Goal: Information Seeking & Learning: Learn about a topic

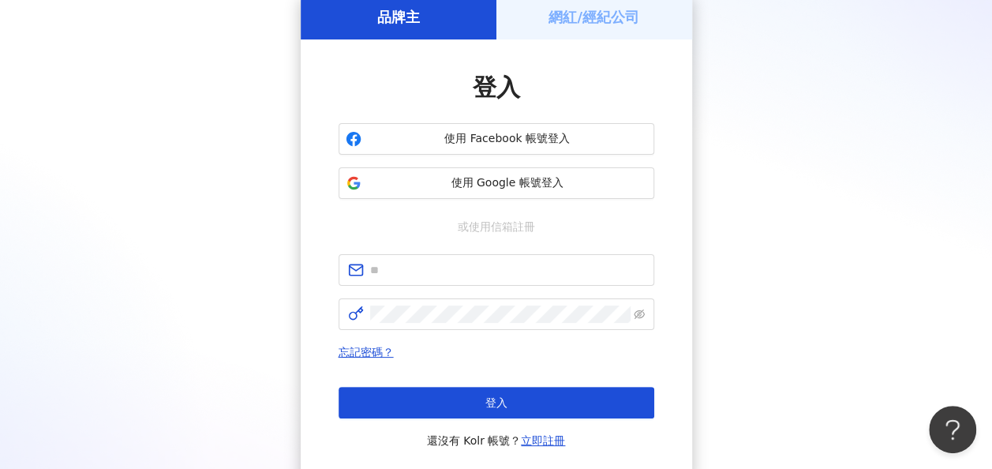
scroll to position [158, 0]
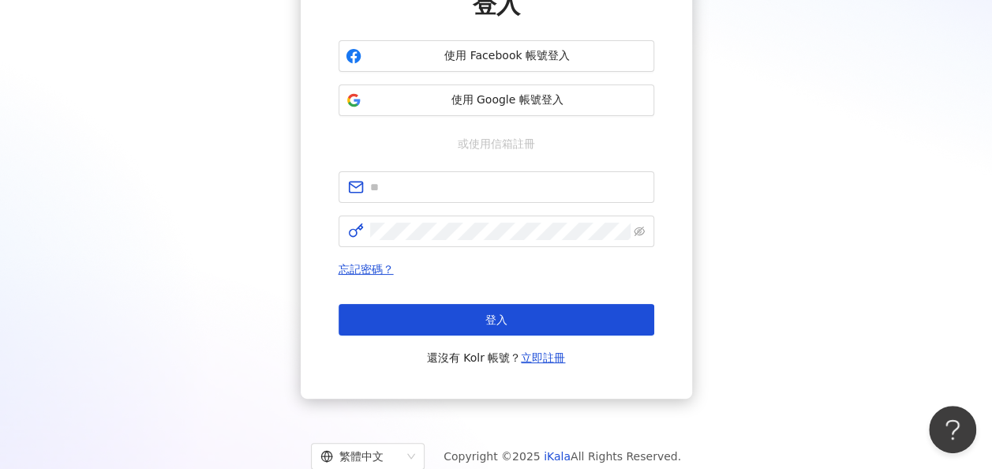
click at [532, 204] on form at bounding box center [497, 209] width 316 height 76
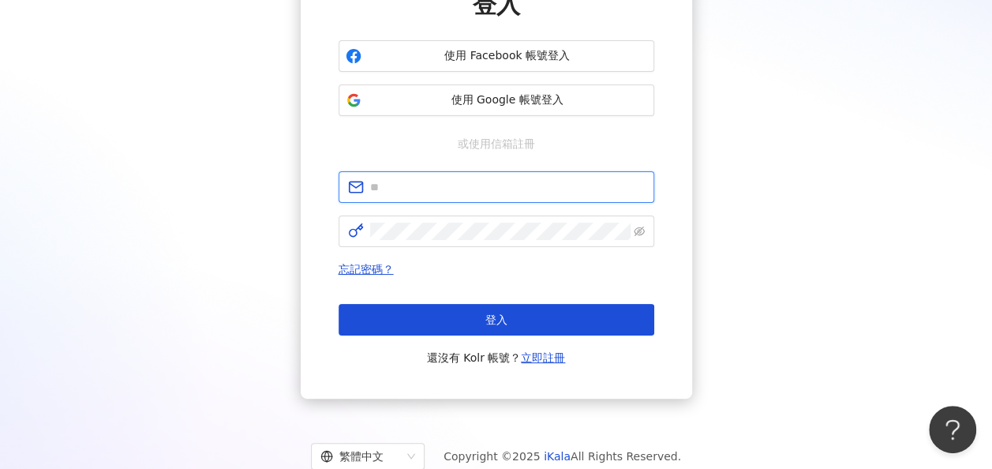
click at [530, 185] on input "text" at bounding box center [507, 186] width 275 height 17
type input "**********"
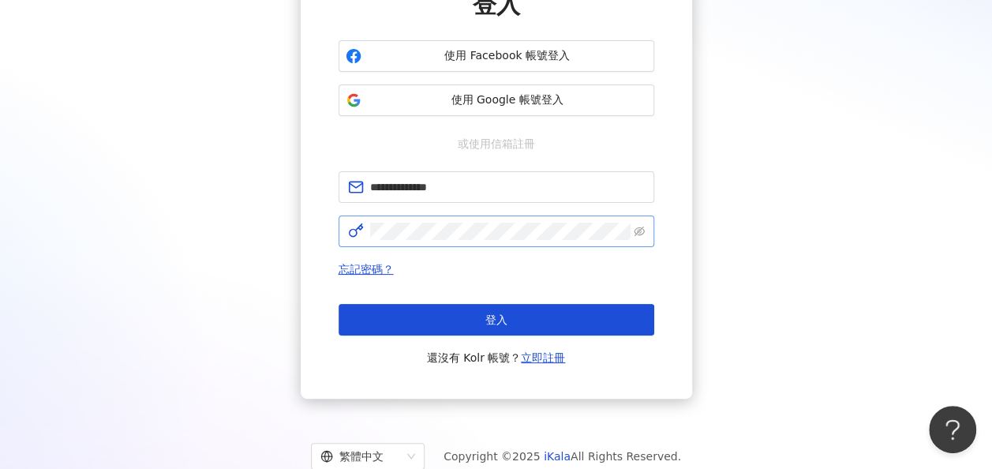
click at [505, 241] on span at bounding box center [497, 231] width 316 height 32
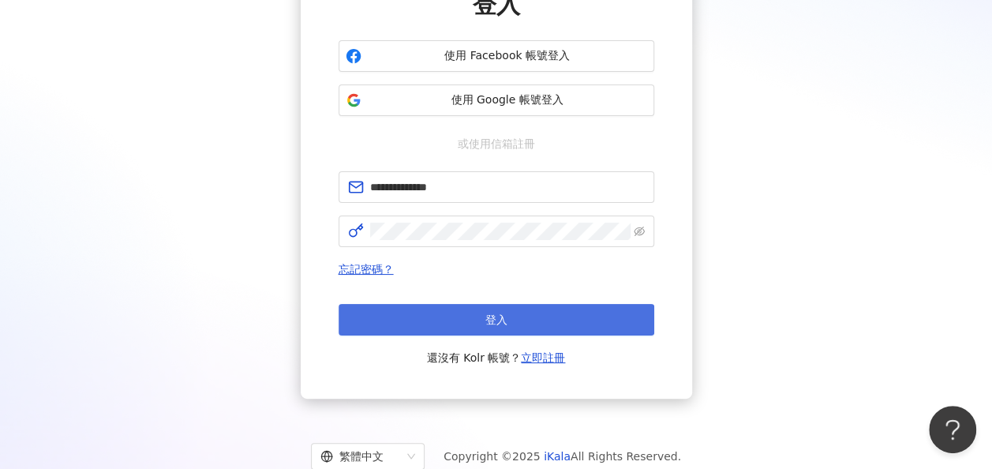
click at [576, 324] on button "登入" at bounding box center [497, 320] width 316 height 32
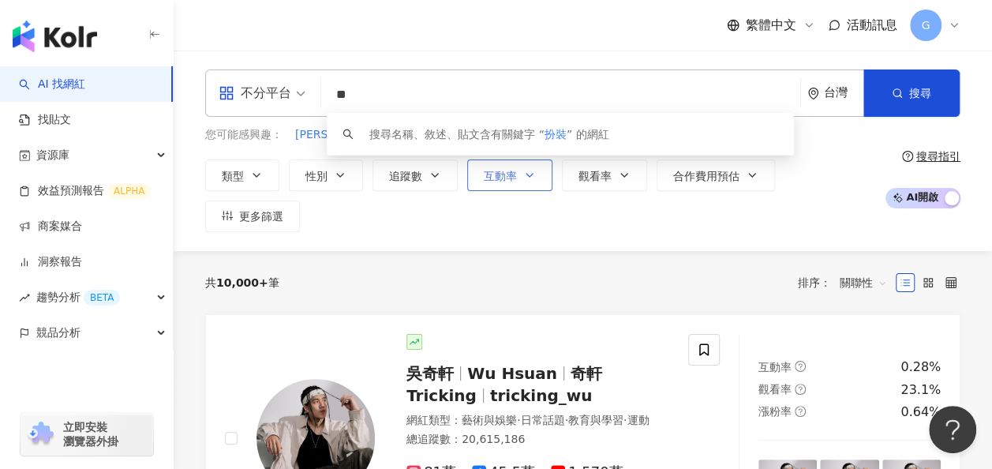
type input "*"
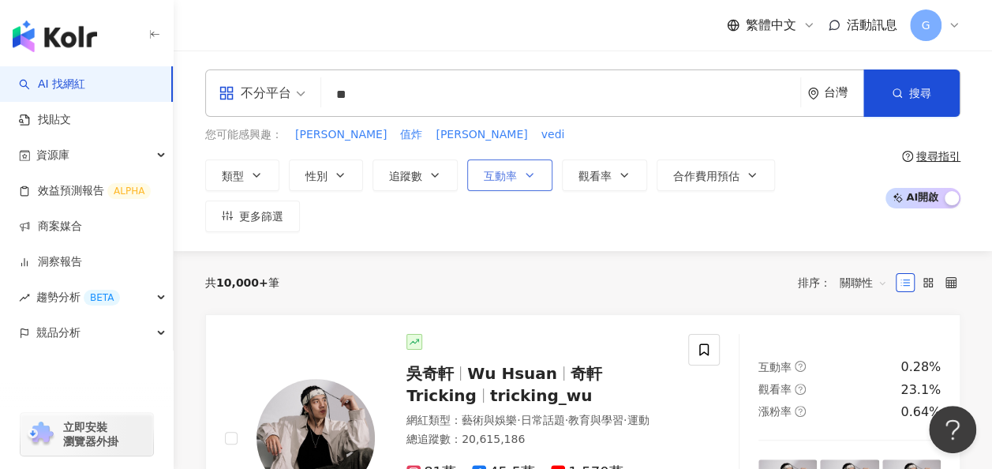
type input "*"
type input "***"
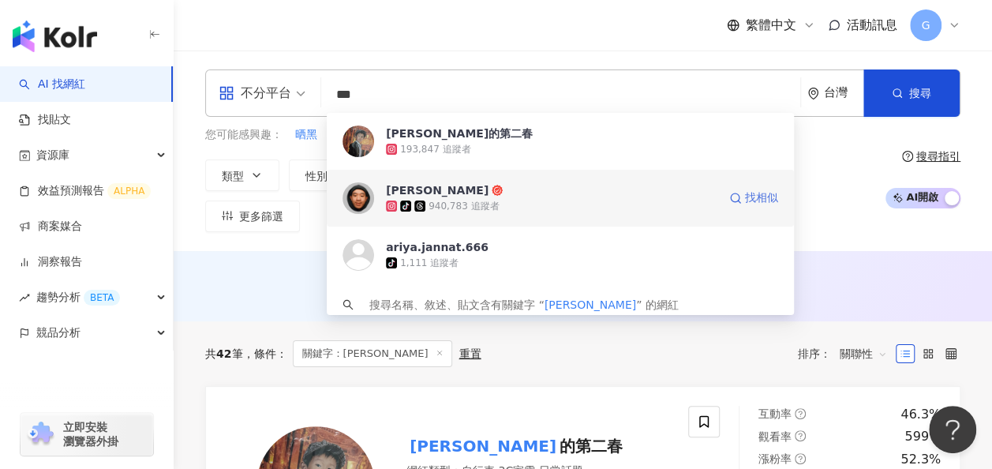
click at [746, 196] on span "找相似" at bounding box center [761, 198] width 33 height 16
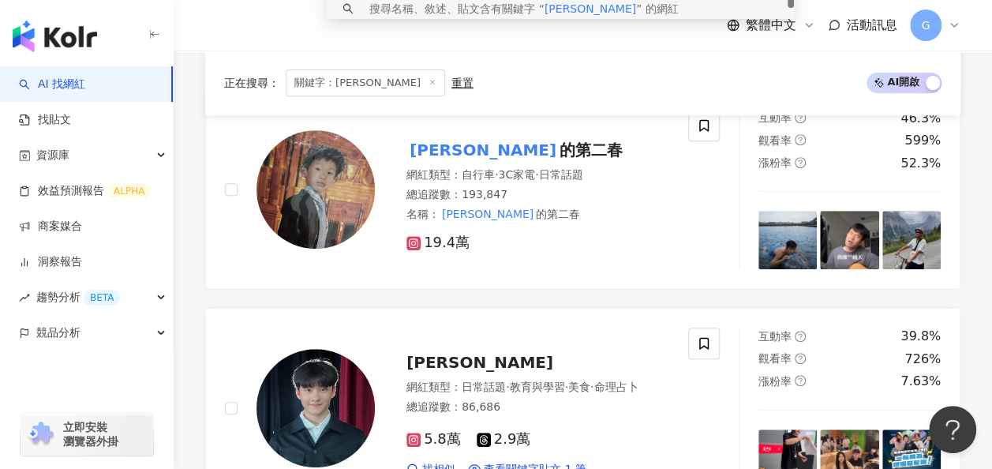
scroll to position [395, 0]
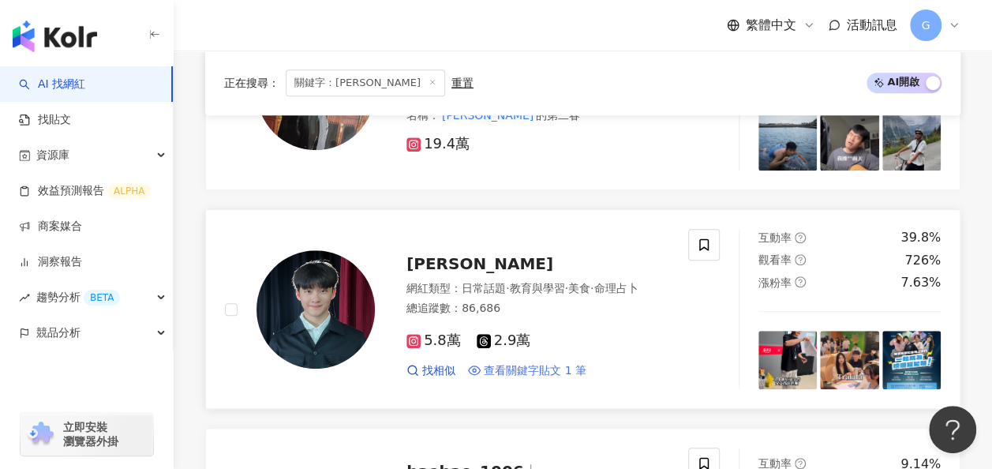
click at [579, 363] on span "查看關鍵字貼文 1 筆" at bounding box center [535, 371] width 103 height 16
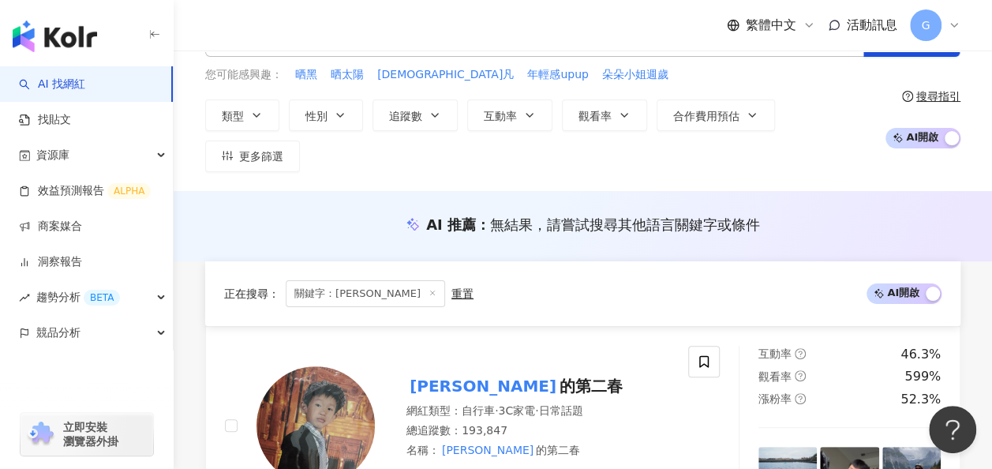
scroll to position [0, 0]
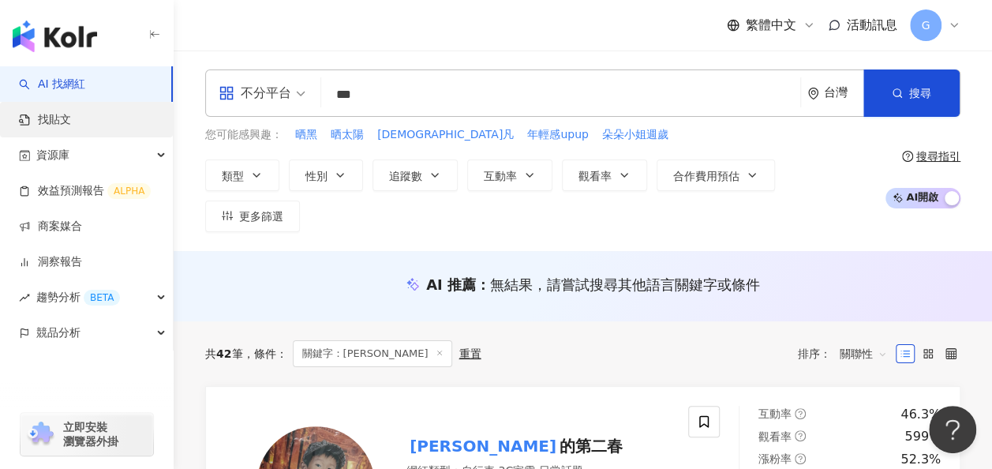
click at [71, 125] on link "找貼文" at bounding box center [45, 120] width 52 height 16
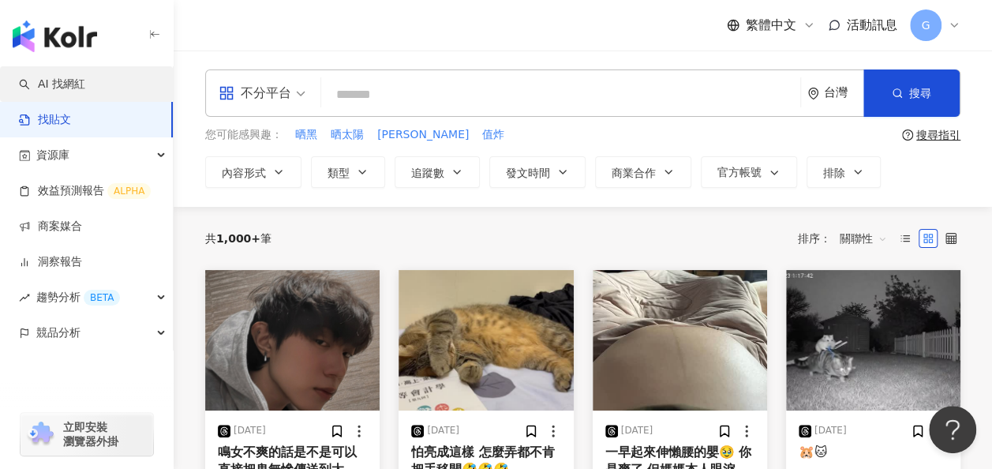
click at [85, 89] on link "AI 找網紅" at bounding box center [52, 85] width 66 height 16
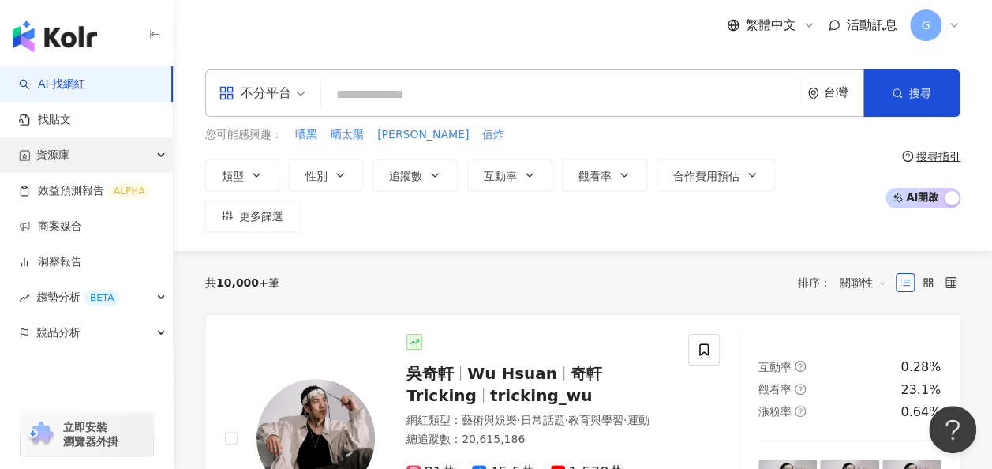
click at [156, 155] on div "資源庫" at bounding box center [86, 155] width 173 height 36
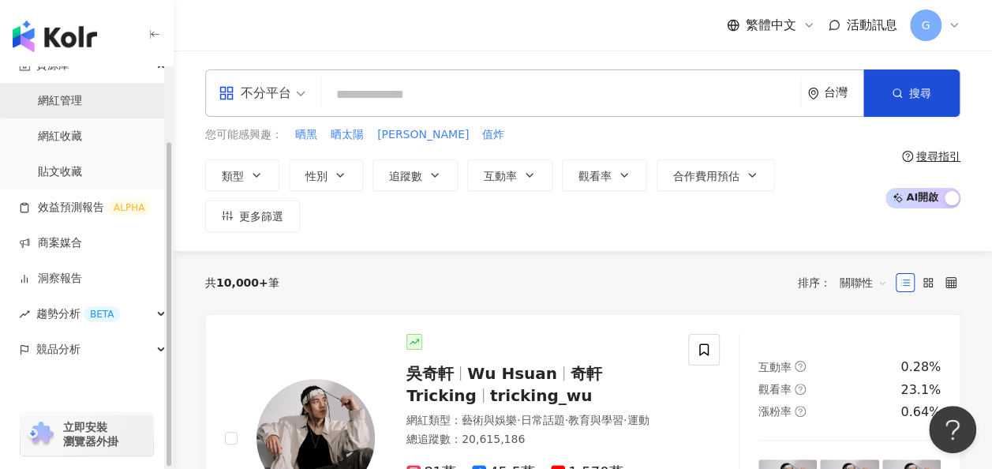
scroll to position [92, 0]
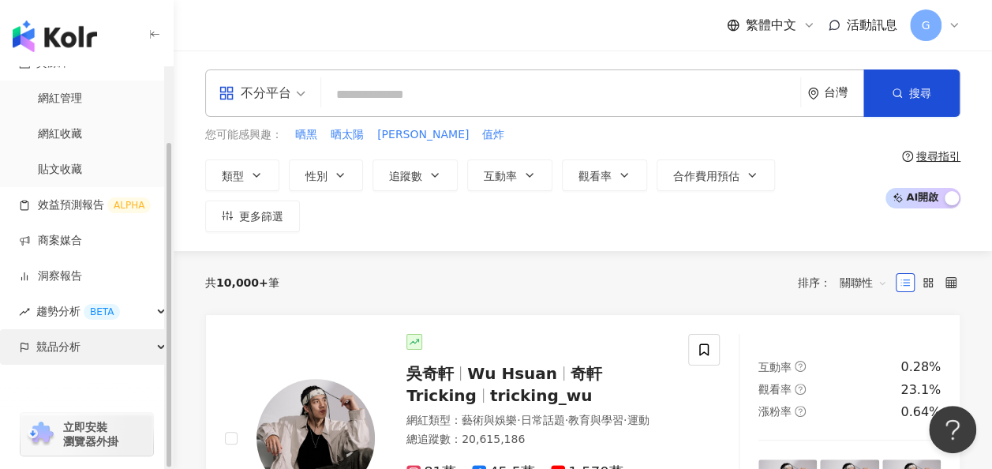
click at [155, 335] on div "競品分析" at bounding box center [86, 347] width 173 height 36
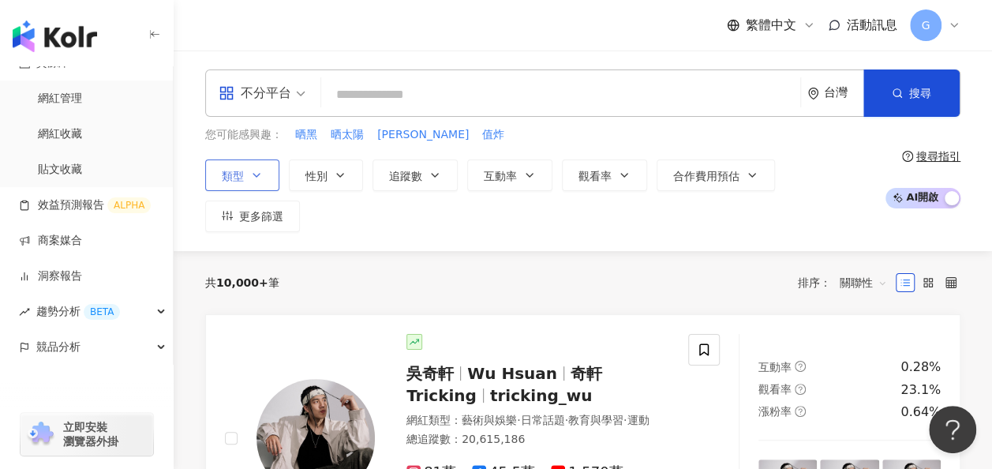
click at [260, 177] on icon "button" at bounding box center [256, 175] width 13 height 13
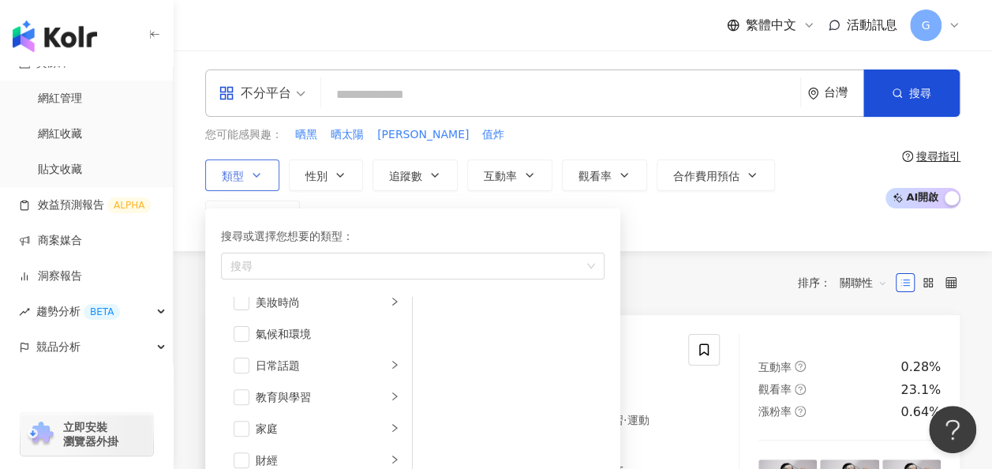
scroll to position [79, 0]
click at [295, 330] on div "日常話題" at bounding box center [321, 331] width 131 height 17
click at [239, 330] on span "button" at bounding box center [242, 332] width 16 height 16
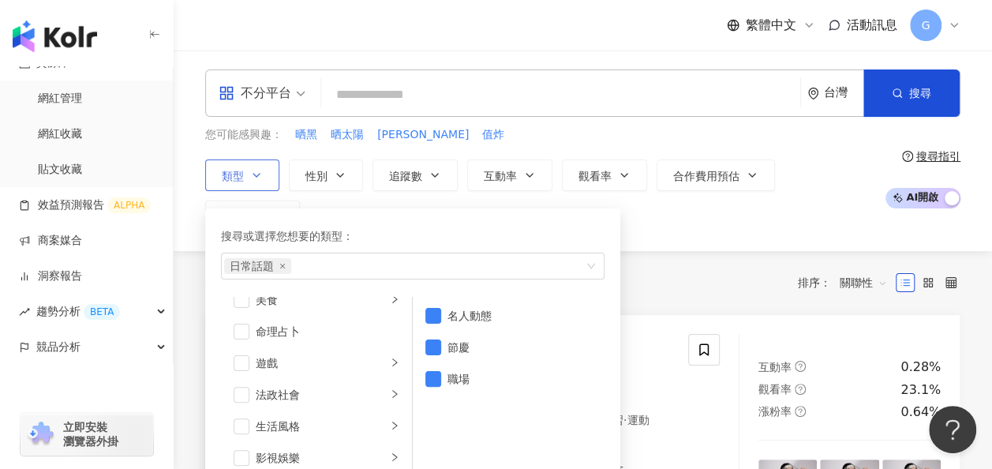
scroll to position [316, 0]
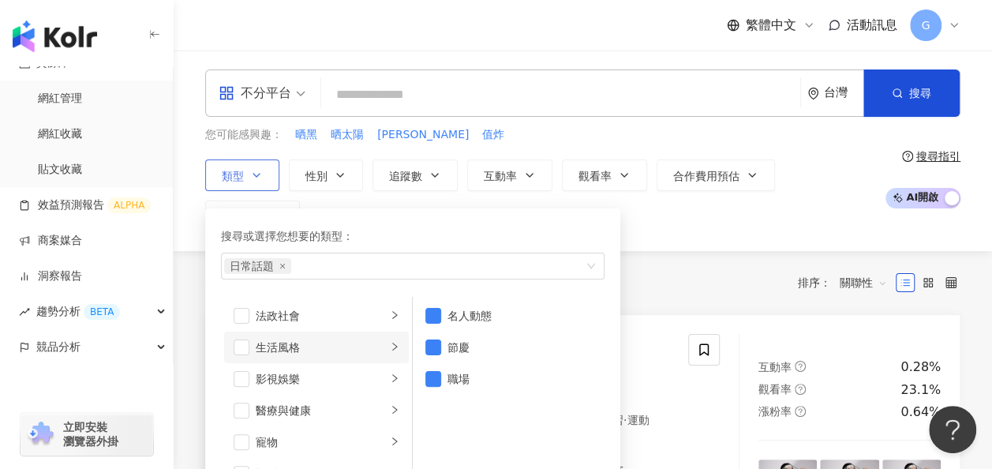
click at [287, 347] on div "生活風格" at bounding box center [321, 347] width 131 height 17
click at [287, 368] on li "影視娛樂" at bounding box center [316, 379] width 185 height 32
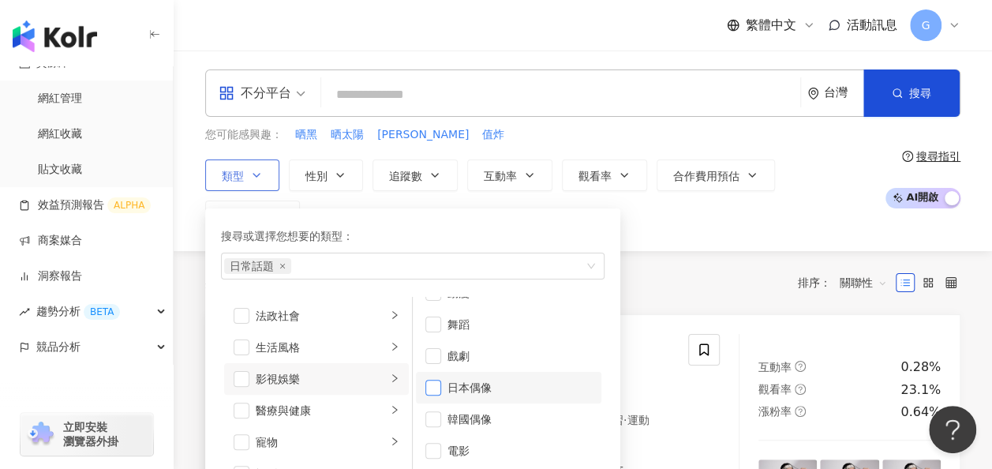
scroll to position [41, 0]
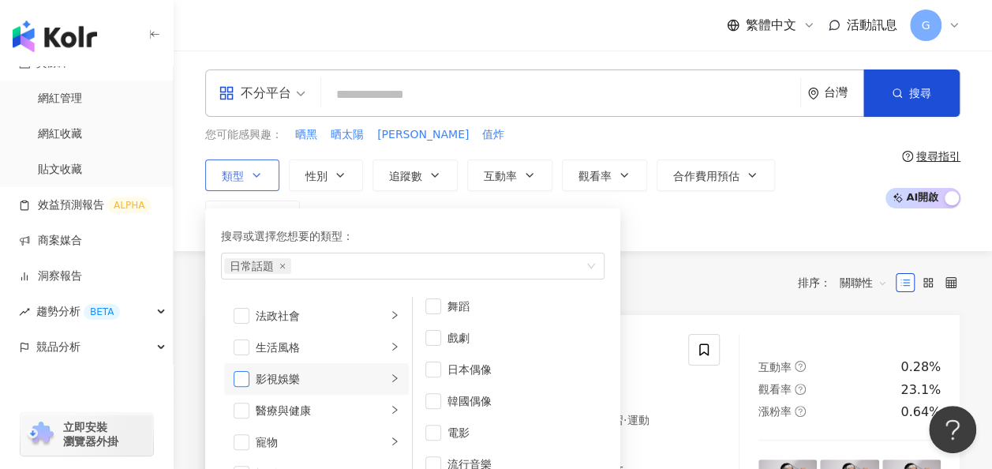
click at [245, 373] on span "button" at bounding box center [242, 379] width 16 height 16
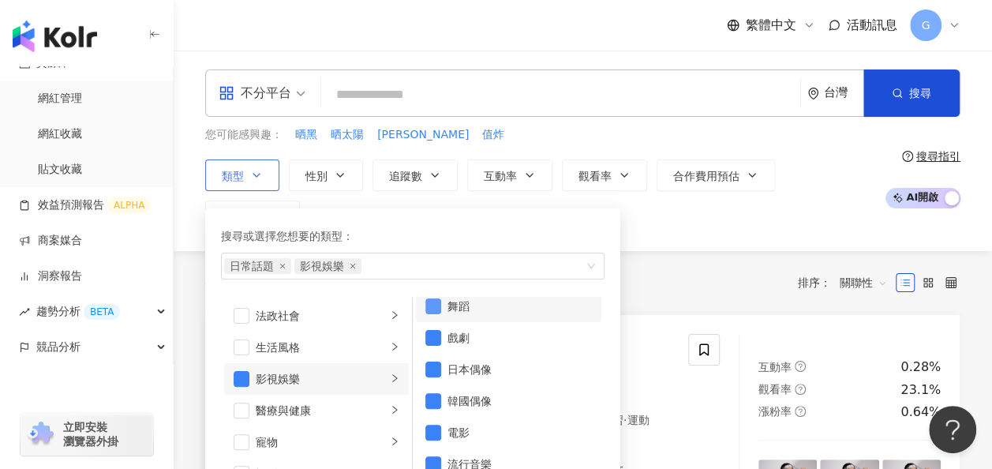
click at [437, 306] on span "button" at bounding box center [433, 306] width 16 height 16
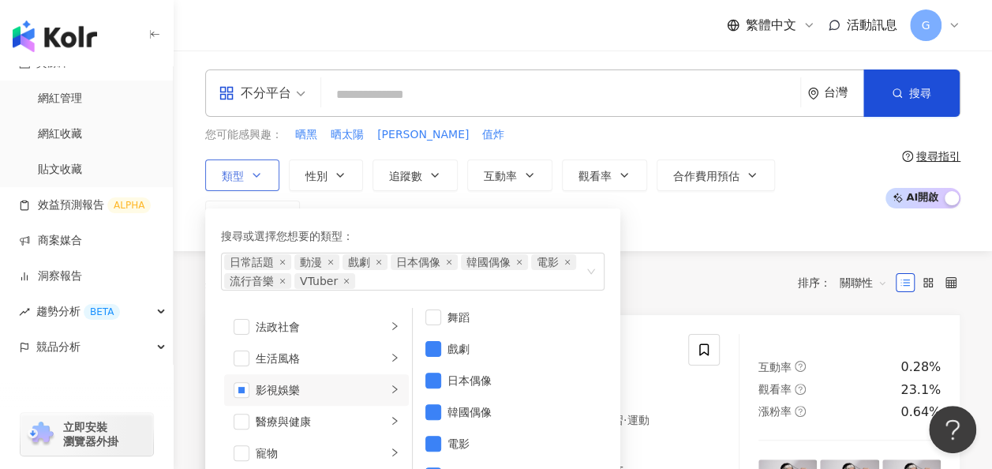
click at [554, 230] on div "搜尋或選擇您想要的類型：" at bounding box center [412, 235] width 383 height 17
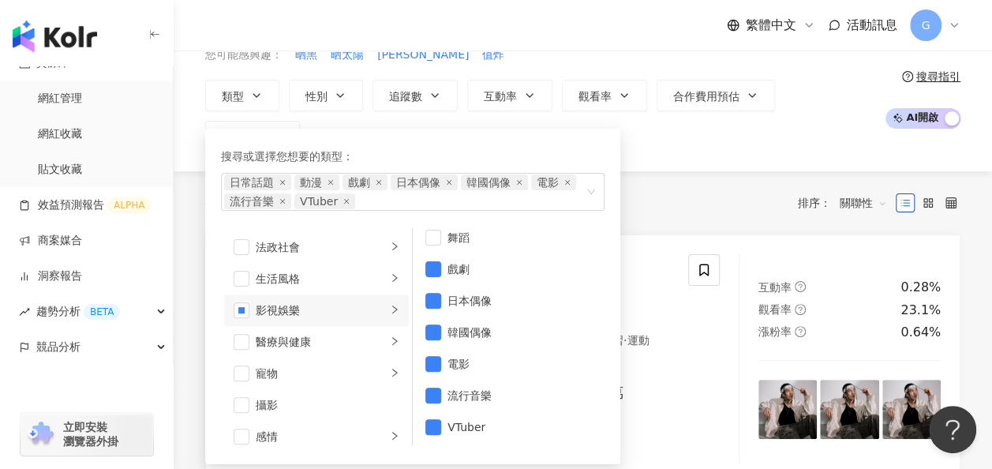
scroll to position [237, 0]
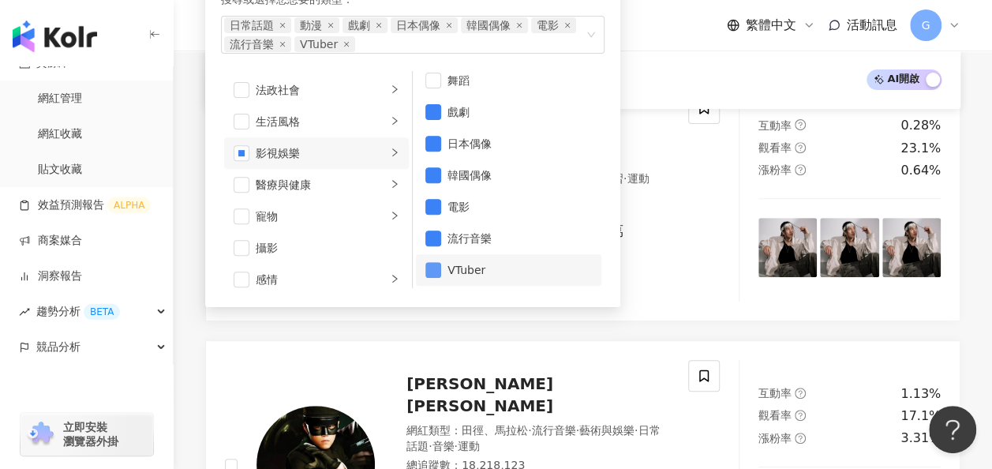
click at [432, 268] on span "button" at bounding box center [433, 270] width 16 height 16
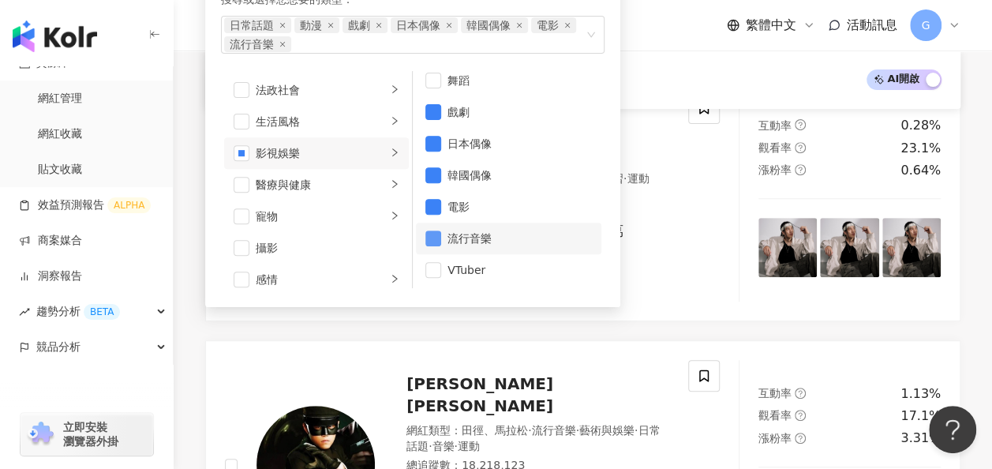
click at [431, 235] on span "button" at bounding box center [433, 238] width 16 height 16
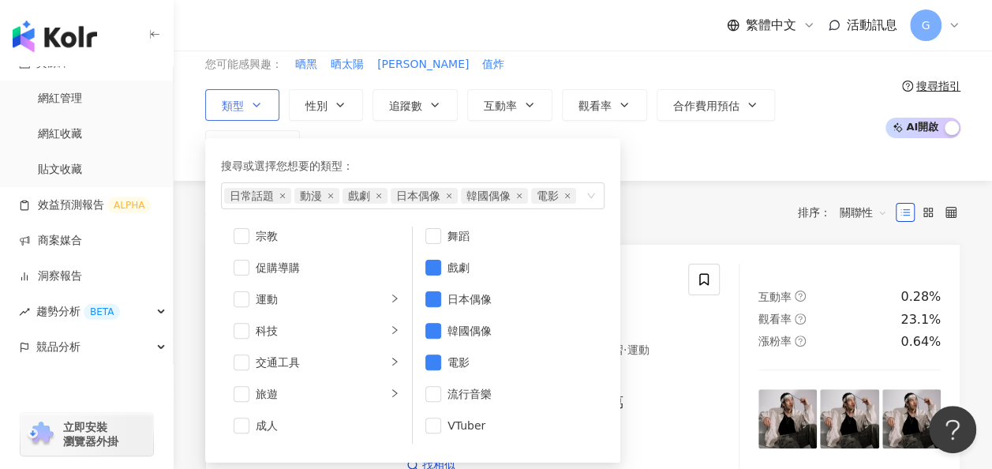
scroll to position [0, 0]
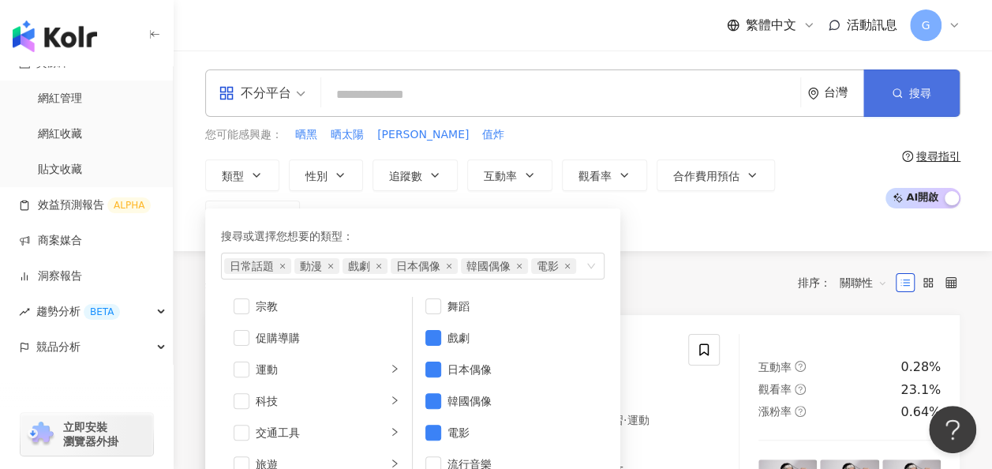
click at [930, 95] on span "搜尋" at bounding box center [920, 93] width 22 height 13
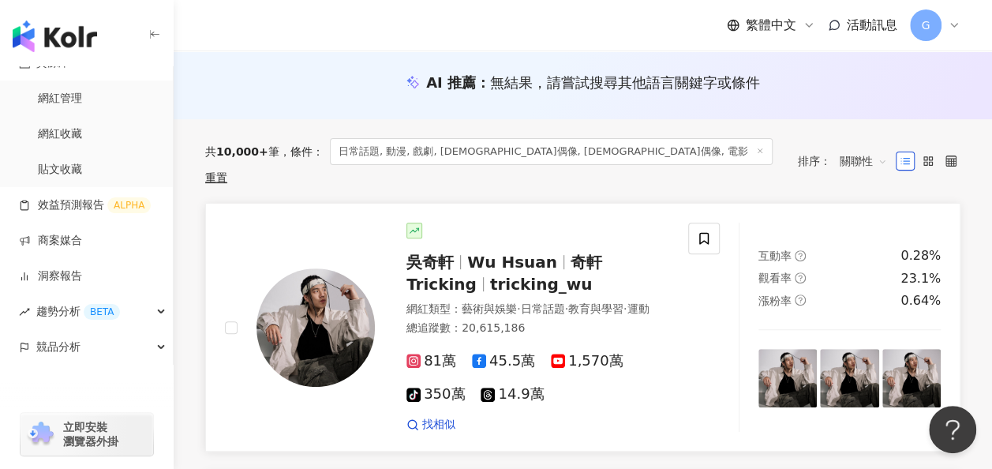
scroll to position [237, 0]
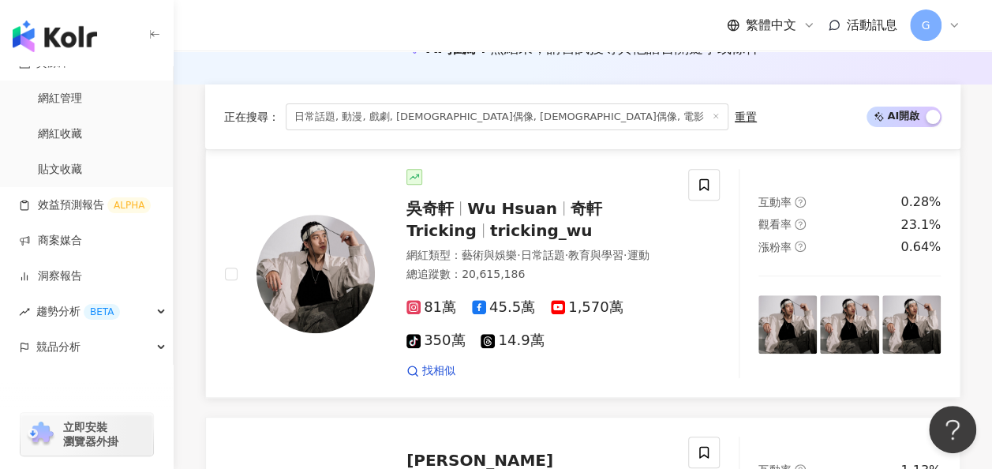
click at [527, 199] on span "Wu Hsuan" at bounding box center [512, 208] width 90 height 19
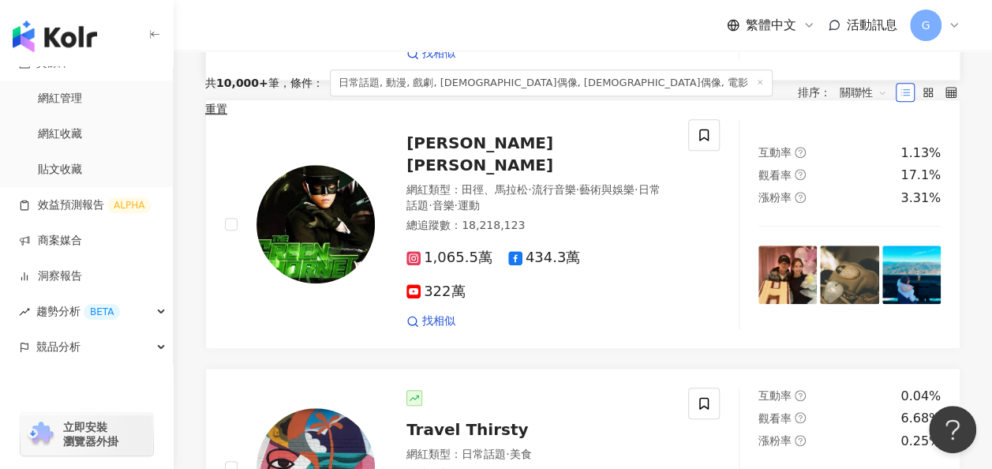
scroll to position [0, 0]
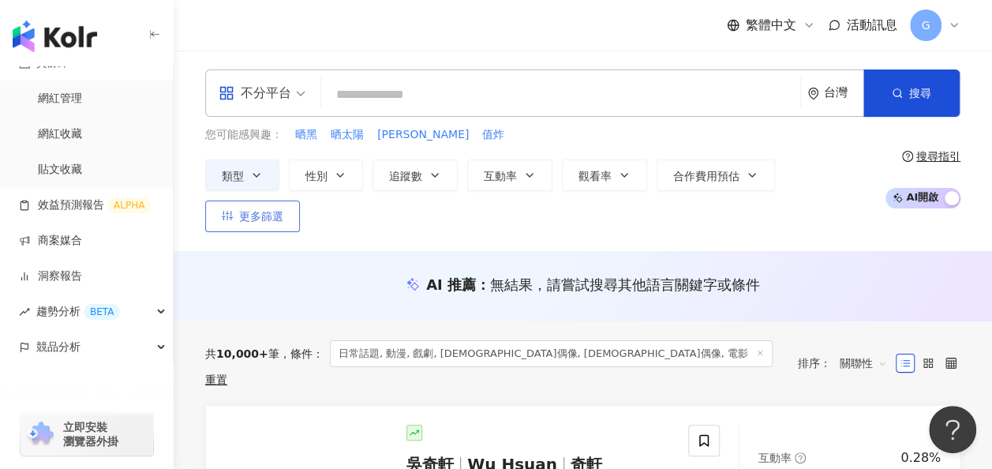
click at [283, 210] on span "更多篩選" at bounding box center [261, 216] width 44 height 13
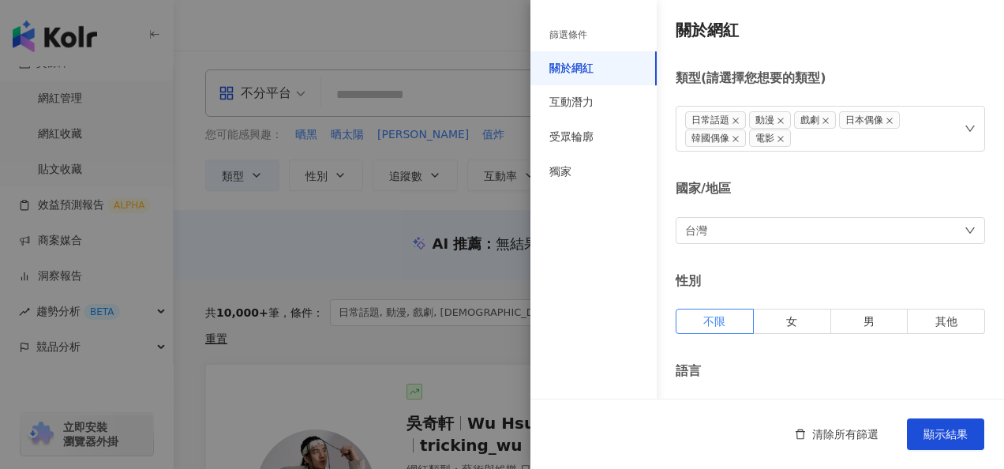
click at [420, 240] on div at bounding box center [502, 234] width 1004 height 469
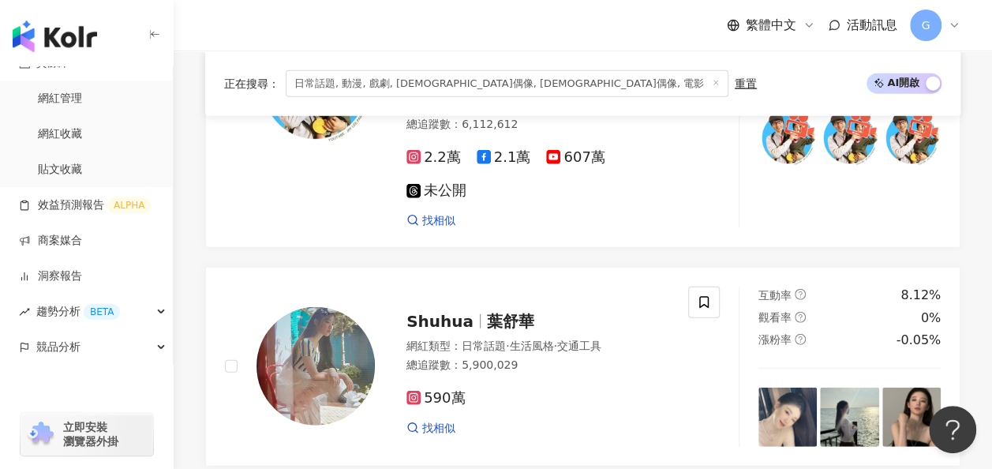
scroll to position [1868, 0]
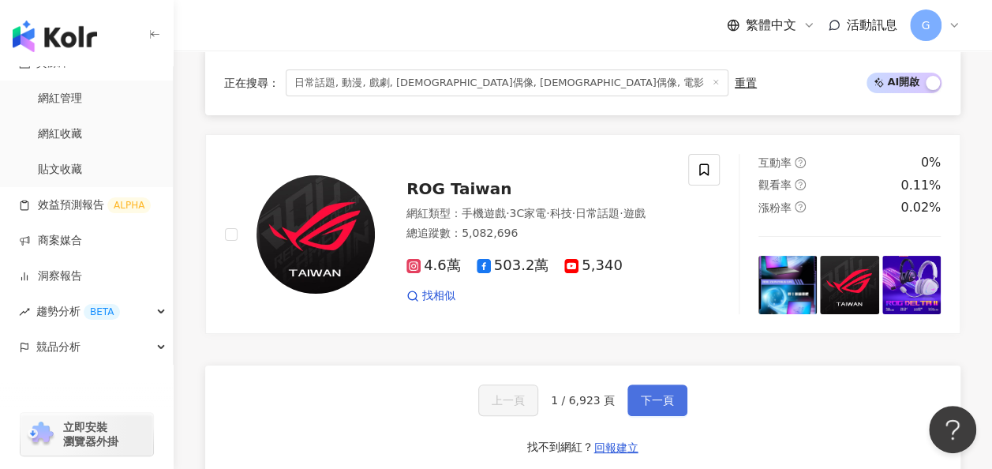
click at [644, 394] on span "下一頁" at bounding box center [657, 400] width 33 height 13
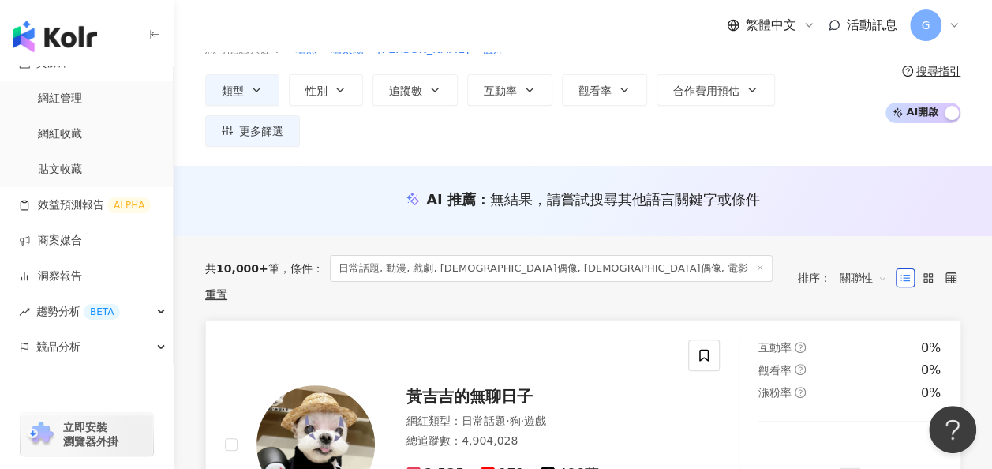
scroll to position [6, 0]
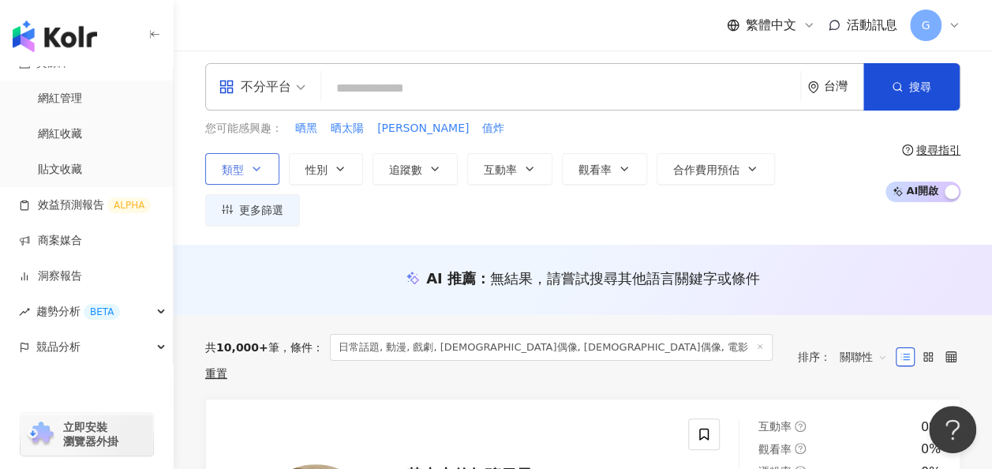
click at [267, 174] on button "類型" at bounding box center [242, 169] width 74 height 32
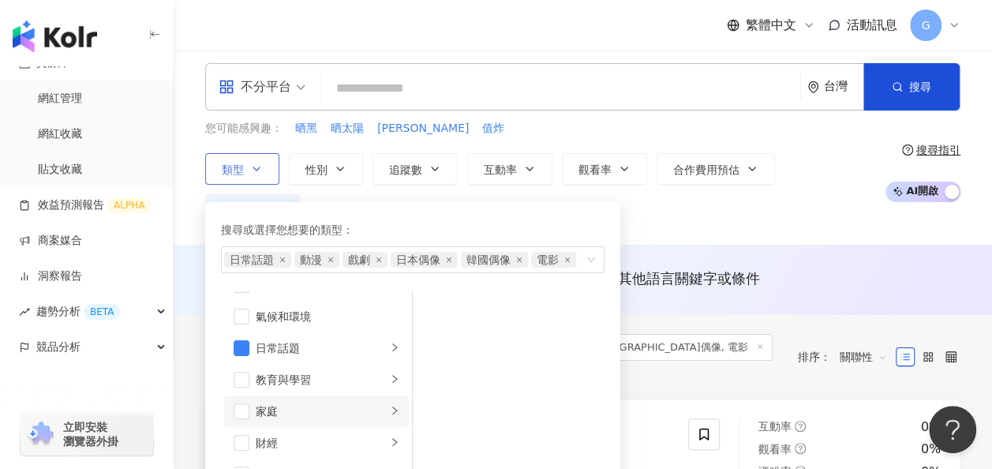
scroll to position [0, 0]
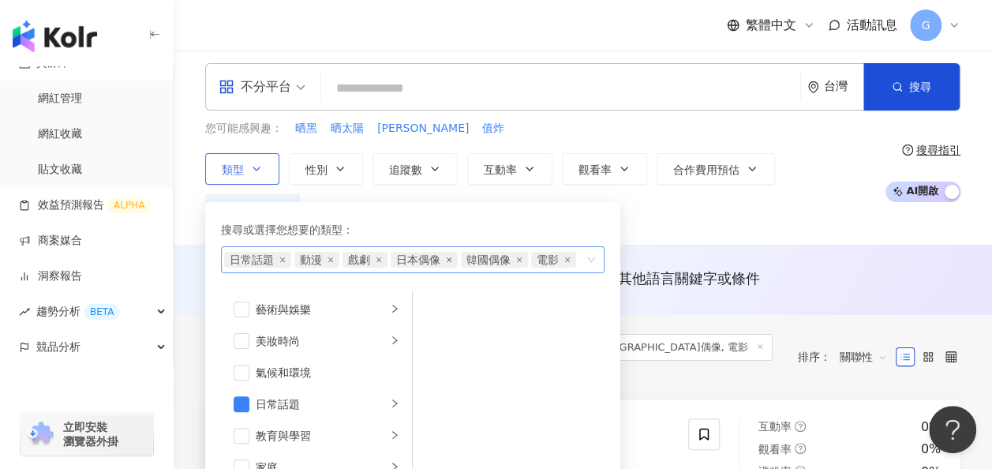
click at [448, 259] on icon "close" at bounding box center [449, 259] width 6 height 6
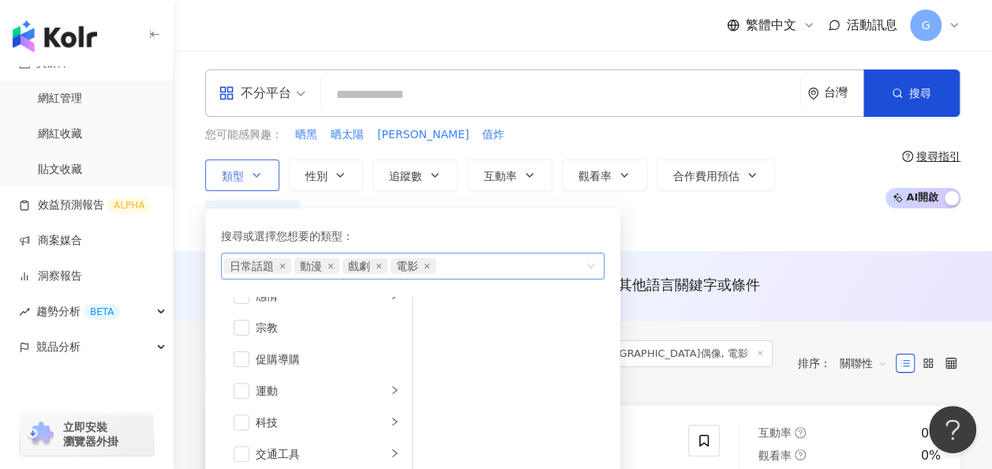
scroll to position [546, 0]
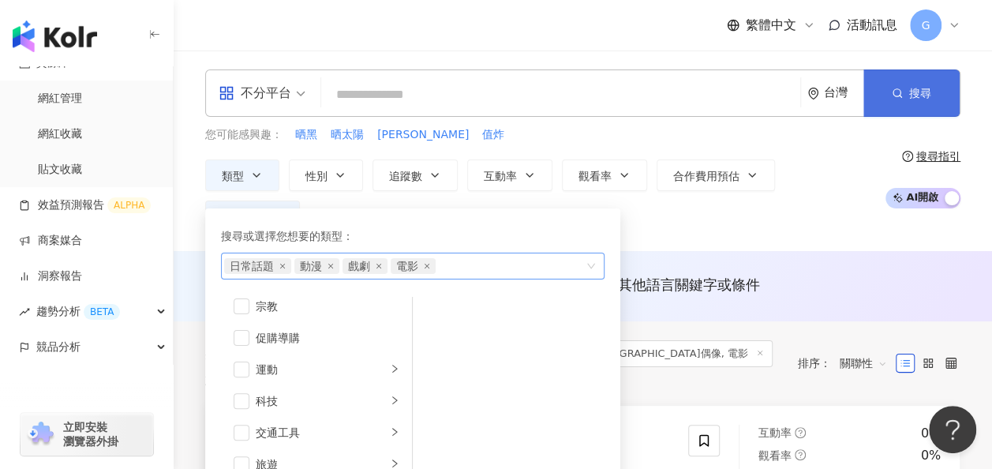
click at [918, 107] on button "搜尋" at bounding box center [911, 92] width 96 height 47
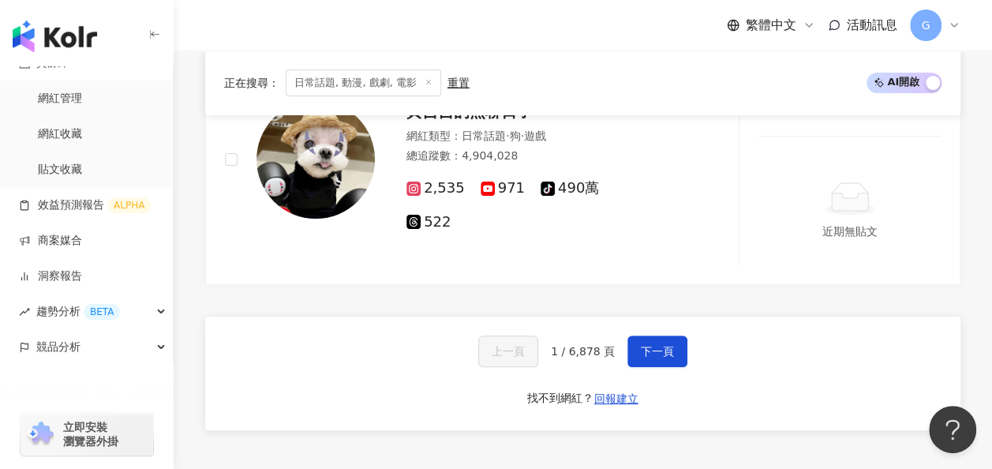
scroll to position [2946, 0]
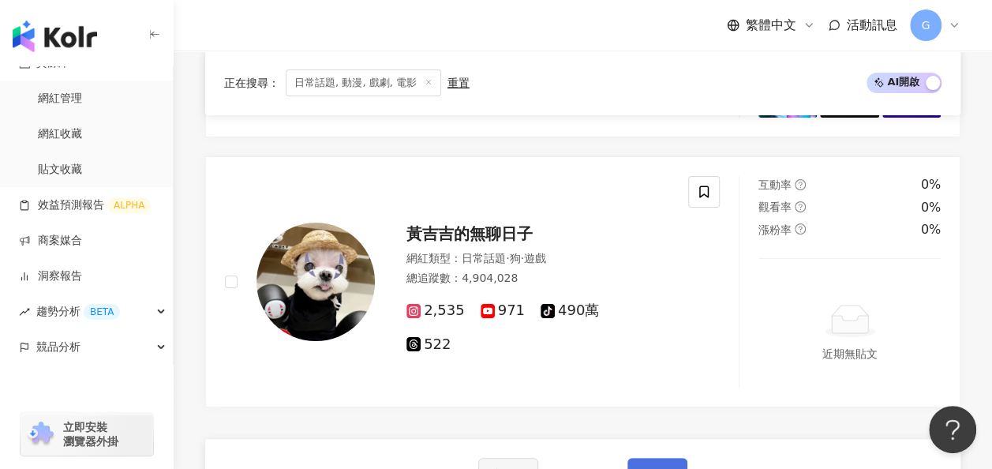
click at [627, 458] on button "下一頁" at bounding box center [657, 474] width 60 height 32
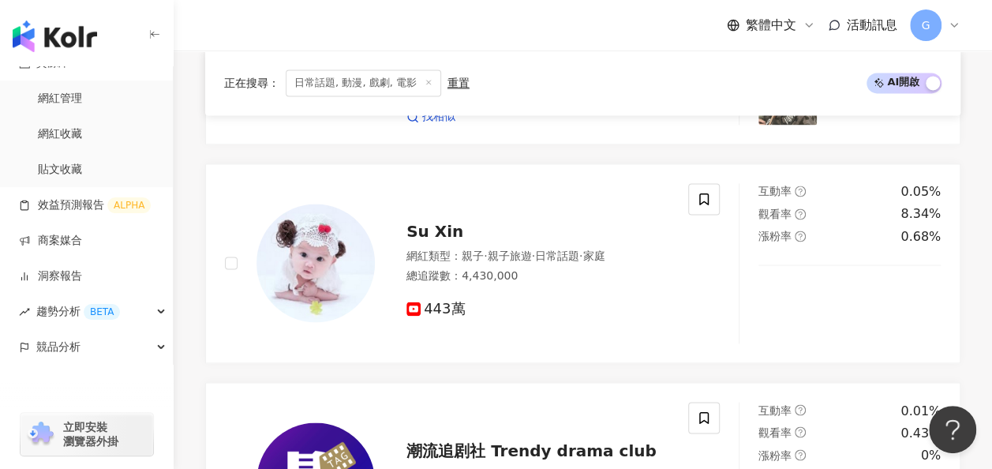
scroll to position [2951, 0]
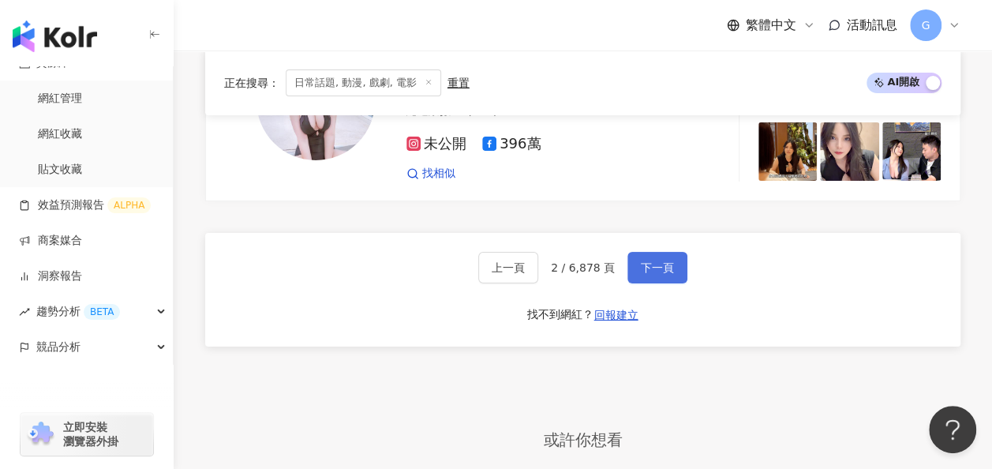
click at [649, 261] on span "下一頁" at bounding box center [657, 267] width 33 height 13
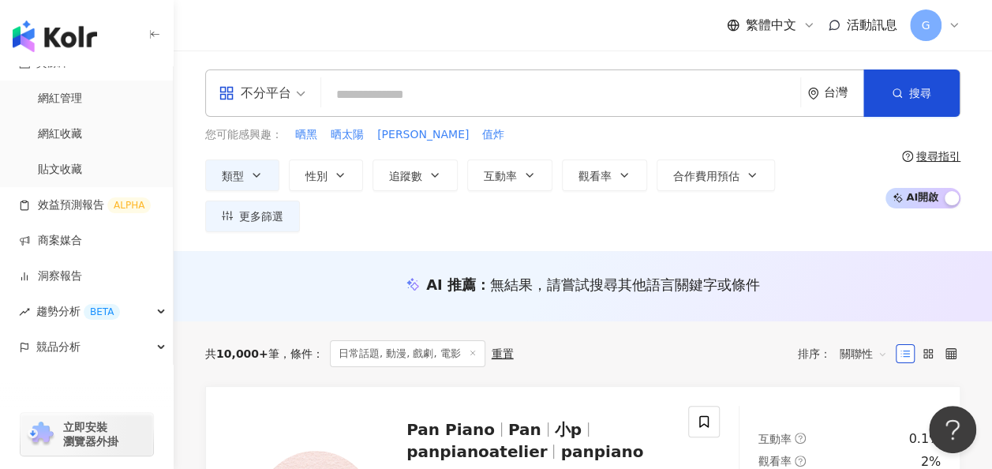
scroll to position [158, 0]
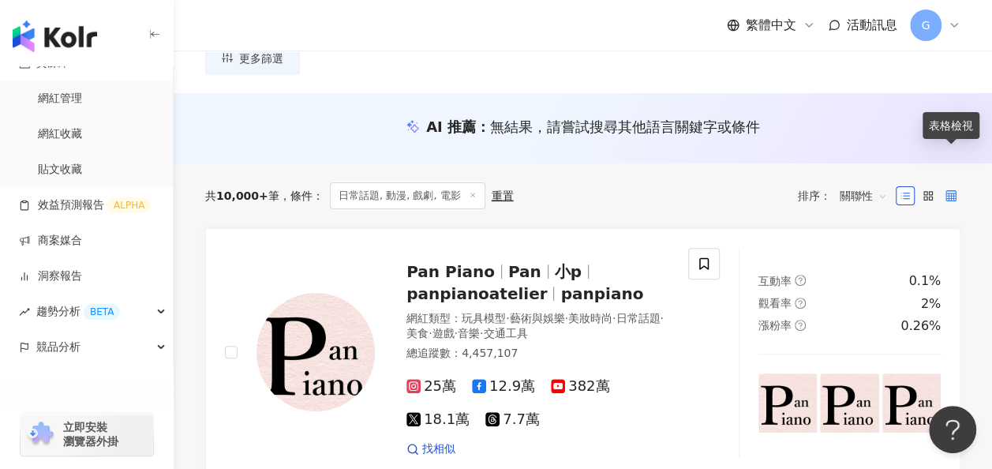
click at [948, 190] on icon at bounding box center [950, 195] width 11 height 11
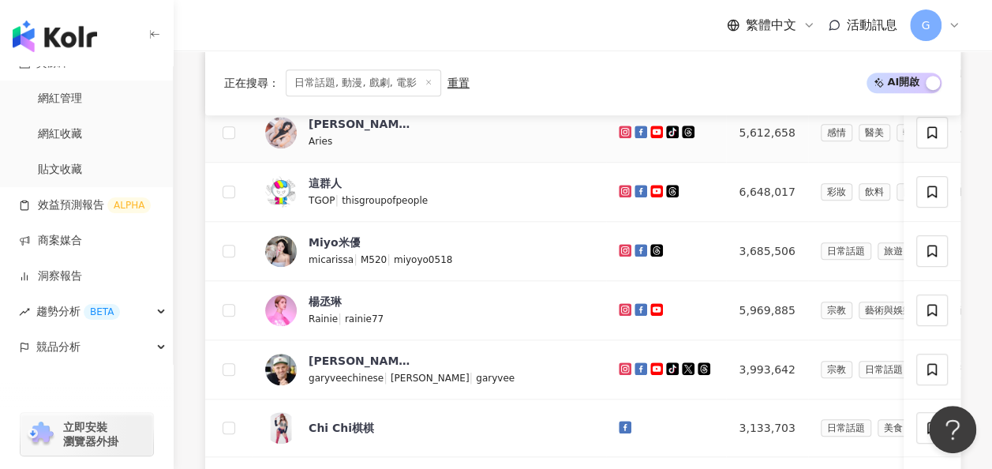
scroll to position [947, 0]
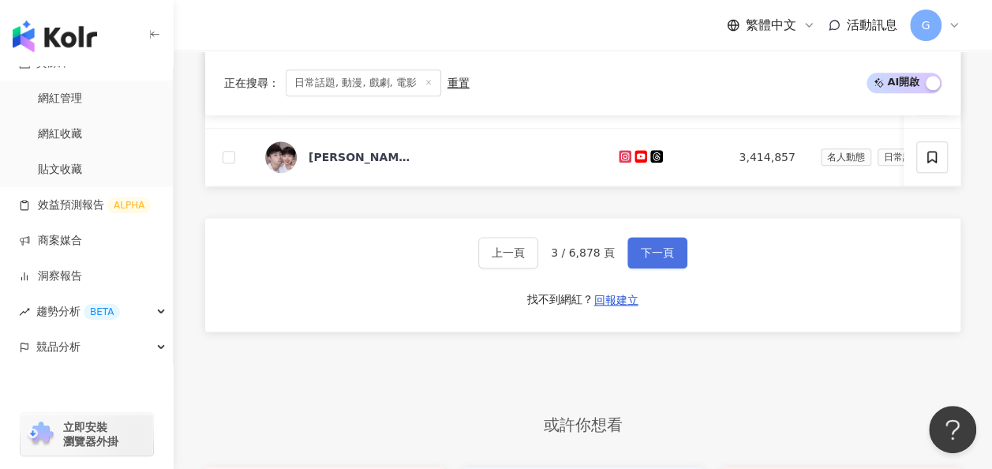
click at [662, 246] on span "下一頁" at bounding box center [657, 252] width 33 height 13
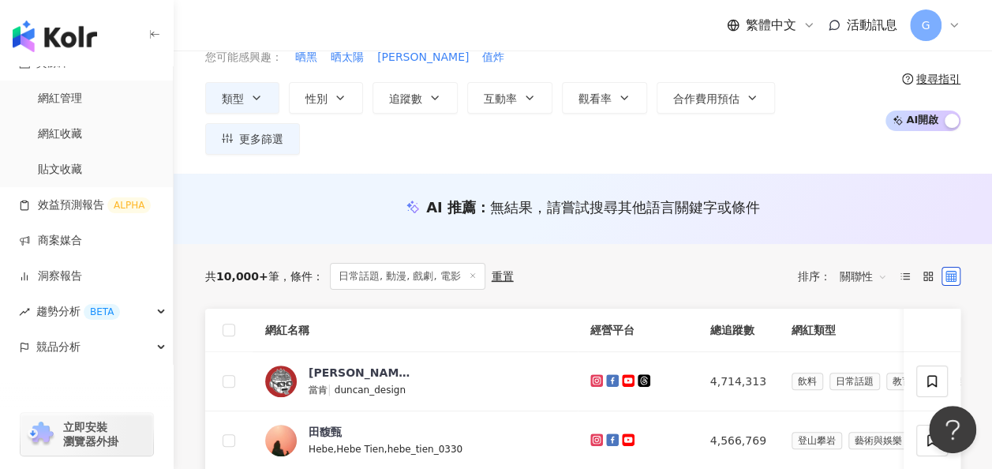
scroll to position [47, 0]
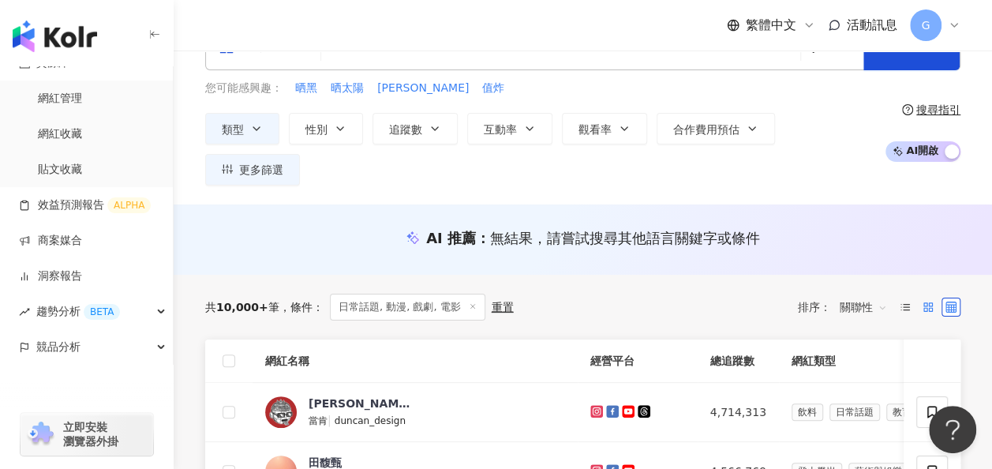
click at [928, 301] on icon at bounding box center [927, 306] width 11 height 11
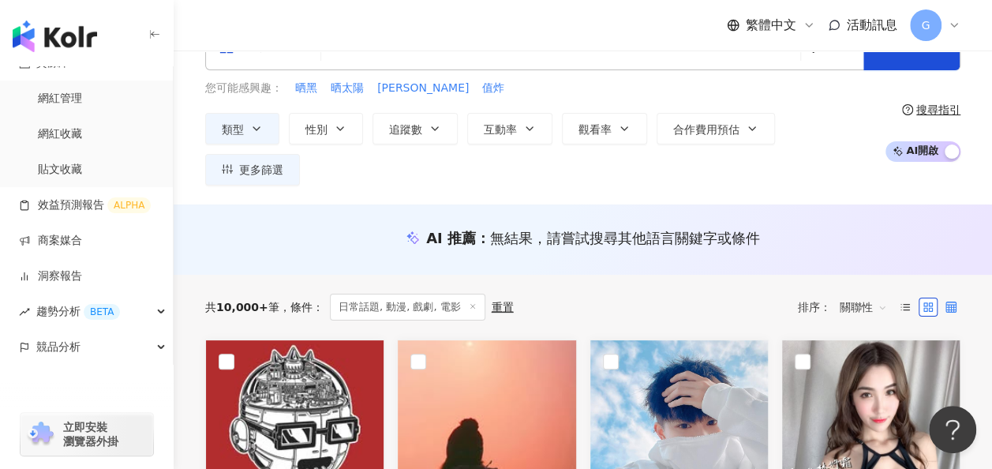
click at [951, 301] on icon at bounding box center [950, 306] width 11 height 11
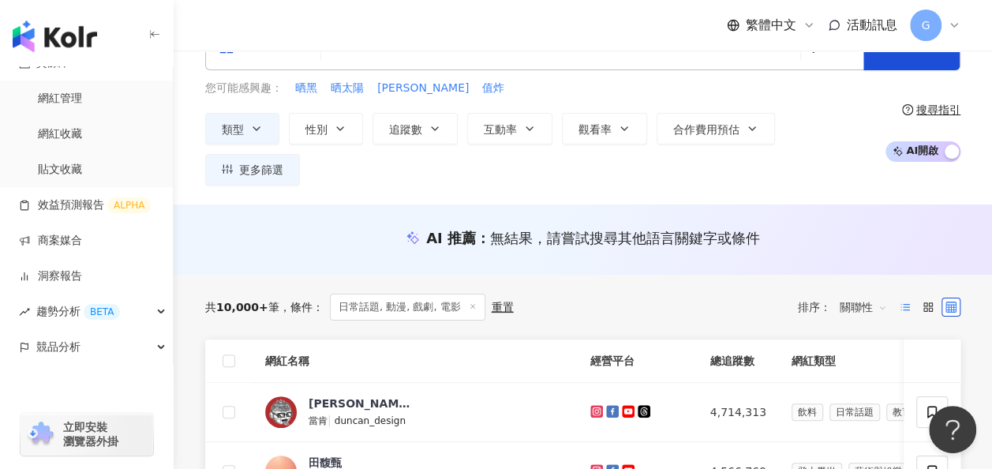
click at [901, 301] on icon at bounding box center [905, 306] width 11 height 11
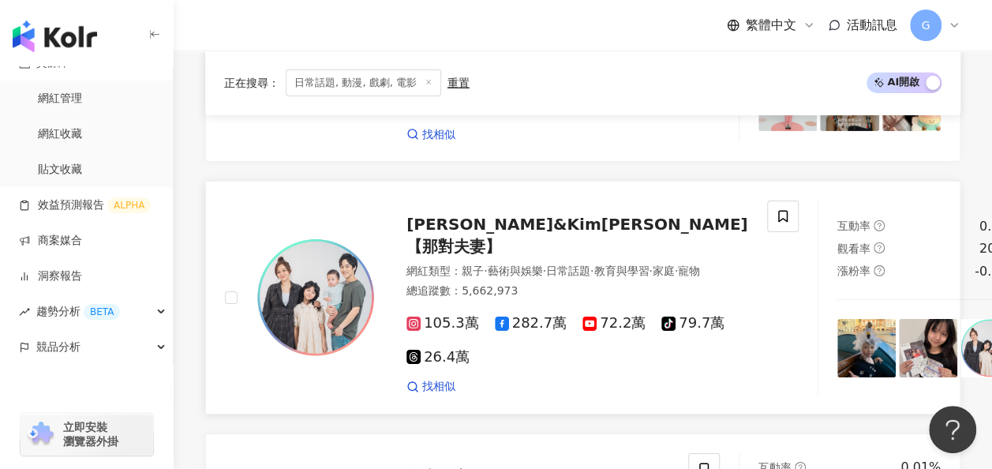
scroll to position [2493, 0]
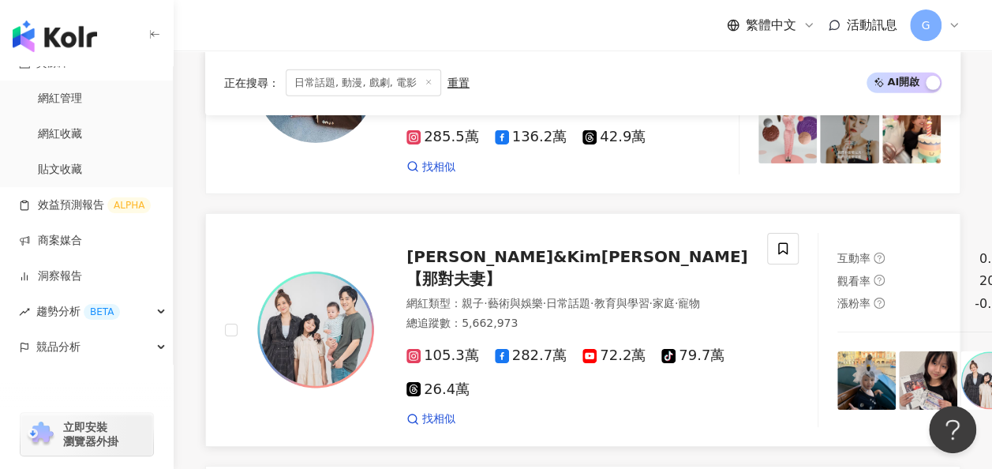
click at [556, 247] on span "Nico品筠&Kim京燁【那對夫妻】" at bounding box center [577, 267] width 342 height 41
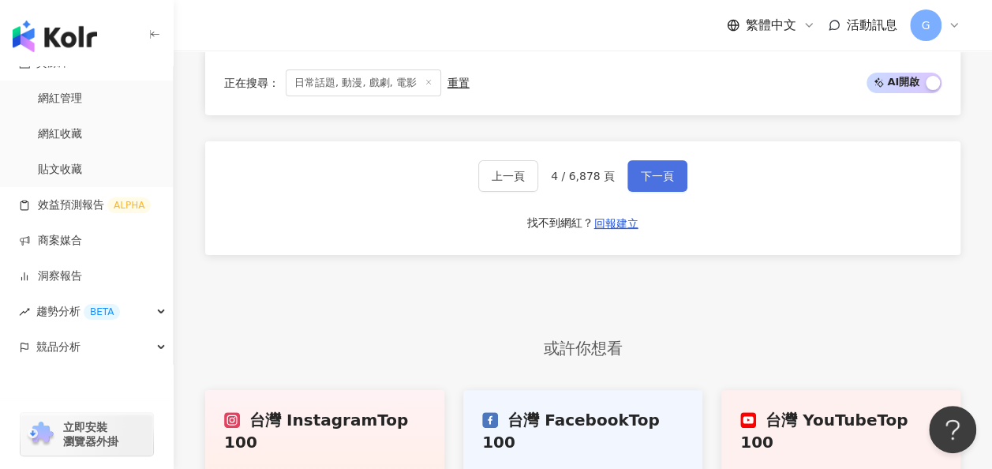
scroll to position [2966, 0]
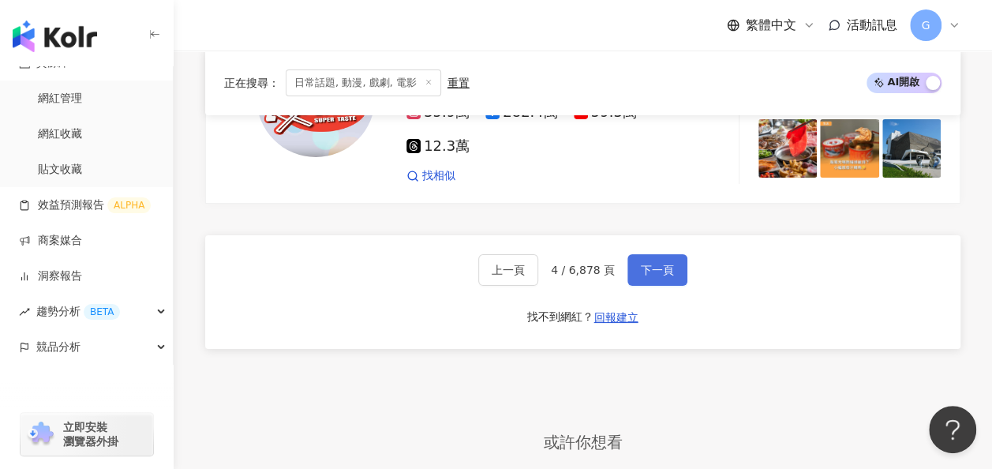
click at [644, 264] on span "下一頁" at bounding box center [657, 270] width 33 height 13
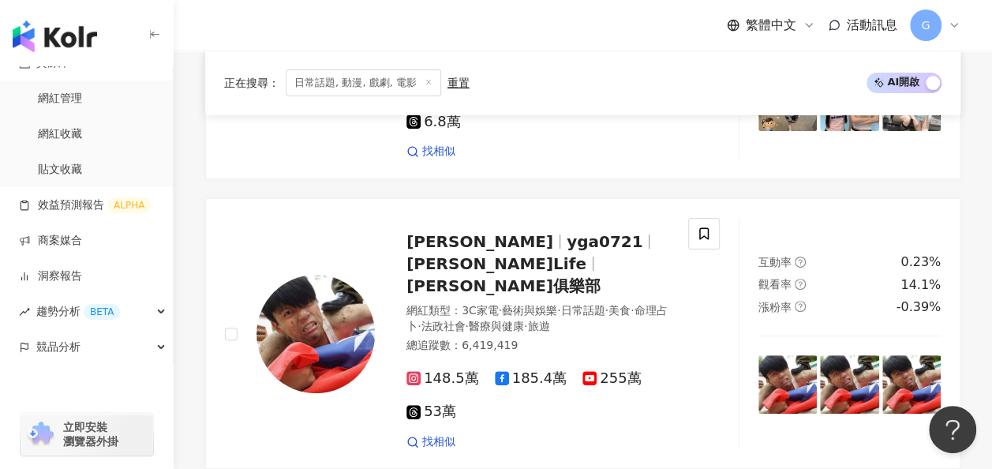
scroll to position [3077, 0]
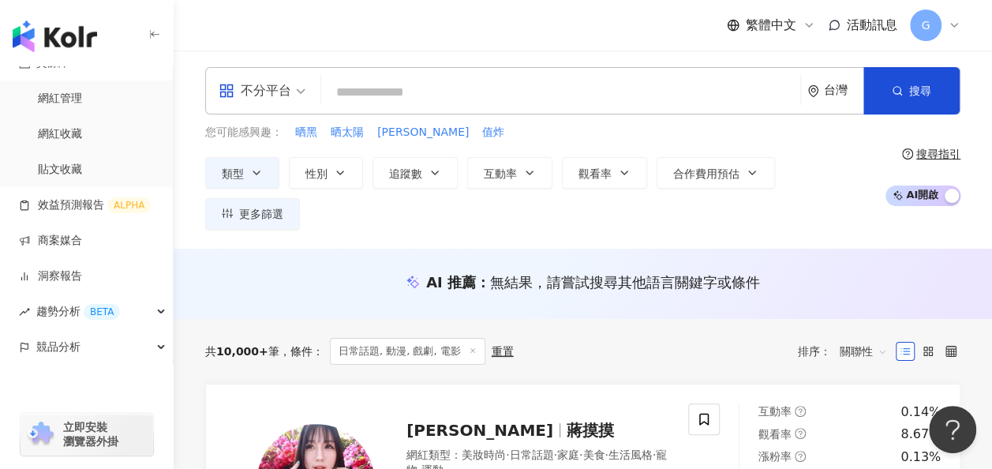
scroll to position [0, 0]
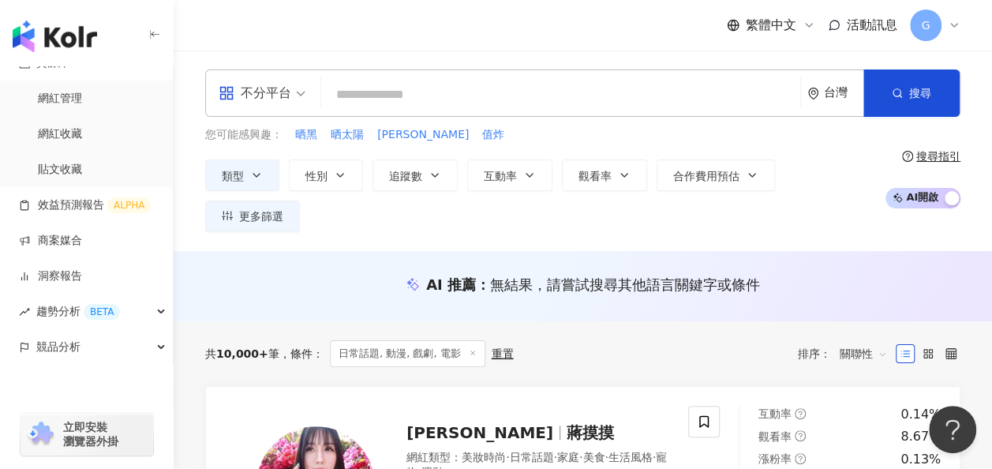
click at [366, 86] on input "search" at bounding box center [560, 95] width 466 height 30
click at [290, 97] on div "不分平台" at bounding box center [255, 92] width 73 height 25
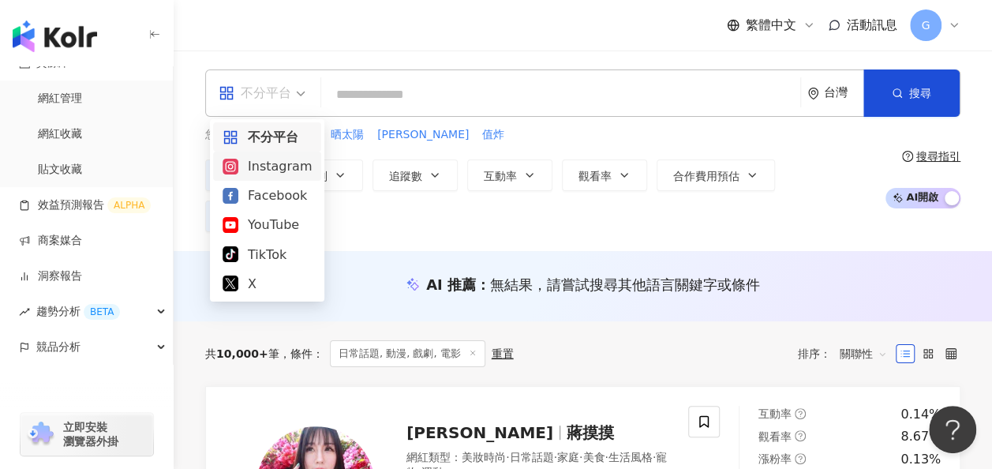
click at [294, 164] on div "Instagram" at bounding box center [267, 166] width 89 height 20
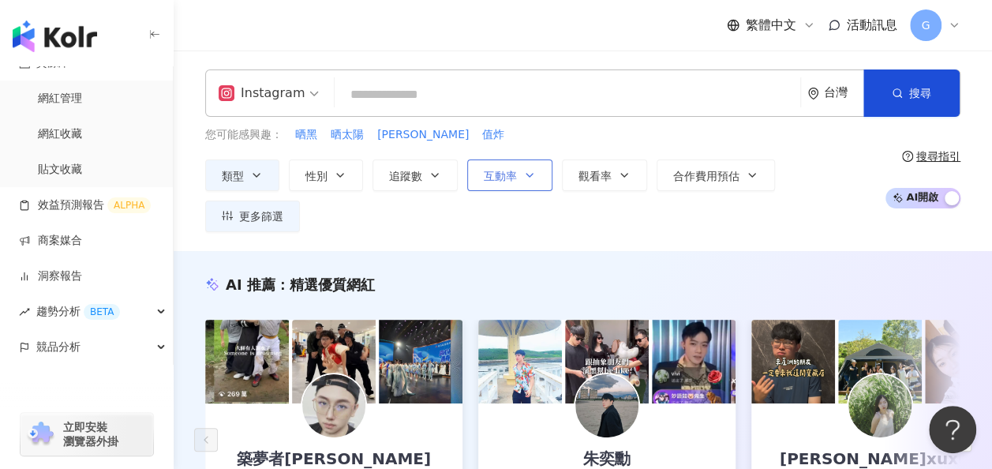
click at [497, 177] on span "互動率" at bounding box center [500, 176] width 33 height 13
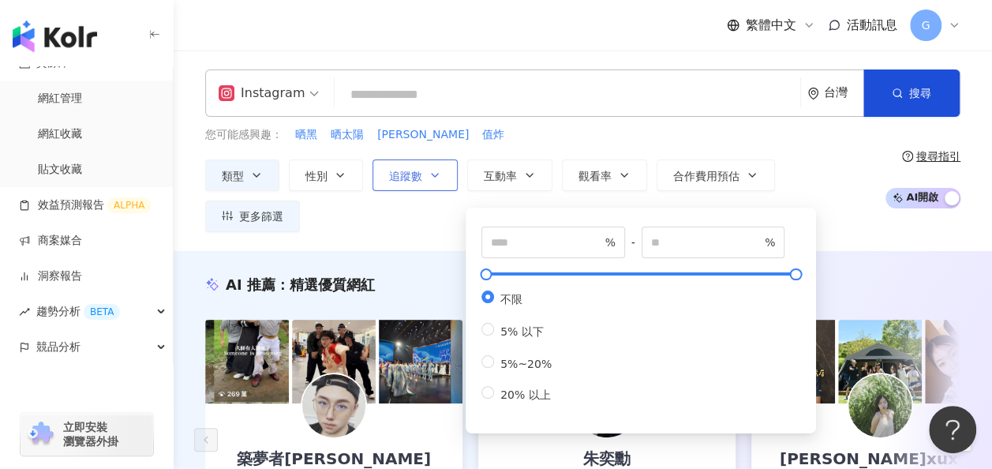
click at [443, 178] on button "追蹤數" at bounding box center [414, 175] width 85 height 32
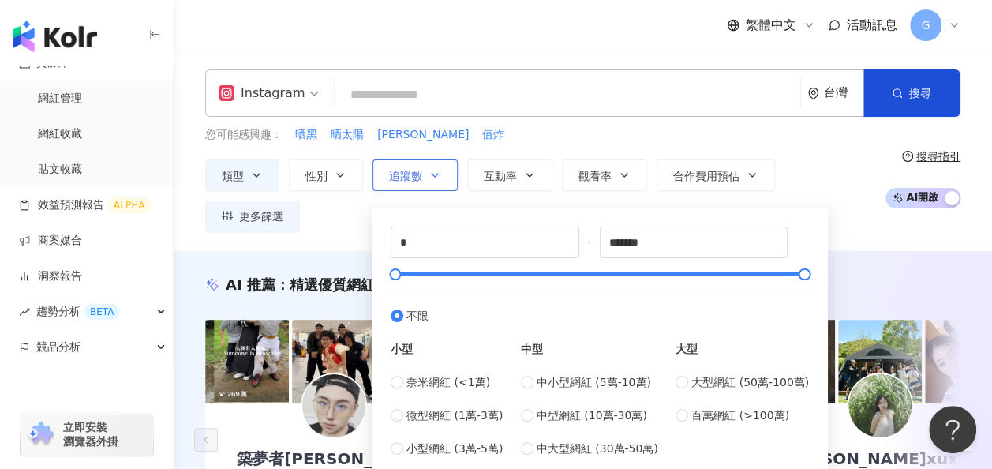
click at [443, 178] on button "追蹤數" at bounding box center [414, 175] width 85 height 32
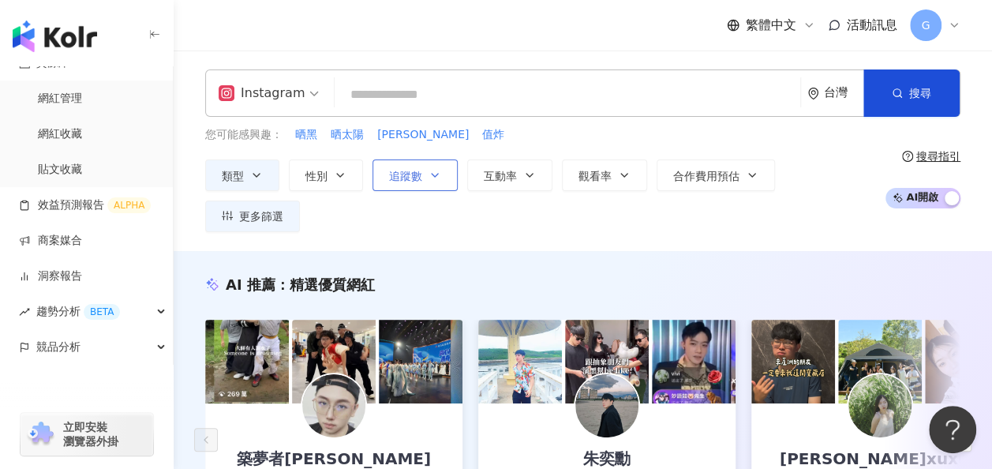
click at [443, 178] on button "追蹤數" at bounding box center [414, 175] width 85 height 32
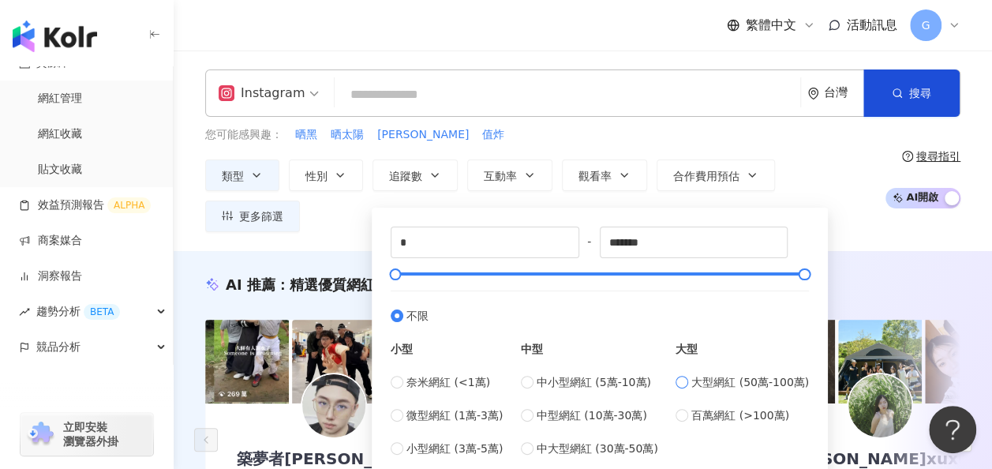
scroll to position [79, 0]
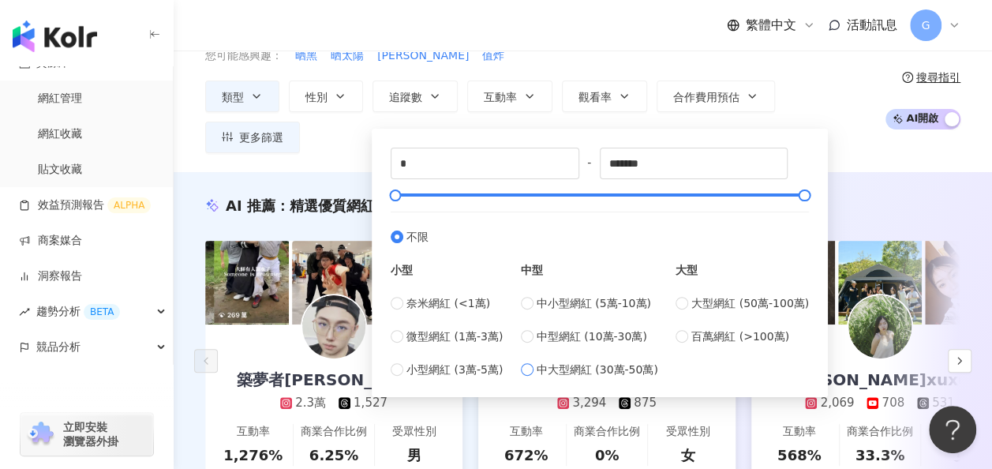
click at [641, 368] on span "中大型網紅 (30萬-50萬)" at bounding box center [598, 369] width 122 height 17
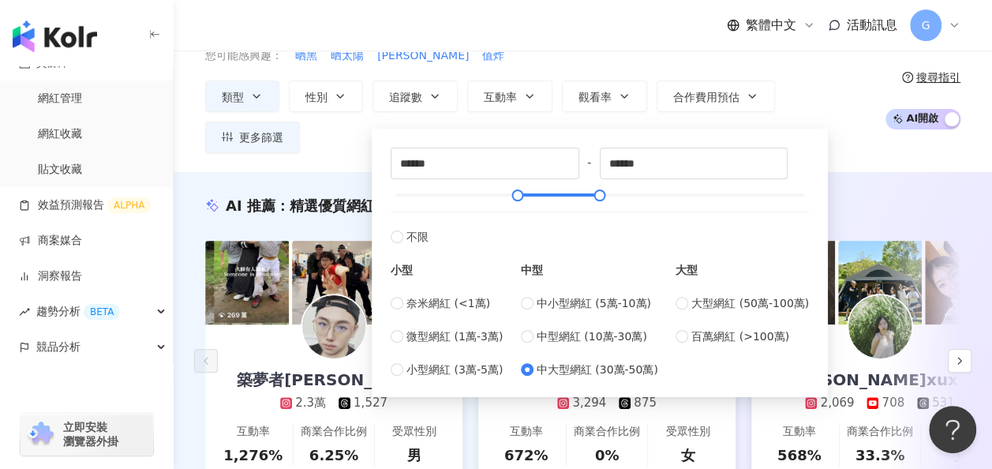
type input "******"
type input "*****"
drag, startPoint x: 516, startPoint y: 193, endPoint x: 423, endPoint y: 196, distance: 93.2
click at [423, 196] on div at bounding box center [425, 195] width 9 height 9
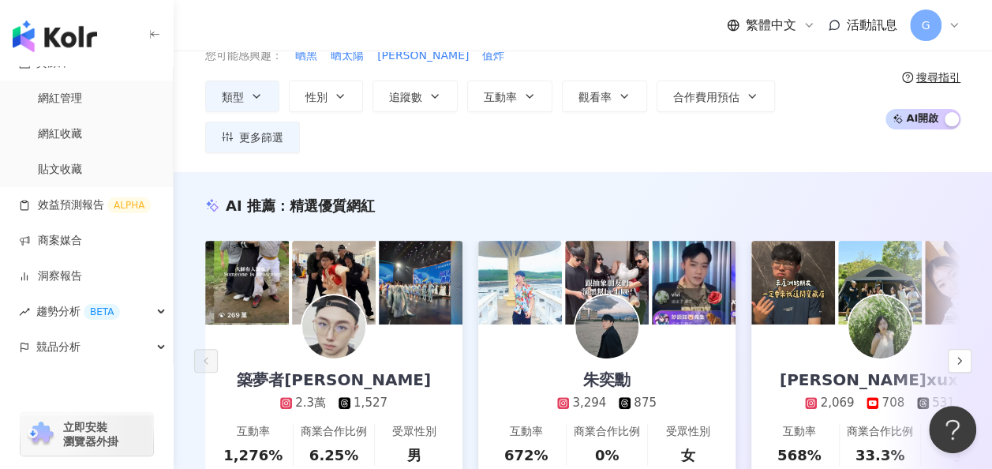
click at [915, 172] on div "AI 推薦 ： 精選優質網紅 築夢者杰哥 2.3萬 1,527 互動率 1,276% 商業合作比例 6.25% 受眾性別 男 朱奕勳 3,294 875 互動…" at bounding box center [583, 355] width 818 height 366
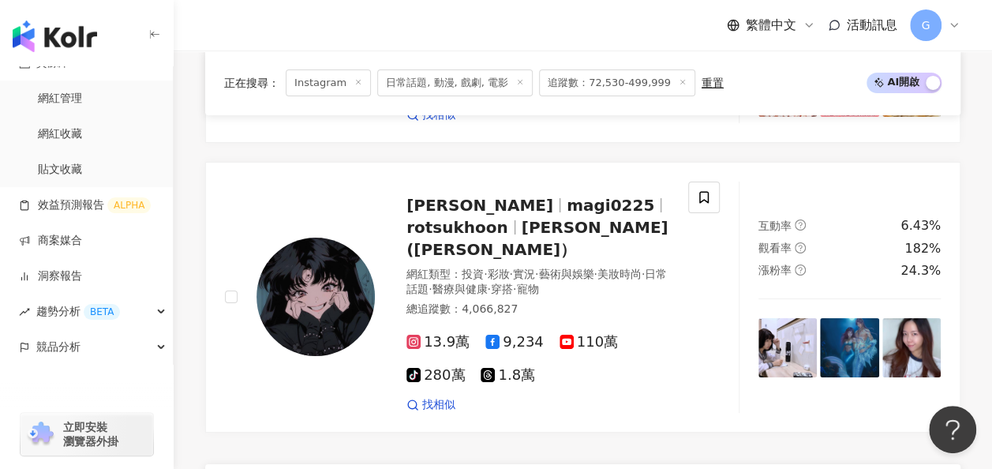
scroll to position [2920, 0]
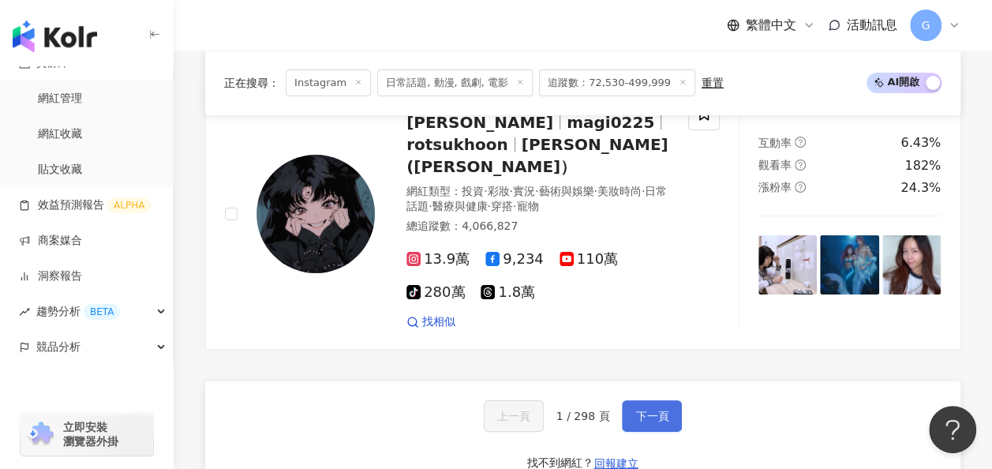
click at [660, 410] on span "下一頁" at bounding box center [651, 416] width 33 height 13
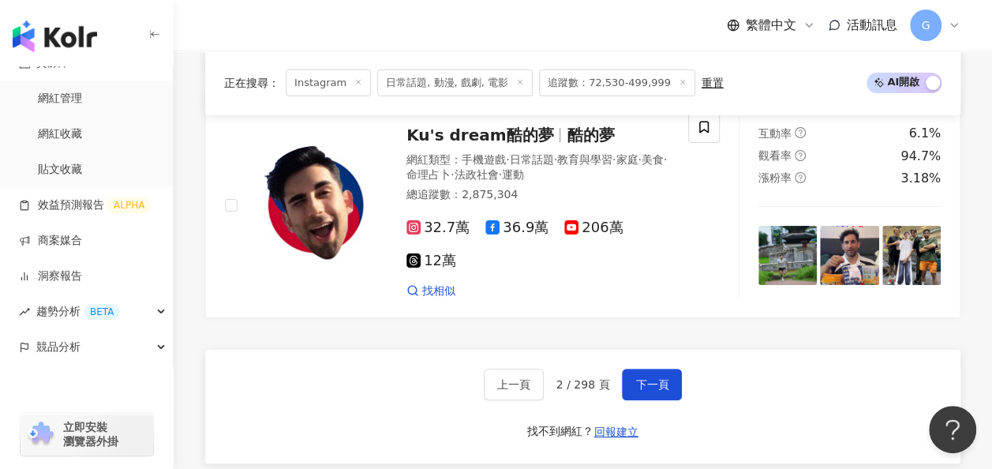
scroll to position [2987, 0]
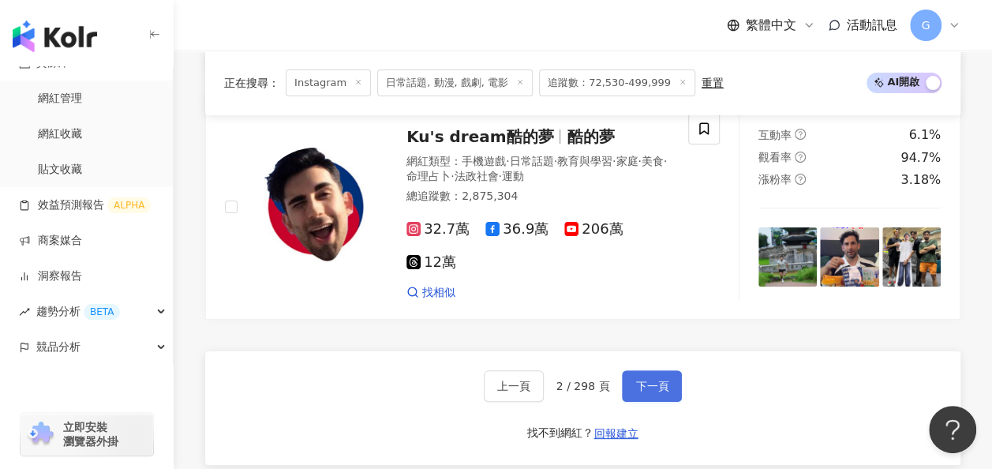
click at [655, 380] on span "下一頁" at bounding box center [651, 386] width 33 height 13
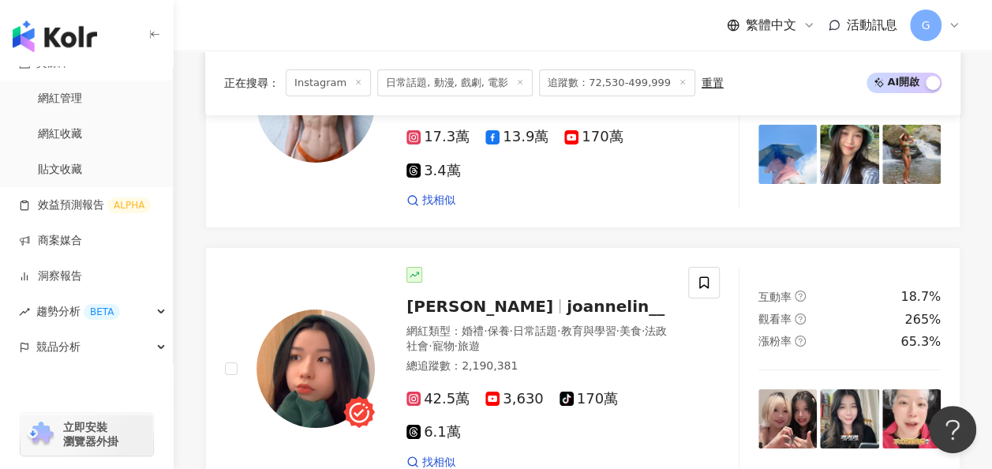
scroll to position [2881, 0]
click at [567, 297] on span "joannelin__" at bounding box center [616, 306] width 98 height 19
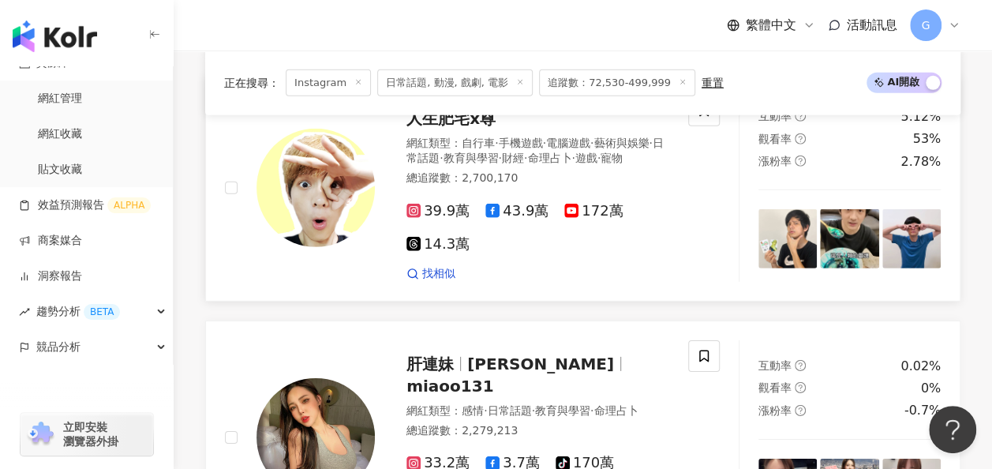
scroll to position [2171, 0]
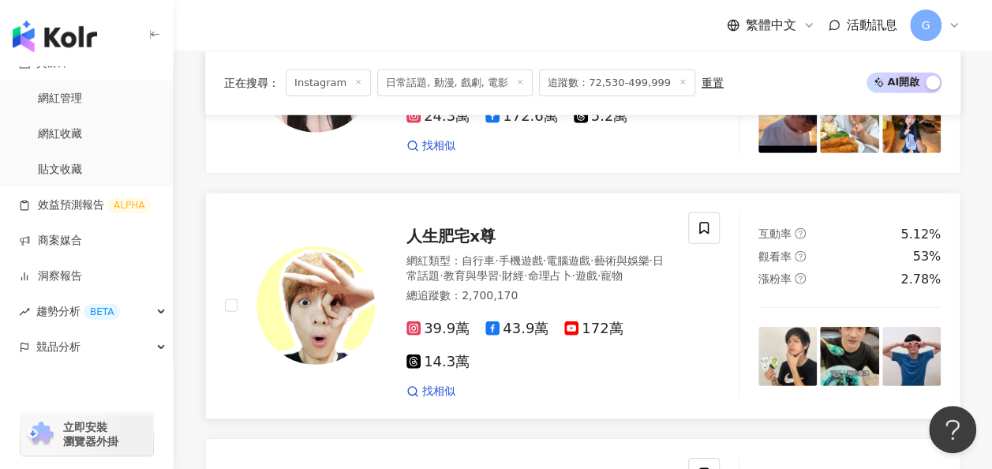
click at [541, 254] on span "手機遊戲" at bounding box center [520, 260] width 44 height 13
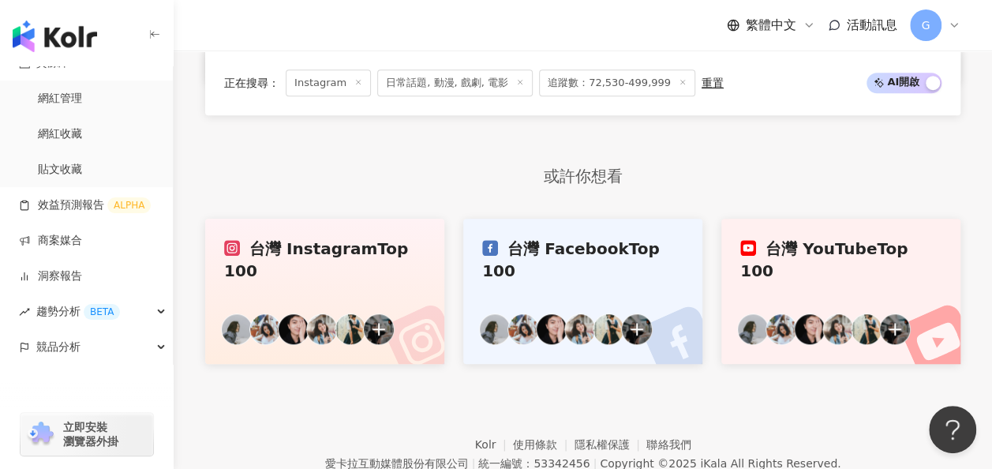
scroll to position [3197, 0]
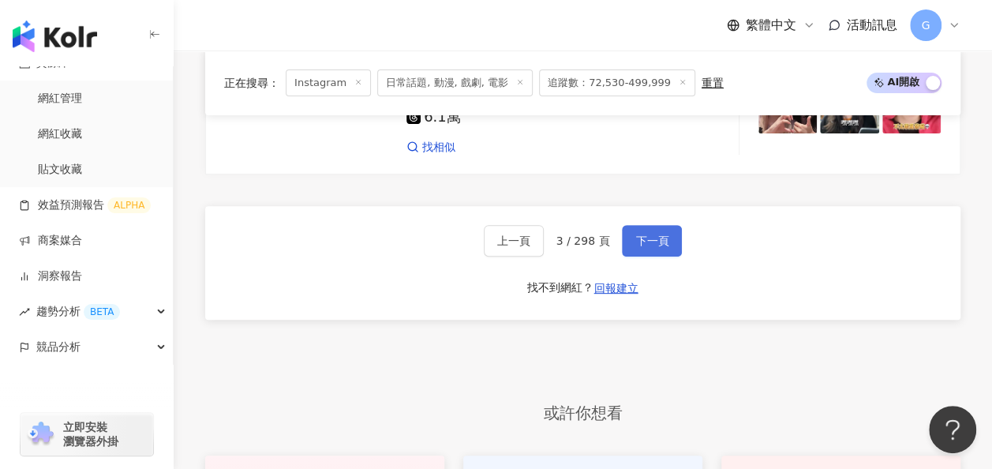
click at [635, 234] on span "下一頁" at bounding box center [651, 240] width 33 height 13
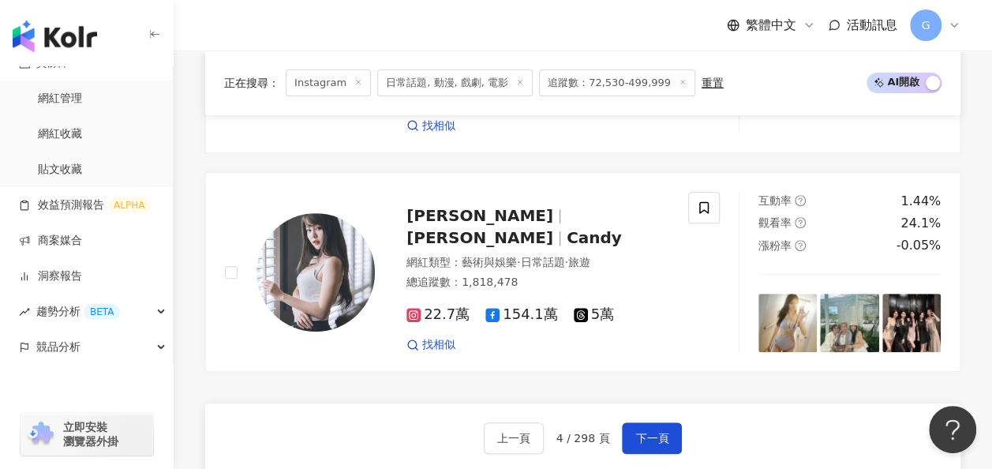
scroll to position [3081, 0]
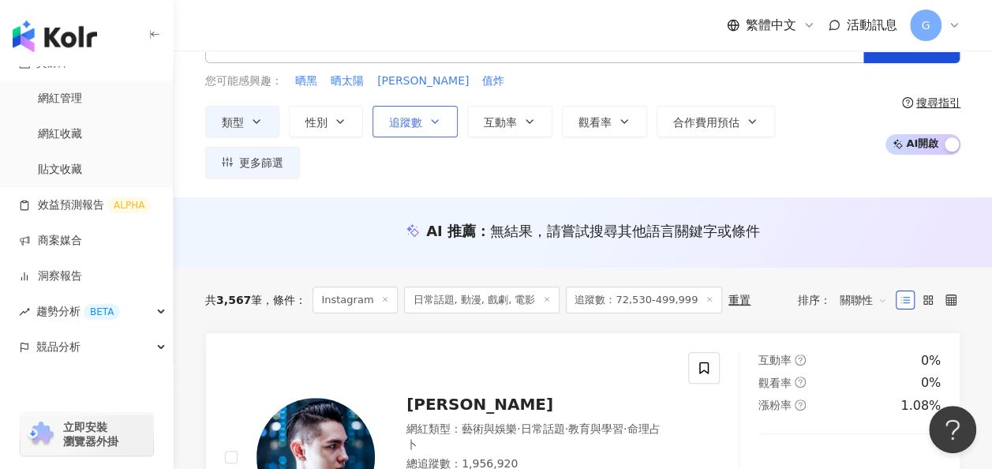
scroll to position [0, 0]
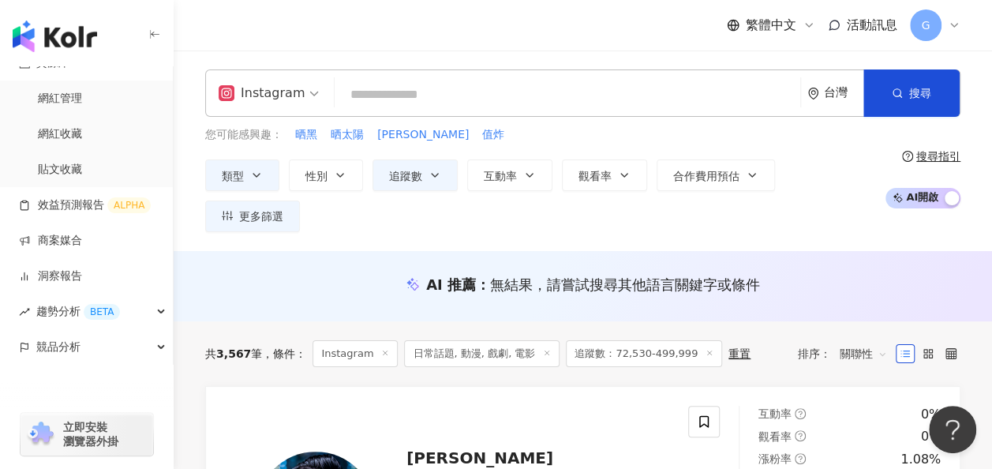
click at [595, 95] on input "search" at bounding box center [567, 95] width 453 height 30
paste input "***"
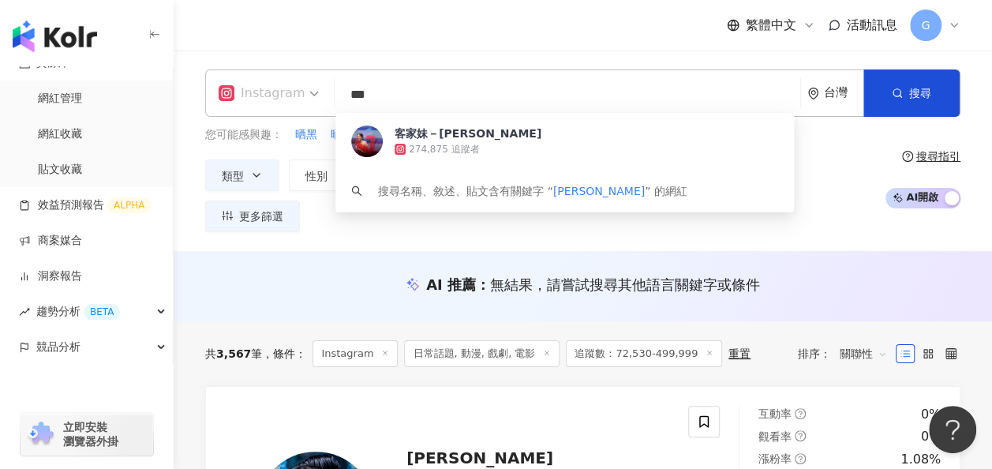
click at [299, 97] on div "Instagram" at bounding box center [262, 92] width 86 height 25
type input "***"
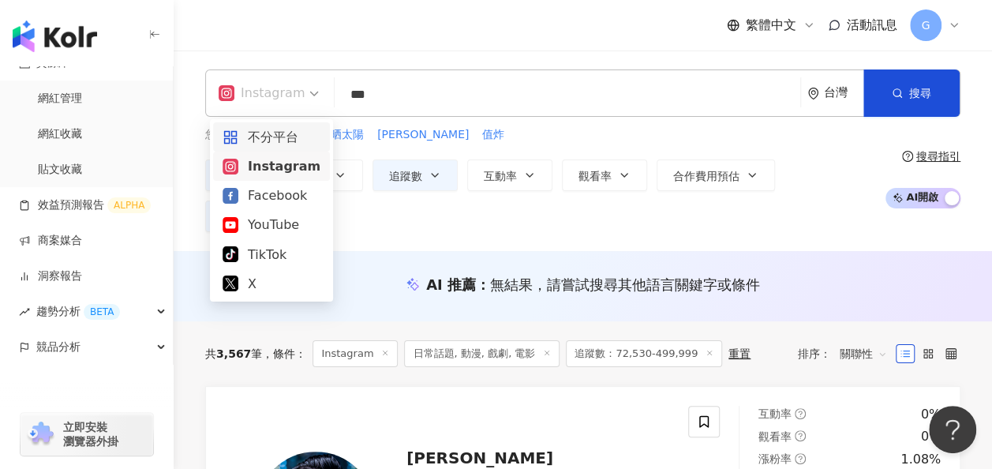
click at [295, 131] on div "不分平台" at bounding box center [272, 137] width 98 height 20
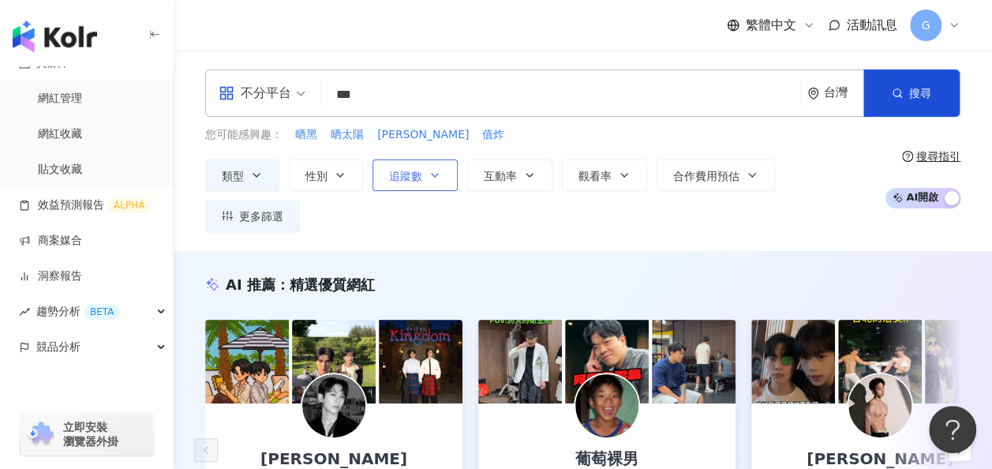
click at [432, 178] on icon "button" at bounding box center [434, 175] width 13 height 13
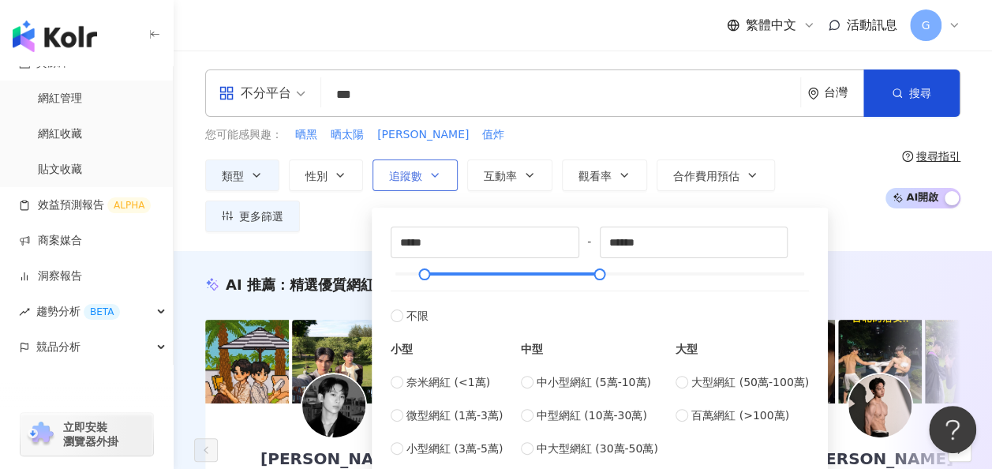
click at [418, 170] on span "追蹤數" at bounding box center [405, 176] width 33 height 13
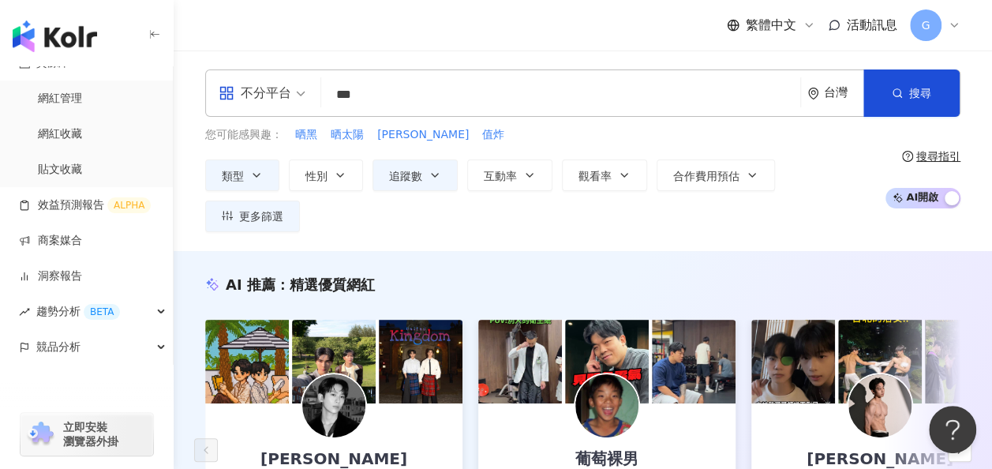
click at [929, 150] on div "搜尋指引" at bounding box center [938, 156] width 44 height 13
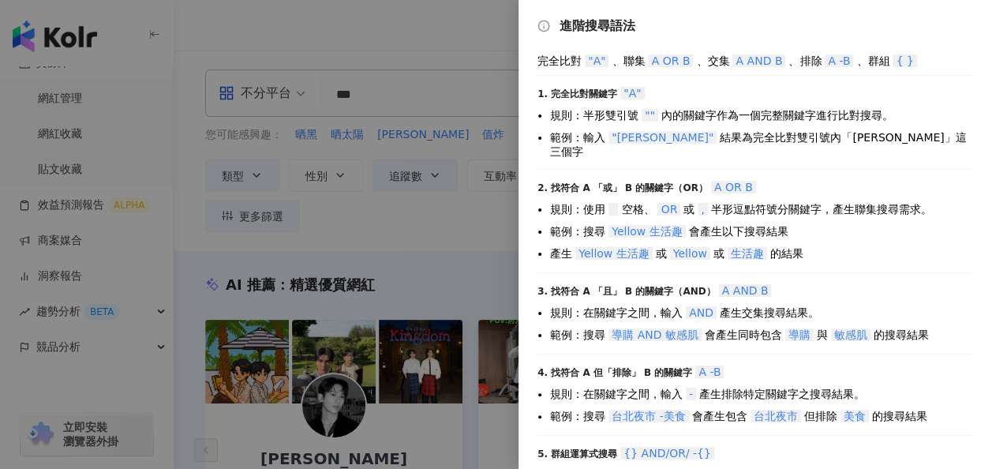
scroll to position [78, 0]
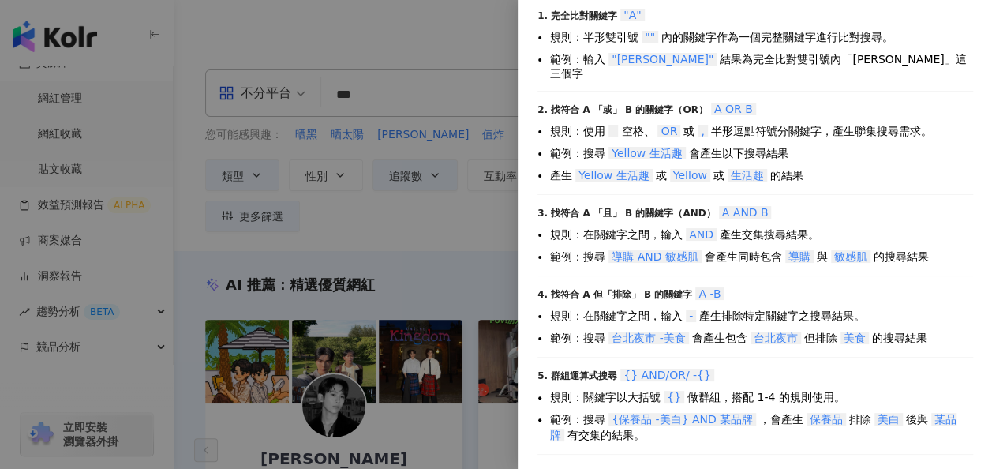
click at [450, 227] on div at bounding box center [496, 234] width 992 height 469
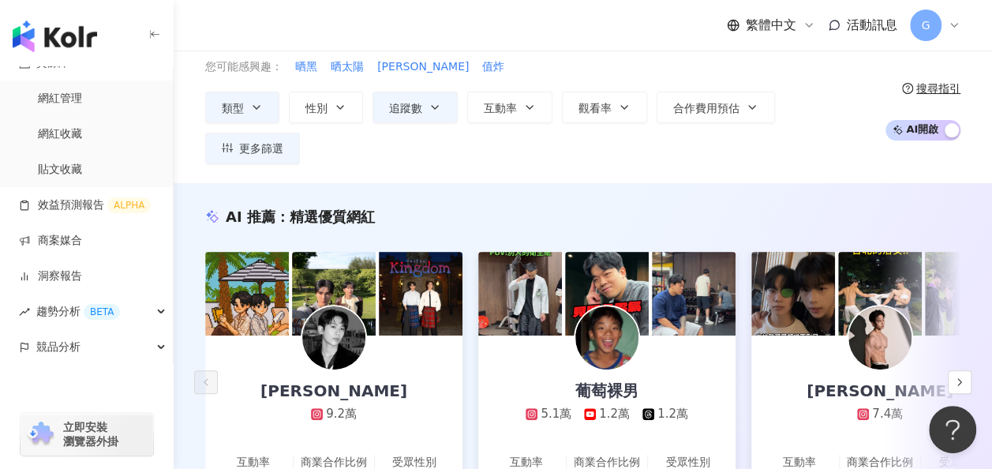
scroll to position [0, 0]
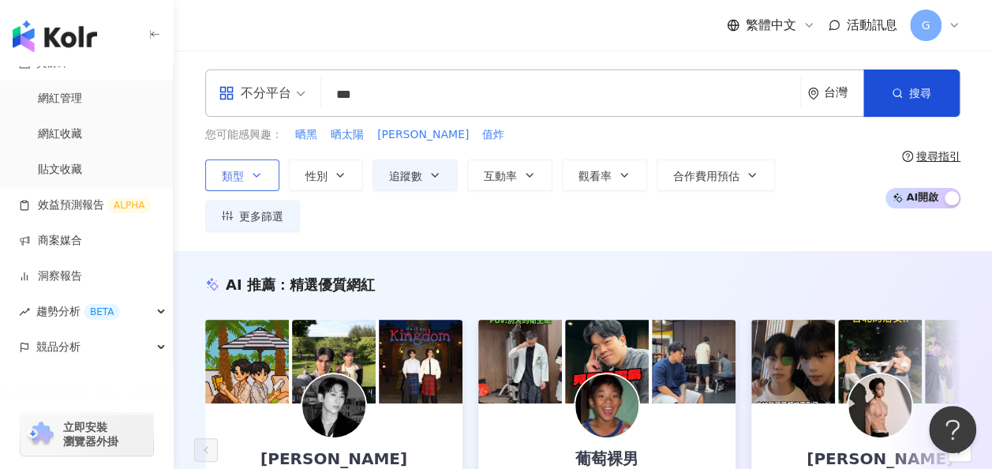
click at [272, 168] on button "類型" at bounding box center [242, 175] width 74 height 32
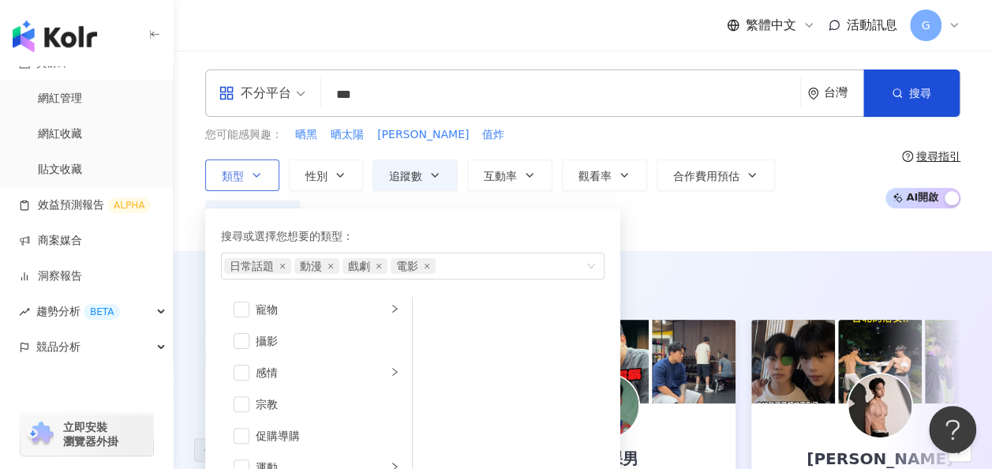
scroll to position [546, 0]
click at [425, 264] on icon "close" at bounding box center [427, 266] width 5 height 5
click at [379, 265] on icon "close" at bounding box center [379, 266] width 6 height 6
click at [332, 266] on icon "close" at bounding box center [330, 266] width 6 height 6
click at [282, 264] on icon "close" at bounding box center [282, 266] width 6 height 6
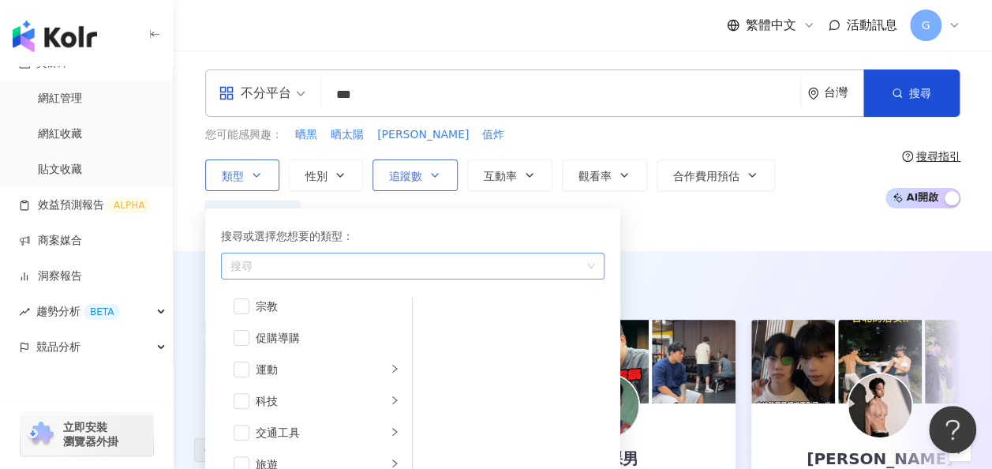
click at [418, 182] on button "追蹤數" at bounding box center [414, 175] width 85 height 32
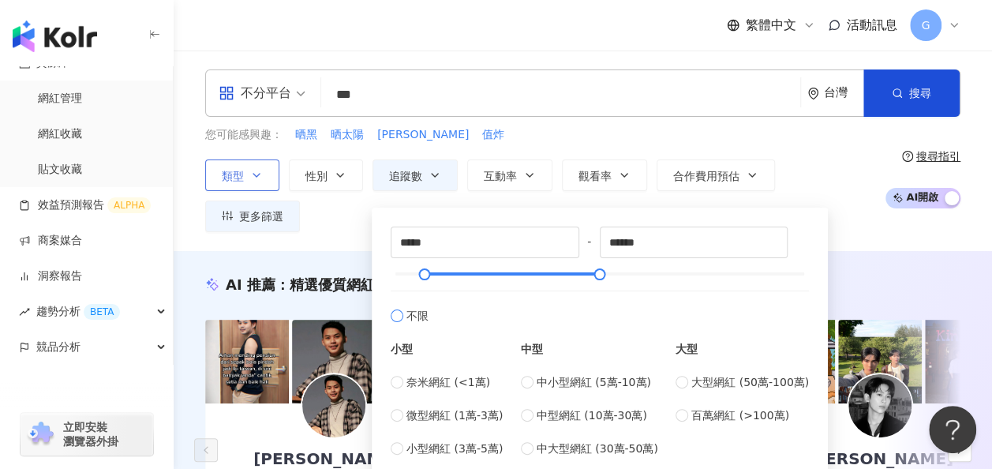
type input "*"
type input "*******"
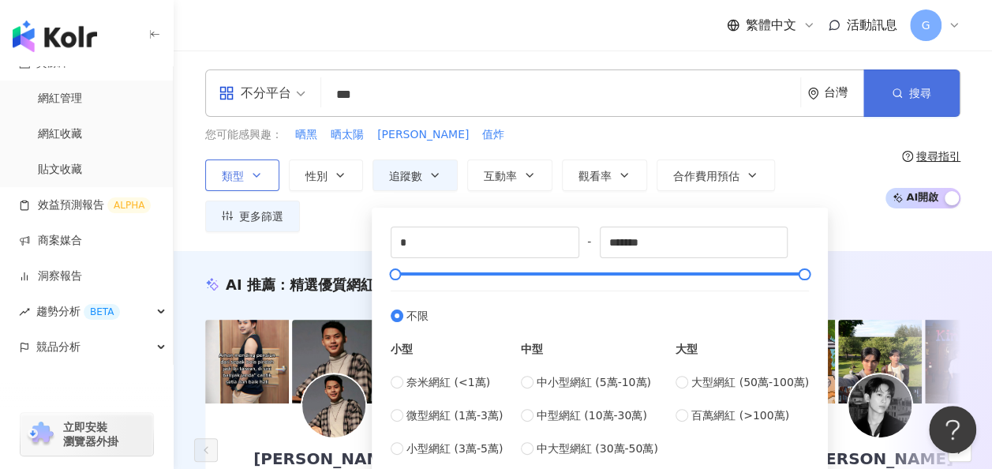
click at [931, 96] on button "搜尋" at bounding box center [911, 92] width 96 height 47
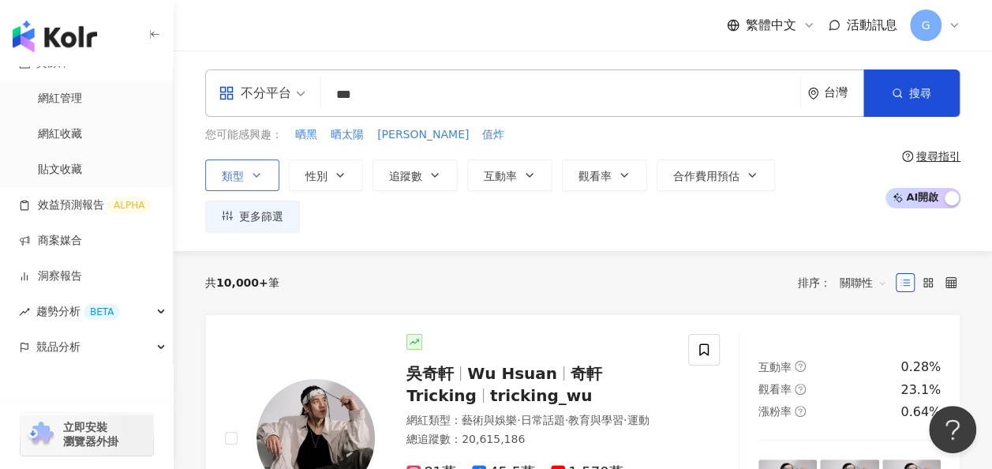
drag, startPoint x: 398, startPoint y: 99, endPoint x: 306, endPoint y: 96, distance: 91.6
click at [306, 96] on div "不分平台 *** 台灣 搜尋 27a240d7-b7eb-4447-b67a-40a78777f8b2 客家妹－陳明珠 274,875 追蹤者 搜尋名稱、敘述…" at bounding box center [582, 92] width 755 height 47
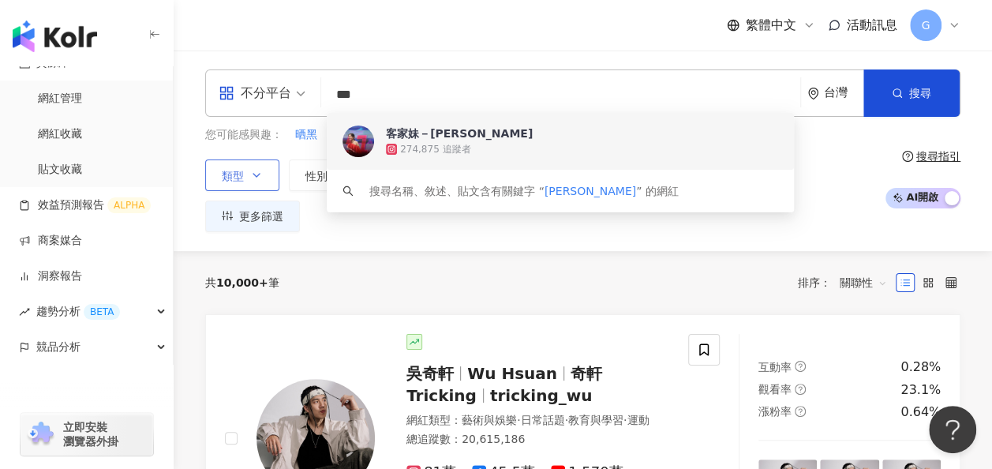
click at [415, 96] on input "***" at bounding box center [560, 95] width 466 height 30
drag, startPoint x: 442, startPoint y: 90, endPoint x: 304, endPoint y: 103, distance: 138.7
click at [304, 103] on div "不分平台 *** 台灣 搜尋 27a240d7-b7eb-4447-b67a-40a78777f8b2 keyword 客家妹－陳明珠 274,875 追蹤者…" at bounding box center [582, 92] width 755 height 47
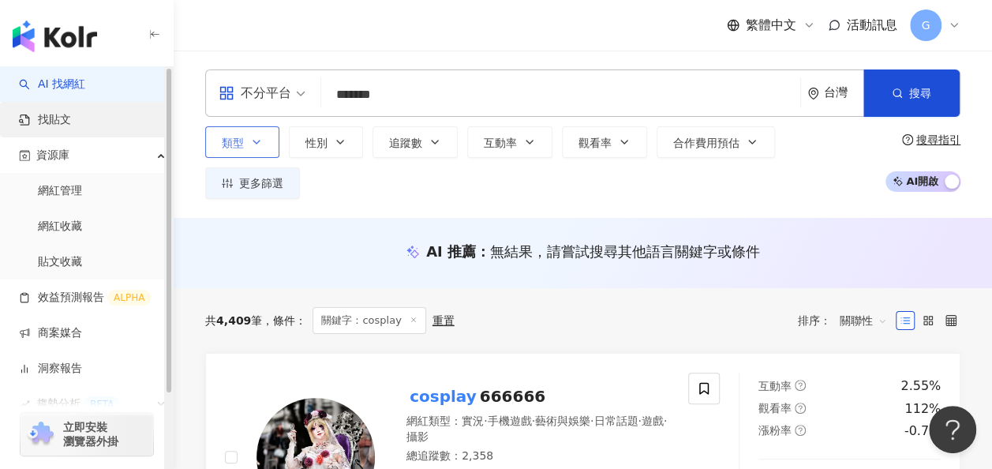
type input "*******"
click at [58, 112] on link "找貼文" at bounding box center [45, 120] width 52 height 16
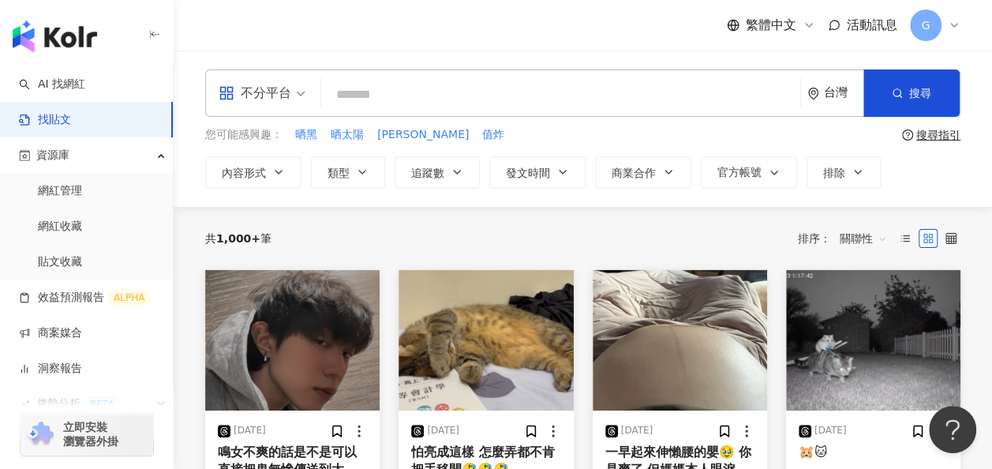
click at [415, 93] on input "search" at bounding box center [560, 94] width 466 height 34
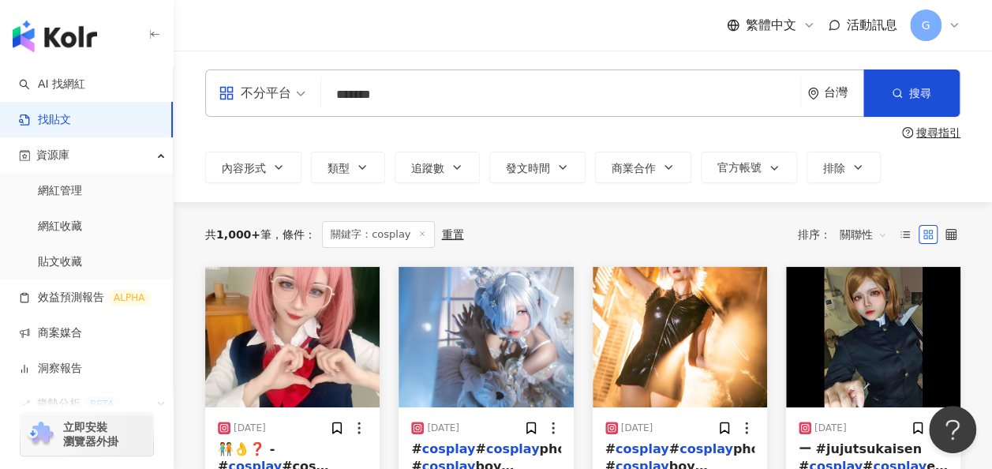
drag, startPoint x: 413, startPoint y: 99, endPoint x: 290, endPoint y: 93, distance: 123.2
click at [290, 93] on div "不分平台 cosplay ******* 台灣 搜尋" at bounding box center [582, 92] width 755 height 47
type input "*"
click at [941, 140] on div "不分平台 韓劇歐 *** 台灣 搜尋 搜尋指引 內容形式 類型 追蹤數 發文時間 商業合作 官方帳號 排除" at bounding box center [583, 126] width 818 height 114
click at [945, 137] on div "搜尋指引" at bounding box center [938, 132] width 44 height 13
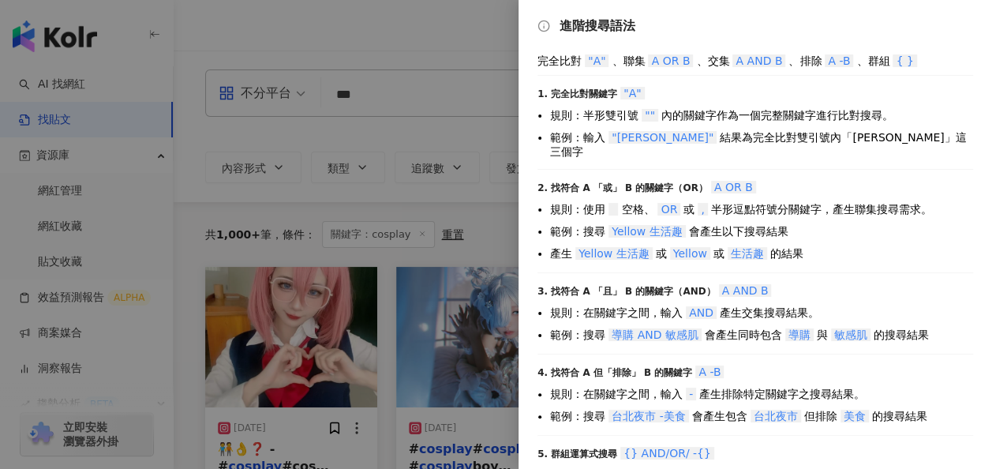
click at [455, 92] on div at bounding box center [496, 234] width 992 height 469
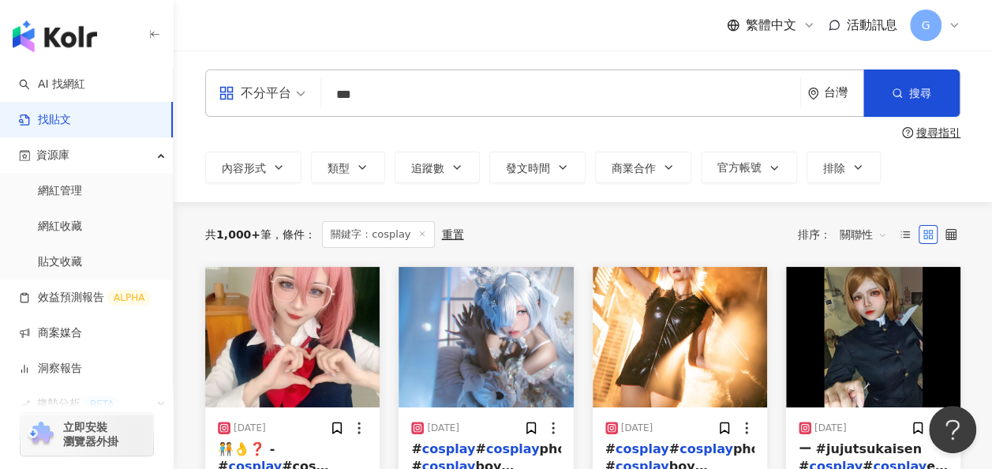
click at [443, 95] on input "***" at bounding box center [560, 94] width 466 height 34
type input "**********"
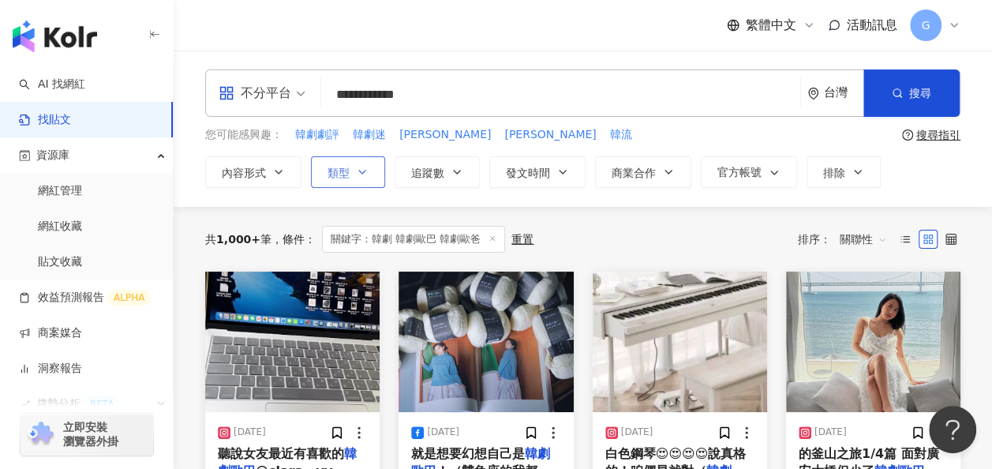
click at [352, 170] on button "類型" at bounding box center [348, 172] width 74 height 32
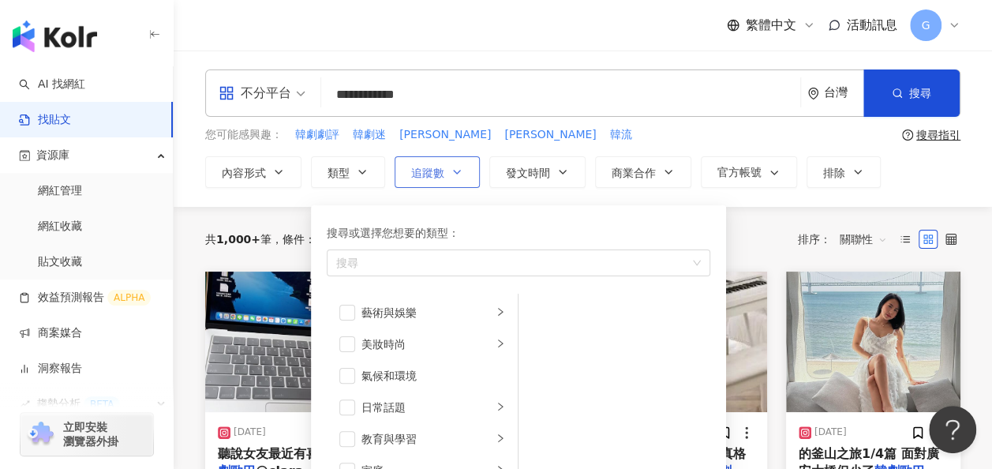
click at [429, 166] on span "追蹤數" at bounding box center [427, 172] width 33 height 13
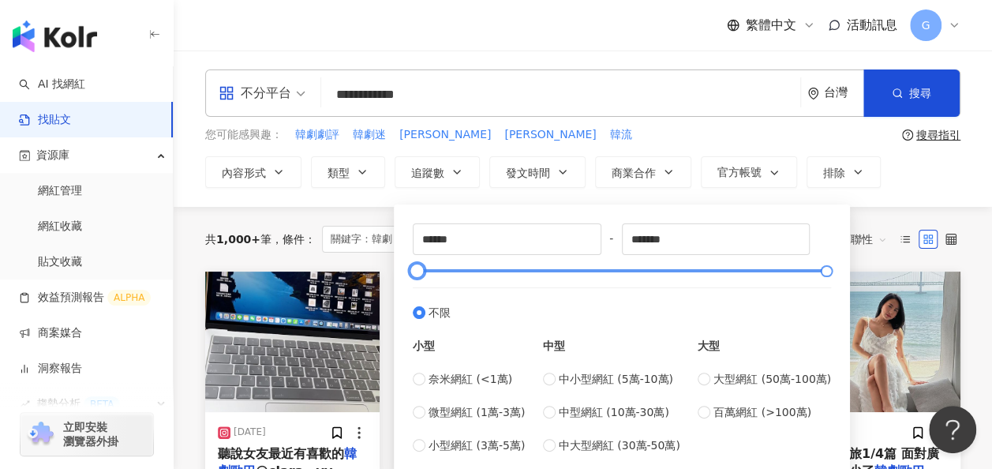
click at [588, 267] on div at bounding box center [622, 270] width 410 height 9
click at [512, 273] on div at bounding box center [622, 270] width 410 height 9
click at [464, 276] on div "****** - ******* 不限 小型 奈米網紅 (<1萬) 微型網紅 (1萬-3萬) 小型網紅 (3萬-5萬) 中型 中小型網紅 (5萬-10萬) 中…" at bounding box center [622, 338] width 418 height 230
click at [440, 276] on div "****** - ******* 不限 小型 奈米網紅 (<1萬) 微型網紅 (1萬-3萬) 小型網紅 (3萬-5萬) 中型 中小型網紅 (5萬-10萬) 中…" at bounding box center [622, 338] width 418 height 230
click at [451, 271] on div at bounding box center [622, 270] width 410 height 9
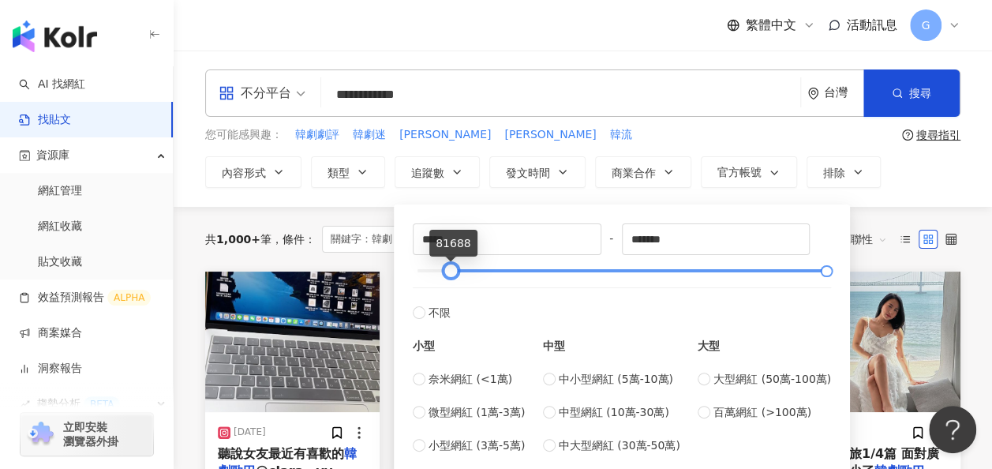
type input "*****"
click at [433, 271] on div at bounding box center [622, 270] width 410 height 9
click at [915, 186] on div "內容形式 類型 追蹤數 發文時間 商業合作 官方帳號 排除 ***** - ******* 不限 小型 奈米網紅 (<1萬) 微型網紅 (1萬-3萬) 小型網…" at bounding box center [582, 172] width 755 height 32
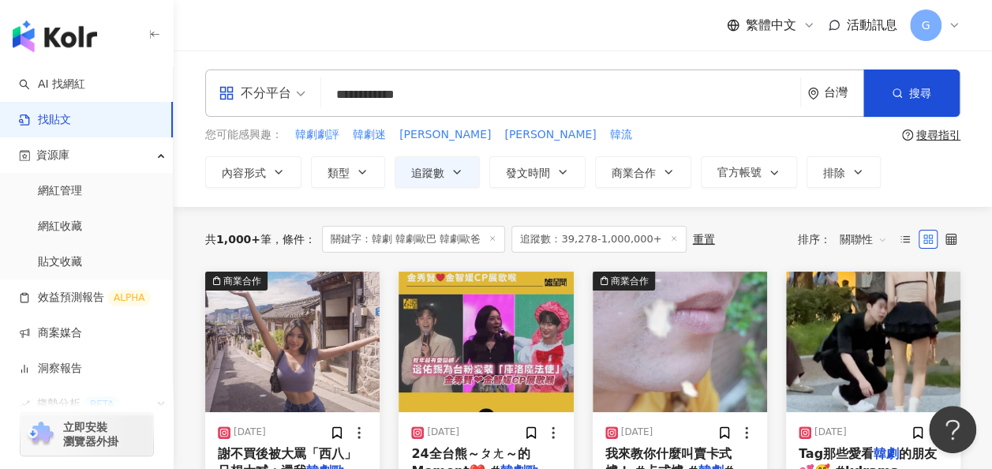
scroll to position [79, 0]
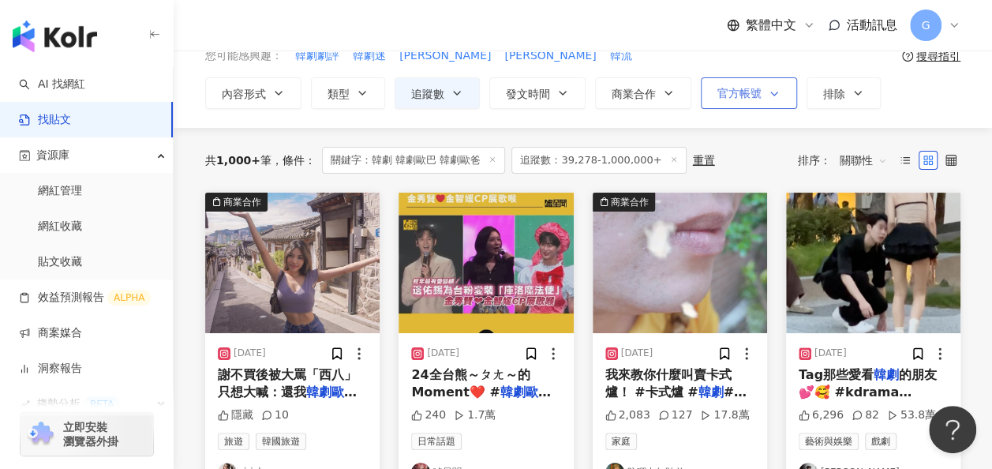
click at [764, 90] on span "button" at bounding box center [770, 94] width 19 height 13
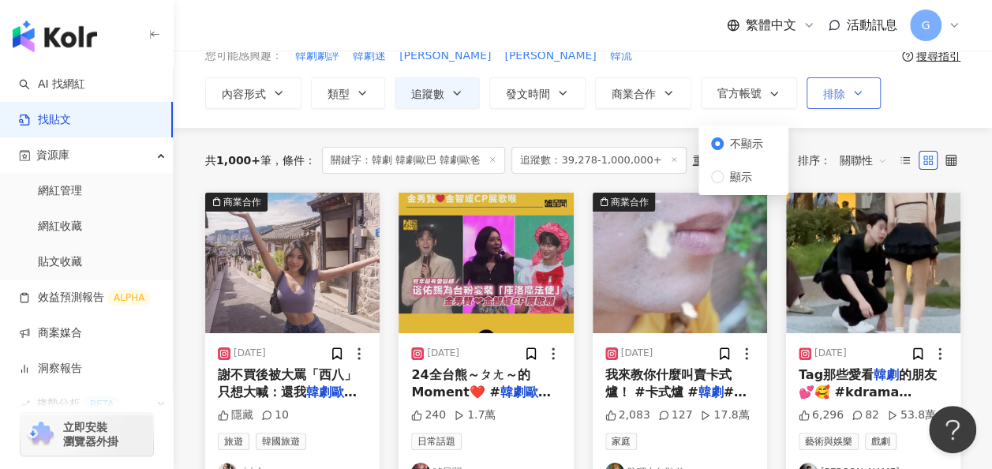
click at [823, 94] on span "排除" at bounding box center [834, 94] width 22 height 13
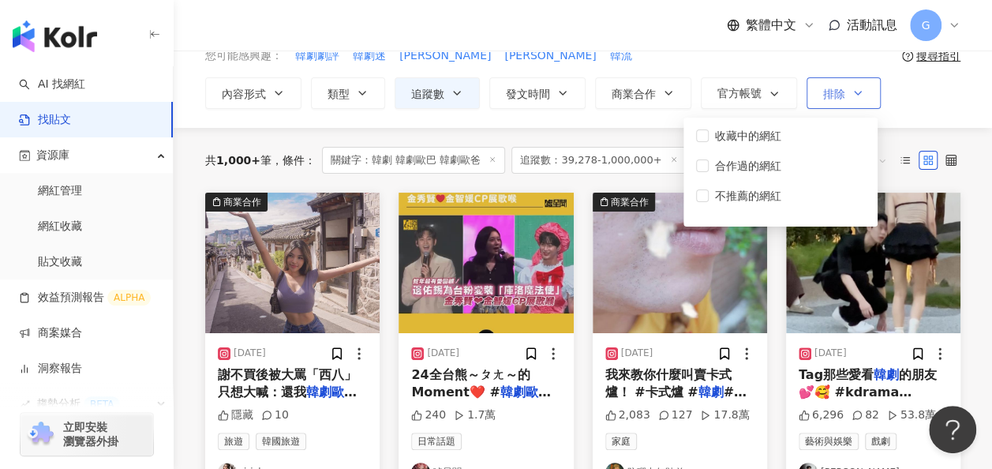
scroll to position [0, 0]
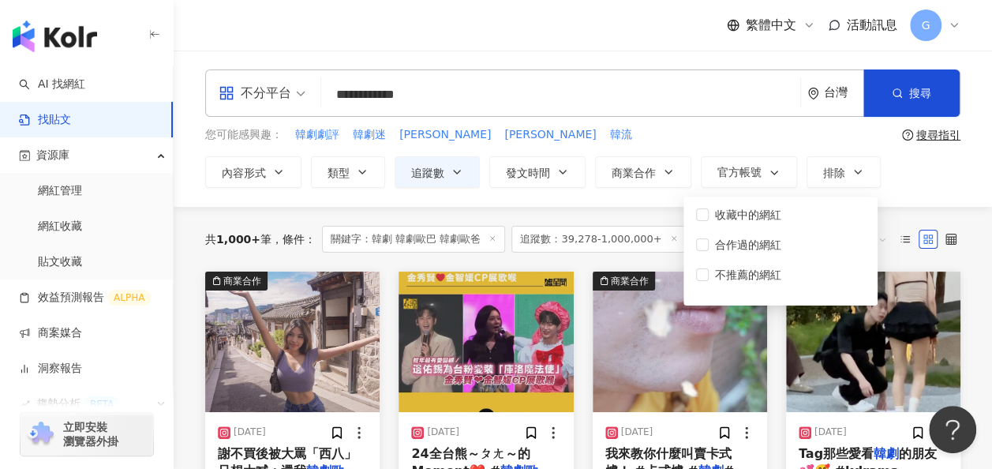
click at [776, 140] on div "您可能感興趣： 韓劇劇評 韓劇迷 金惠秀 韓善伙 韓流" at bounding box center [550, 134] width 690 height 17
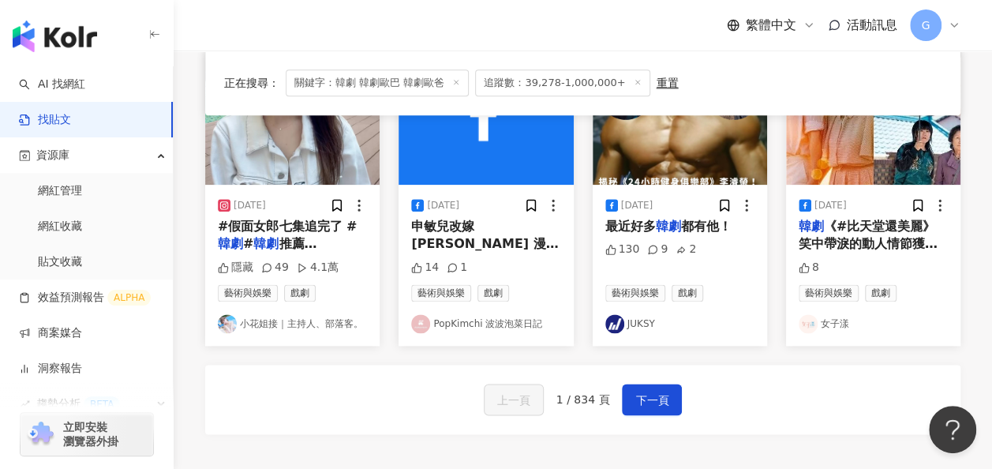
scroll to position [947, 0]
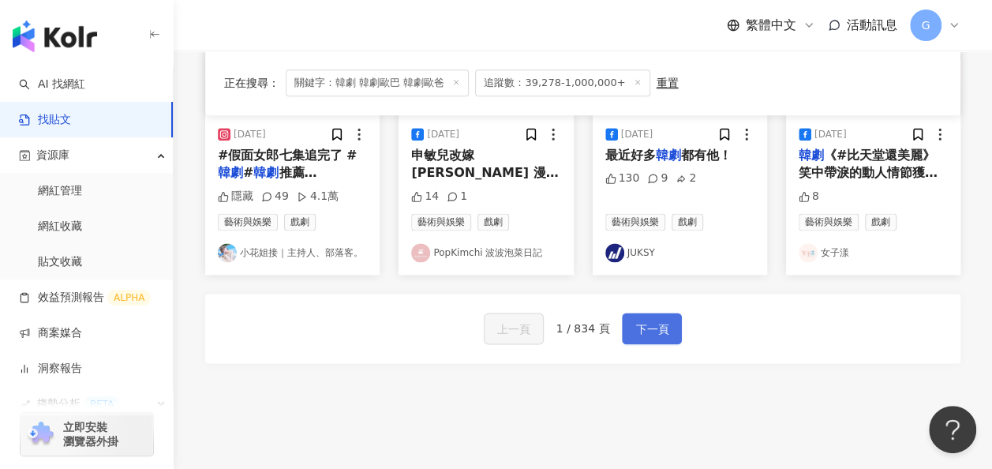
click at [636, 330] on button "下一頁" at bounding box center [652, 328] width 60 height 32
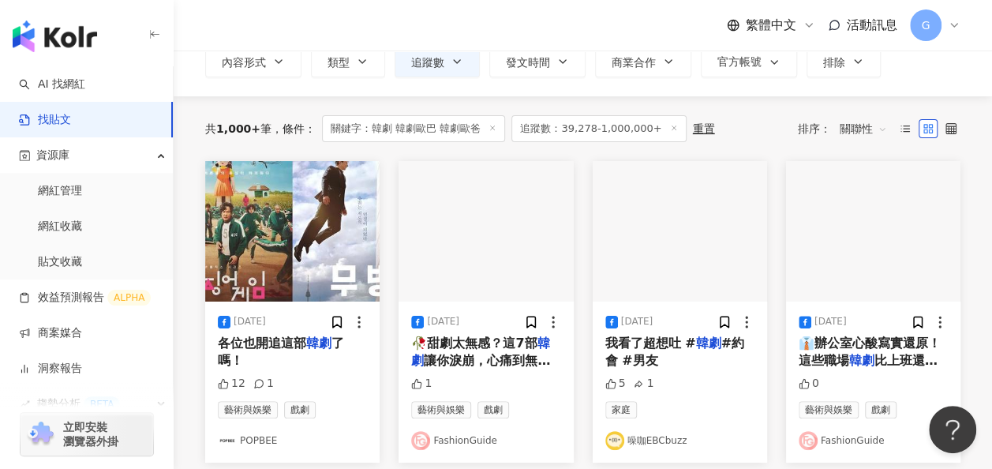
scroll to position [0, 0]
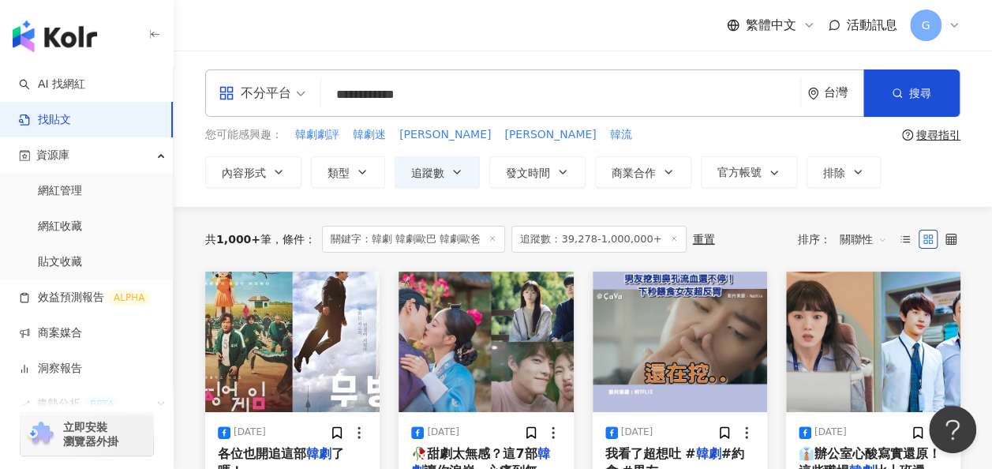
drag, startPoint x: 358, startPoint y: 92, endPoint x: 537, endPoint y: 109, distance: 179.1
click at [537, 109] on input "**********" at bounding box center [560, 94] width 466 height 34
click at [337, 96] on input "**" at bounding box center [560, 94] width 466 height 34
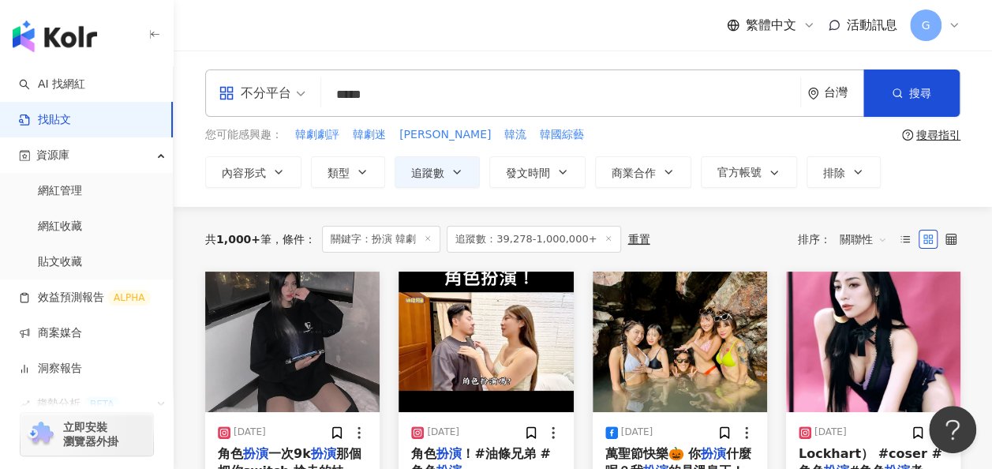
click at [955, 137] on div "搜尋指引" at bounding box center [938, 135] width 44 height 13
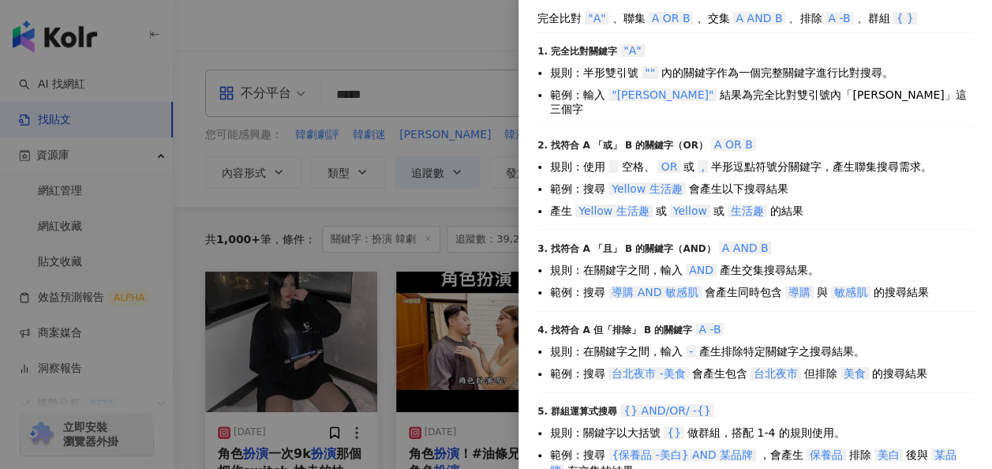
scroll to position [78, 0]
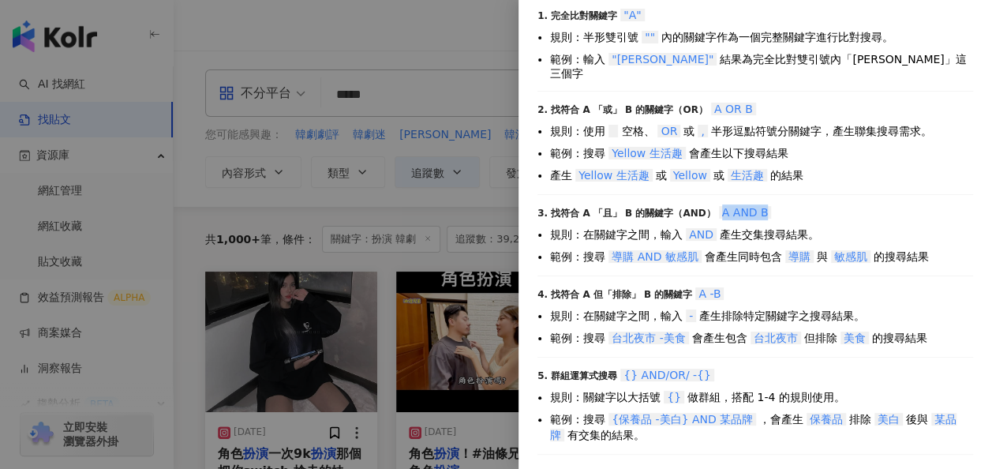
drag, startPoint x: 758, startPoint y: 193, endPoint x: 710, endPoint y: 191, distance: 48.2
click at [710, 204] on div "3. 找符合 A 「且」 B 的關鍵字（AND） A AND B" at bounding box center [755, 212] width 436 height 16
copy span "A AND B"
click at [339, 85] on div at bounding box center [496, 234] width 992 height 469
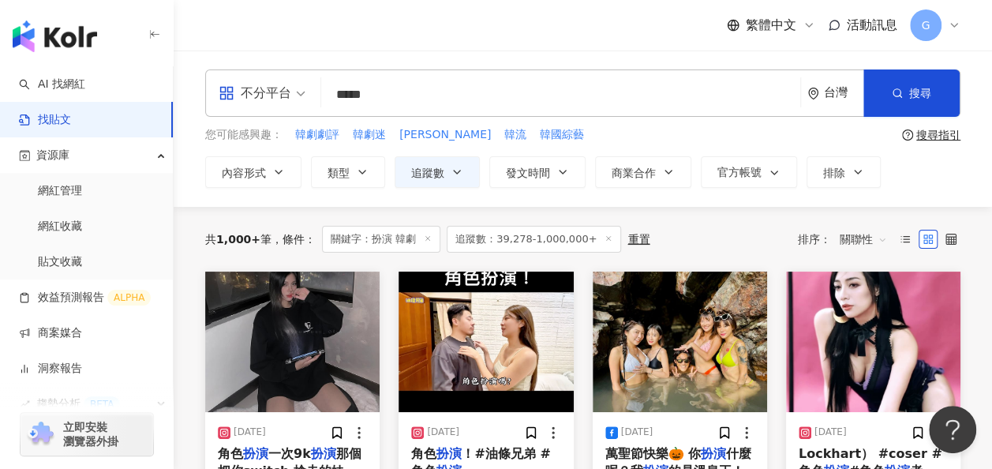
drag, startPoint x: 365, startPoint y: 95, endPoint x: 333, endPoint y: 98, distance: 31.7
click at [333, 98] on input "*****" at bounding box center [560, 94] width 466 height 34
paste input "****"
click at [378, 92] on input "*********" at bounding box center [560, 94] width 466 height 34
click at [380, 92] on input "*********" at bounding box center [560, 94] width 466 height 34
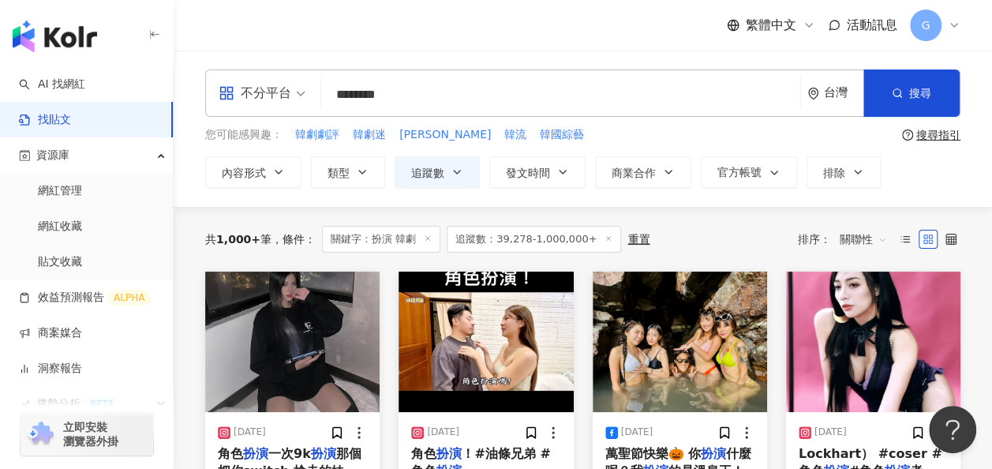
drag, startPoint x: 344, startPoint y: 94, endPoint x: 327, endPoint y: 95, distance: 17.4
click at [327, 95] on input "********" at bounding box center [560, 94] width 466 height 34
type input "********"
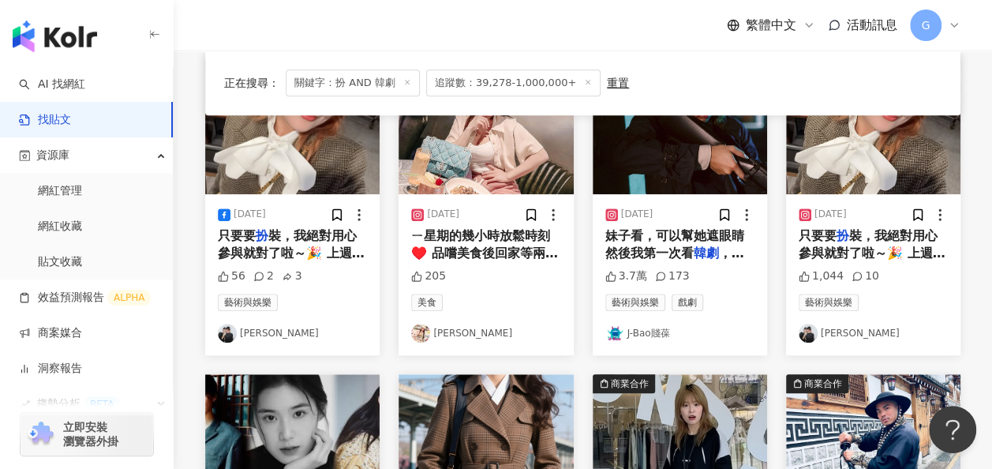
scroll to position [552, 0]
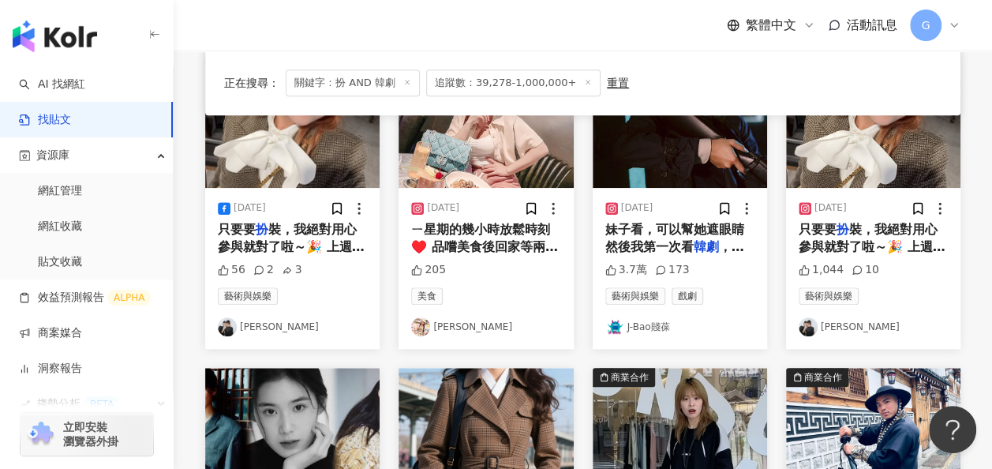
click at [885, 232] on span "裝，我絕對用心參與就對了啦～🎉 上週昇達請大家穿成 #" at bounding box center [872, 247] width 147 height 51
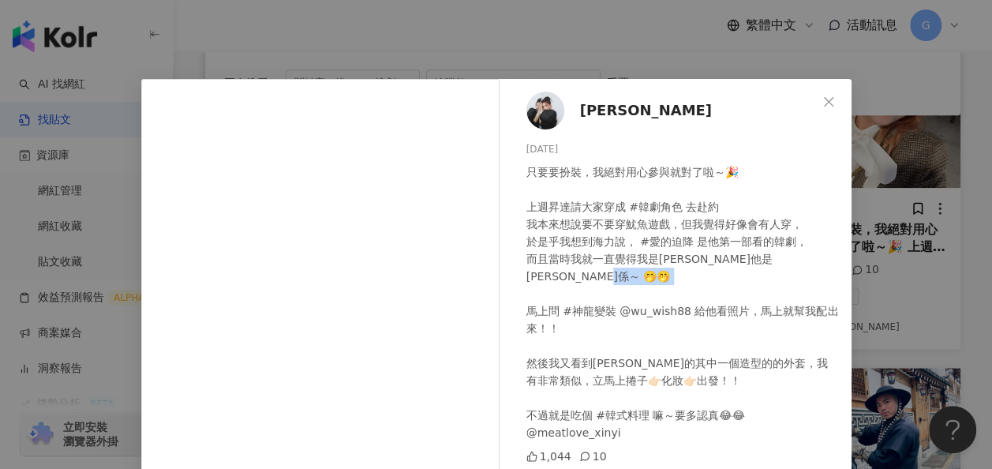
drag, startPoint x: 607, startPoint y: 295, endPoint x: 669, endPoint y: 289, distance: 62.7
click at [669, 289] on div "只要要扮裝，我絕對用心參與就對了啦～🎉 上週昇達請大家穿成 #韓劇角色 去赴約 我本來想說要不要穿魷魚遊戲，但我覺得好像會有人穿， 於是乎我想到海力說， #愛…" at bounding box center [682, 302] width 312 height 278
drag, startPoint x: 669, startPoint y: 289, endPoint x: 671, endPoint y: 320, distance: 31.6
click at [671, 320] on div "只要要扮裝，我絕對用心參與就對了啦～🎉 上週昇達請大家穿成 #韓劇角色 去赴約 我本來想說要不要穿魷魚遊戲，但我覺得好像會有人穿， 於是乎我想到海力說， #愛…" at bounding box center [682, 302] width 312 height 278
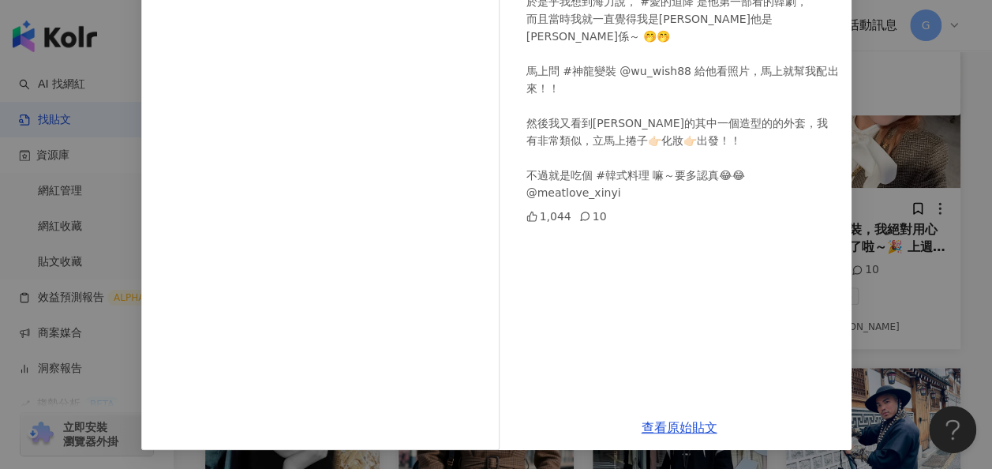
scroll to position [82, 0]
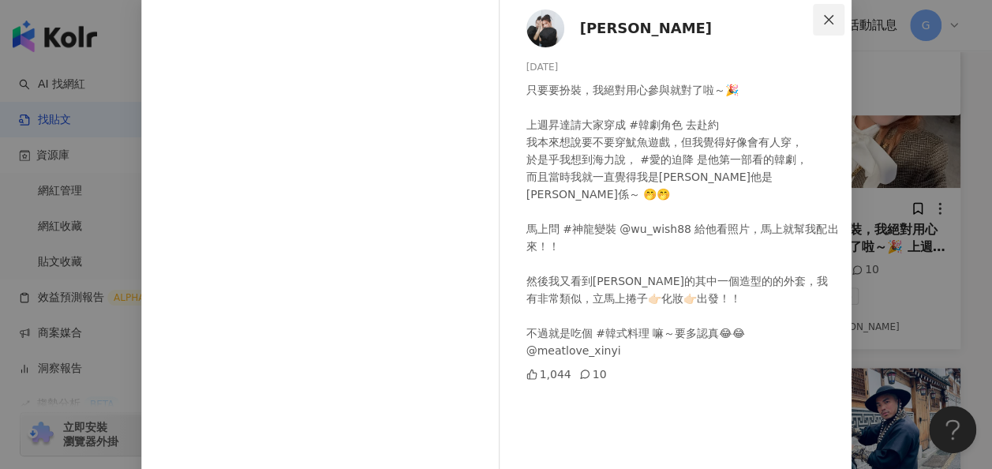
click at [822, 17] on icon "close" at bounding box center [828, 19] width 13 height 13
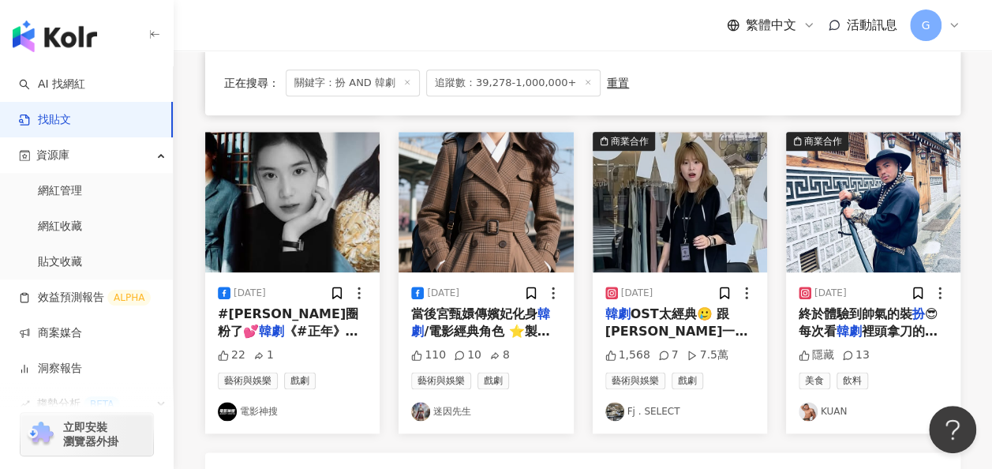
scroll to position [789, 0]
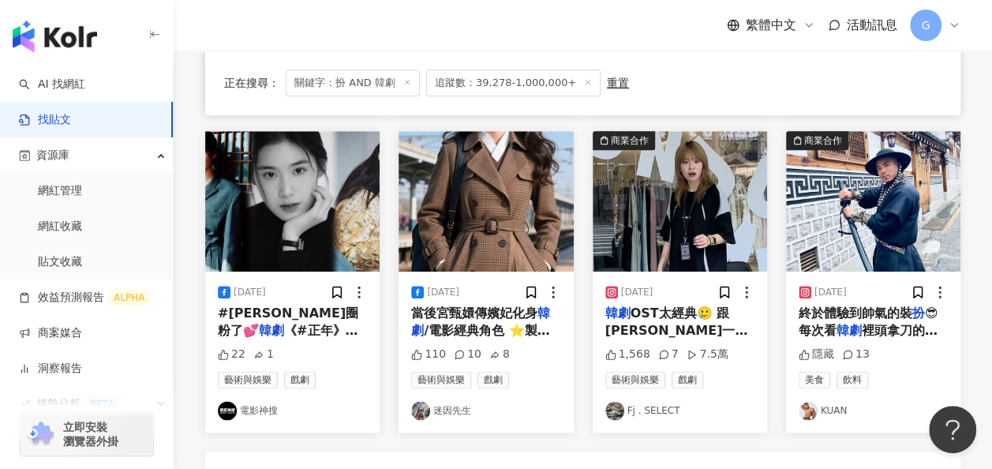
click at [668, 328] on span "OST太經典🥲 跟歐巴一樣傷心了！ 週末要到了快來找我們吧！ Summer Party🫧 打" at bounding box center [677, 348] width 144 height 86
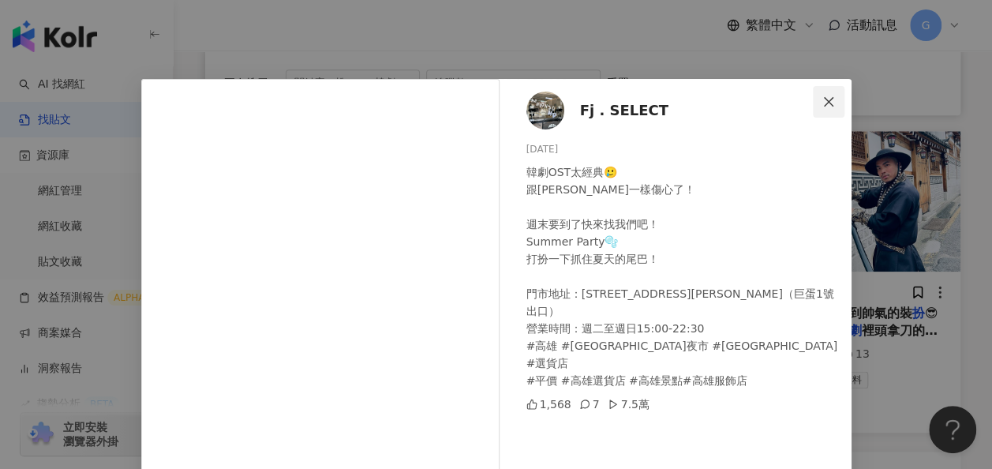
click at [836, 98] on span "Close" at bounding box center [829, 101] width 32 height 13
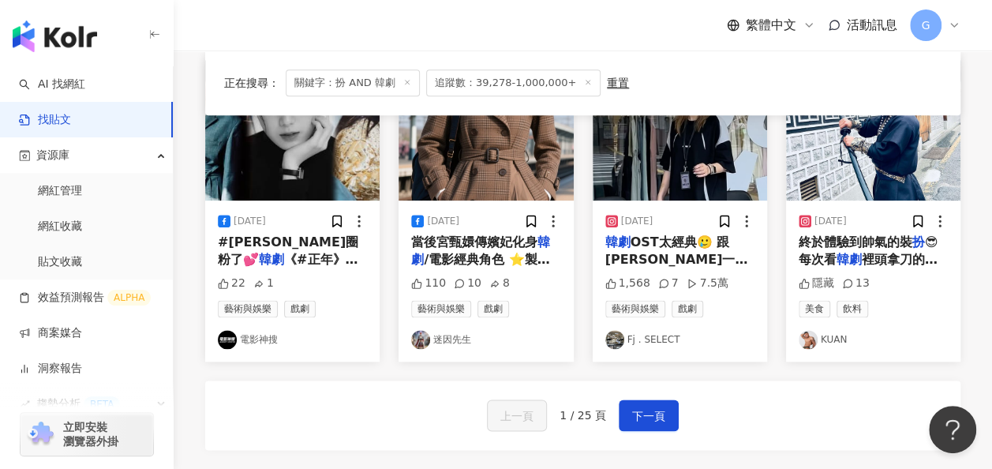
scroll to position [947, 0]
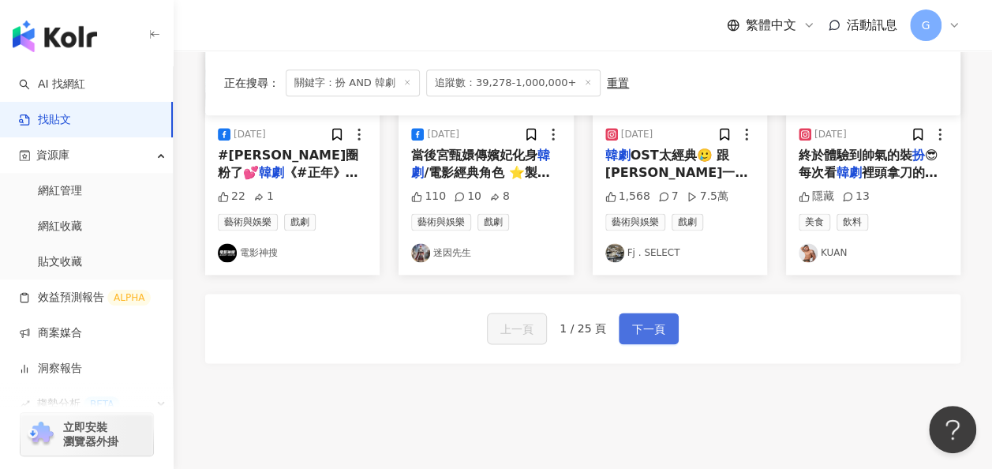
click at [634, 320] on span "下一頁" at bounding box center [648, 329] width 33 height 19
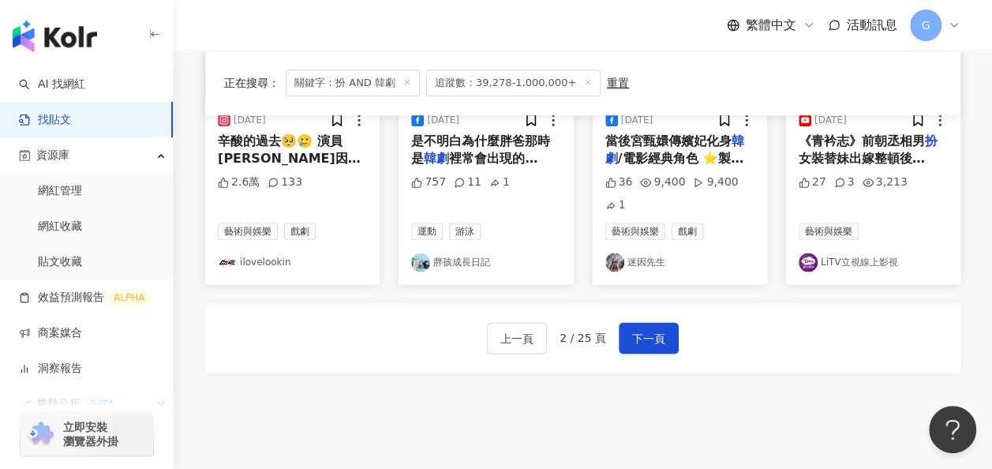
scroll to position [978, 0]
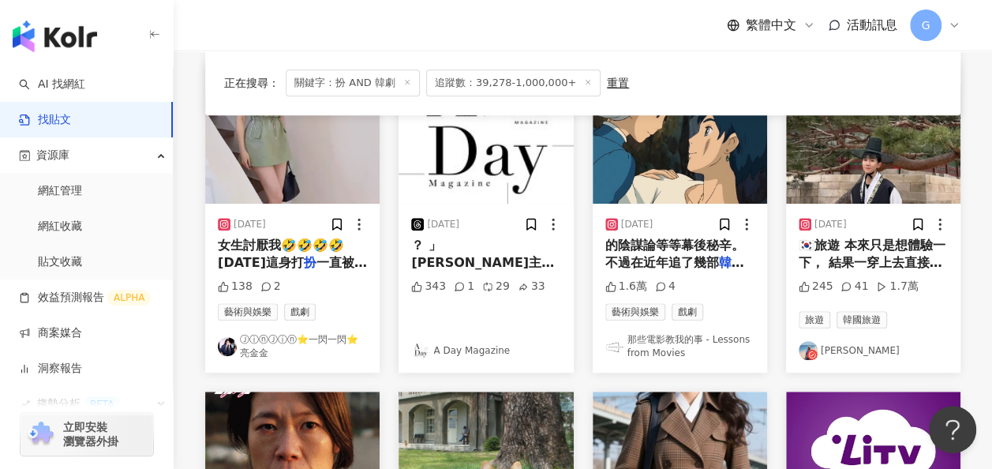
scroll to position [504, 0]
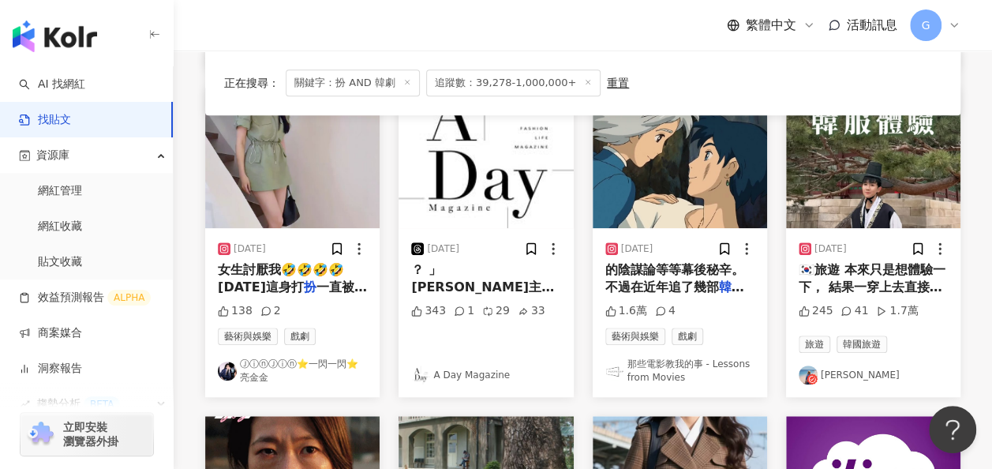
click at [863, 287] on span "🇰🇷旅遊 本來只是想體驗一下， 結果一穿上去直接變身" at bounding box center [872, 287] width 147 height 51
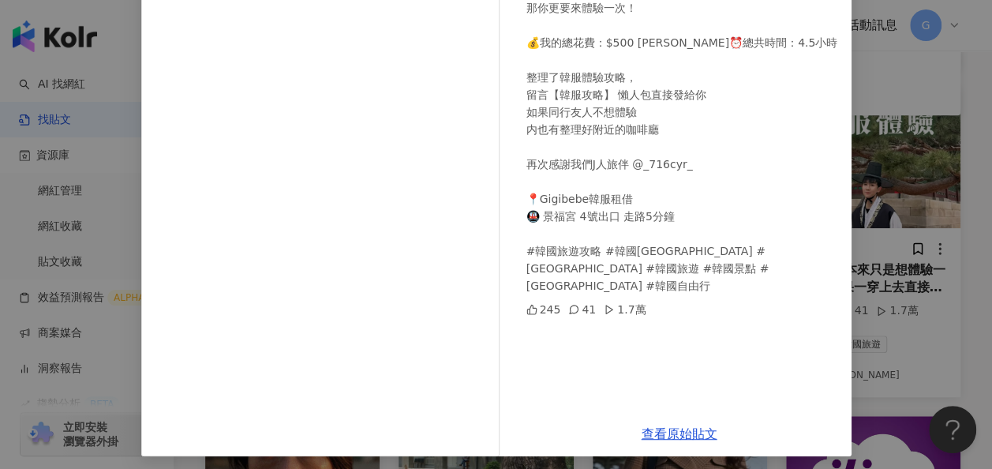
scroll to position [240, 0]
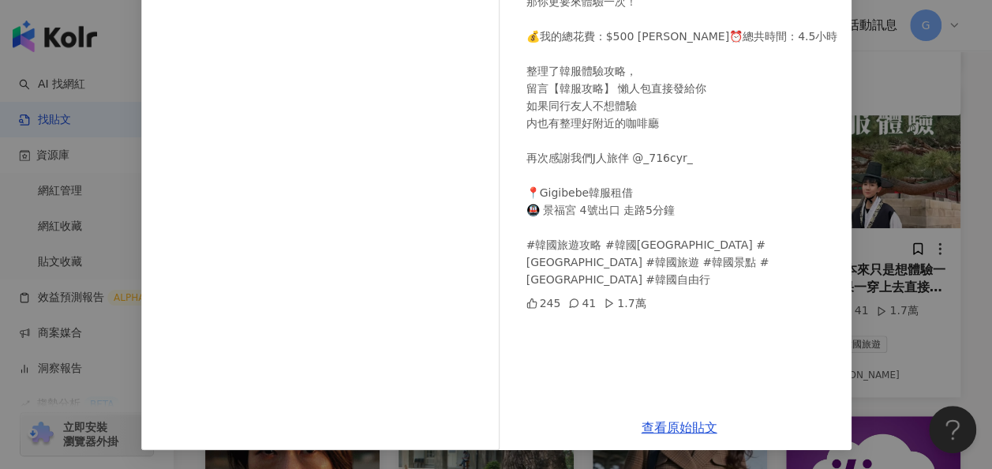
click at [869, 293] on div "尼克 2025/4/7 🇰🇷旅遊 本來只是想體驗一下， 結果一穿上去直接變身韓劇男主角 如果你跟我一樣平常不會特別打扮， 那你更要來體驗一次！ 💰我的總花費：…" at bounding box center [496, 234] width 992 height 469
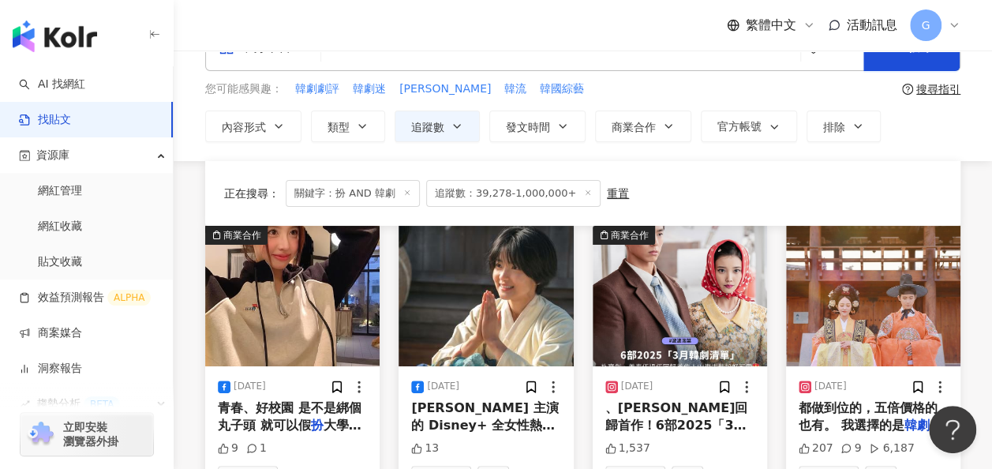
scroll to position [0, 0]
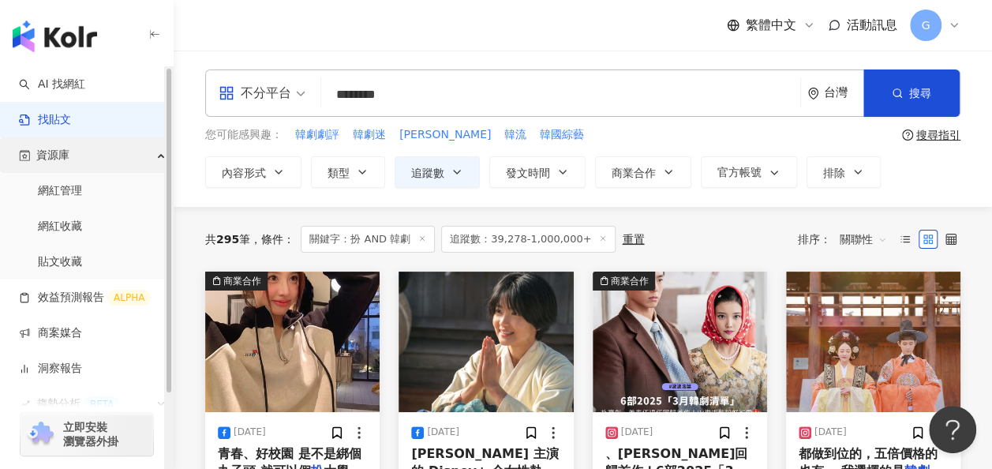
click at [103, 158] on div "資源庫" at bounding box center [86, 155] width 173 height 36
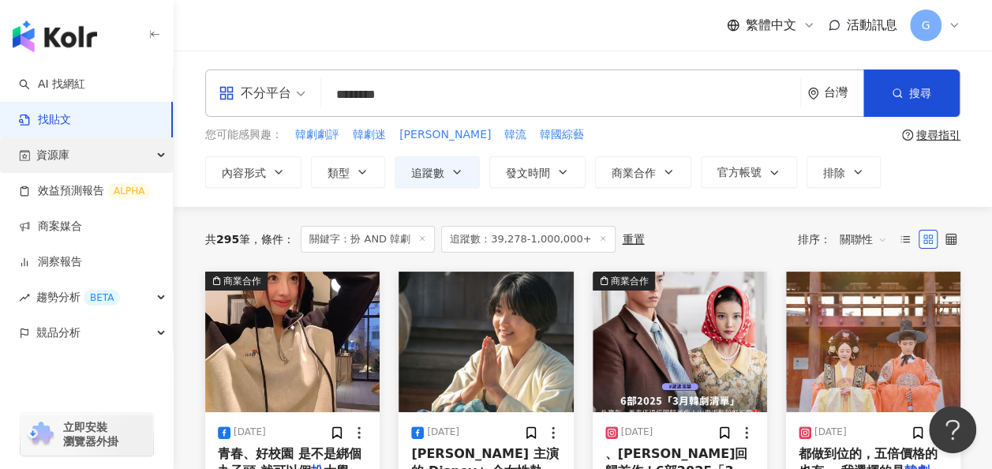
click at [103, 158] on div "資源庫" at bounding box center [86, 155] width 173 height 36
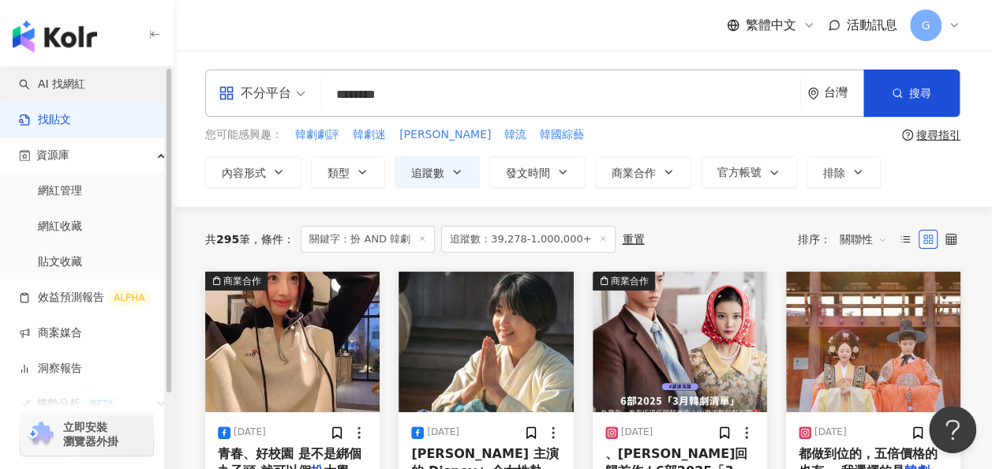
click at [68, 87] on link "AI 找網紅" at bounding box center [52, 85] width 66 height 16
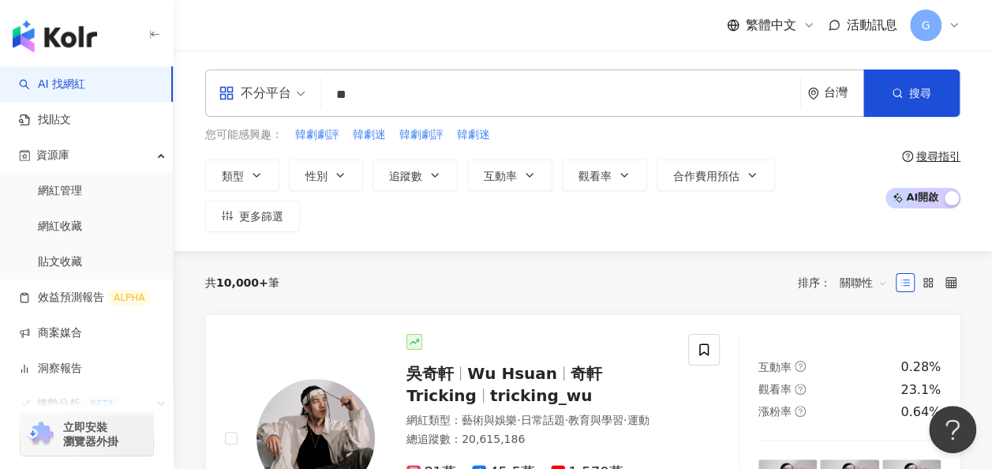
type input "*"
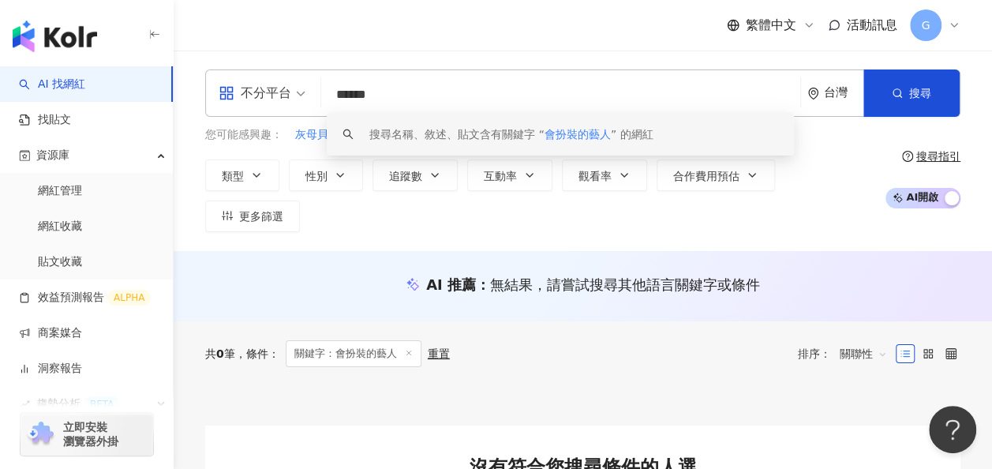
drag, startPoint x: 455, startPoint y: 103, endPoint x: 334, endPoint y: 103, distance: 120.7
click at [334, 103] on input "******" at bounding box center [560, 95] width 466 height 30
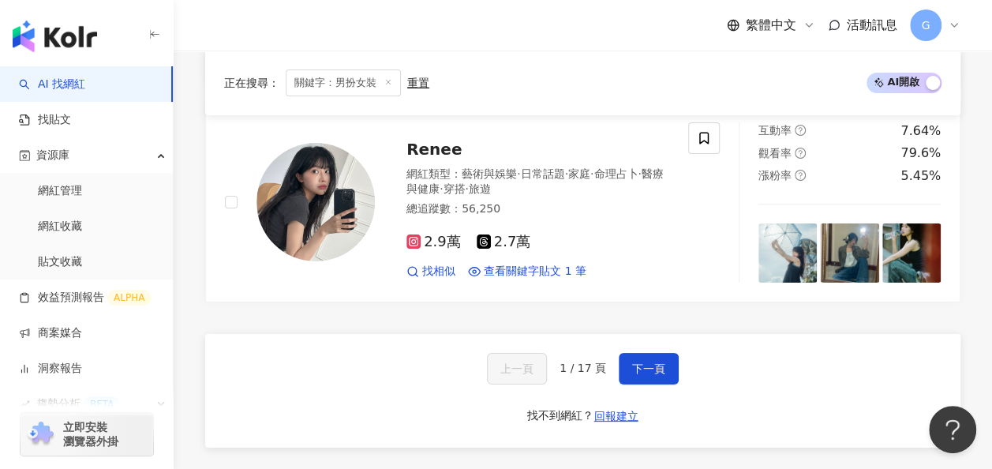
scroll to position [2920, 0]
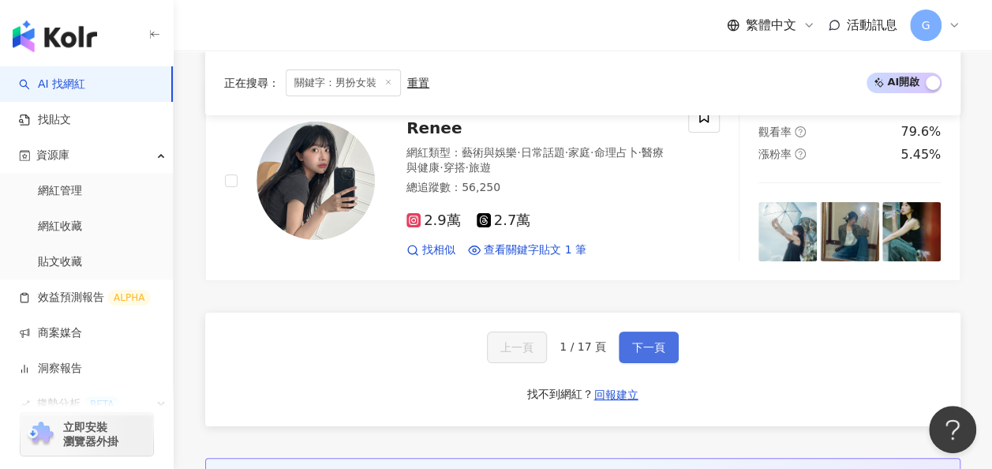
click at [648, 341] on span "下一頁" at bounding box center [648, 347] width 33 height 13
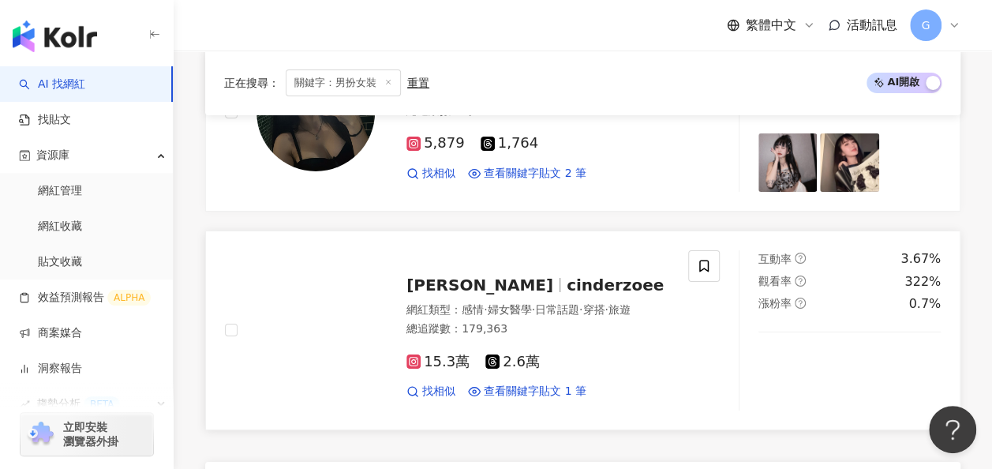
scroll to position [2755, 0]
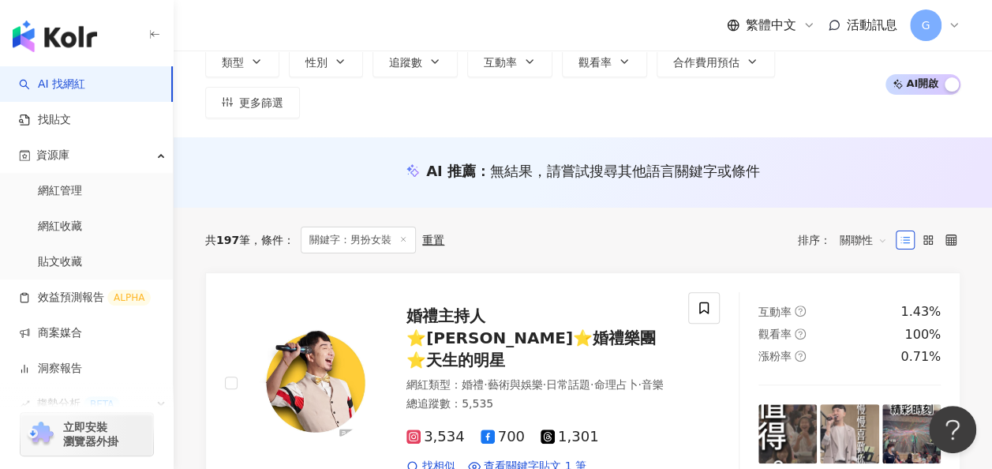
scroll to position [0, 0]
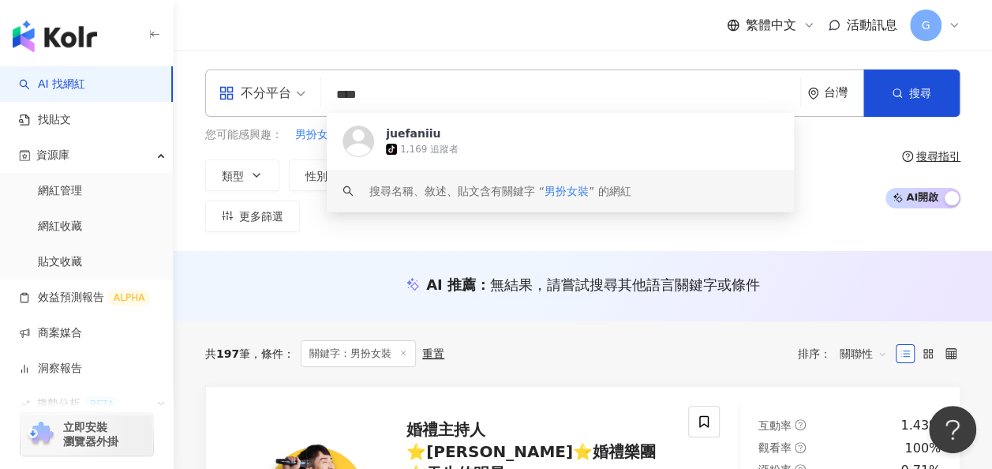
drag, startPoint x: 396, startPoint y: 85, endPoint x: 322, endPoint y: 88, distance: 74.2
click at [322, 88] on div "不分平台 **** 台灣 搜尋 https://www.tiktok.com/@juefaniiu keyword juefaniiu tiktok-icon…" at bounding box center [582, 92] width 755 height 47
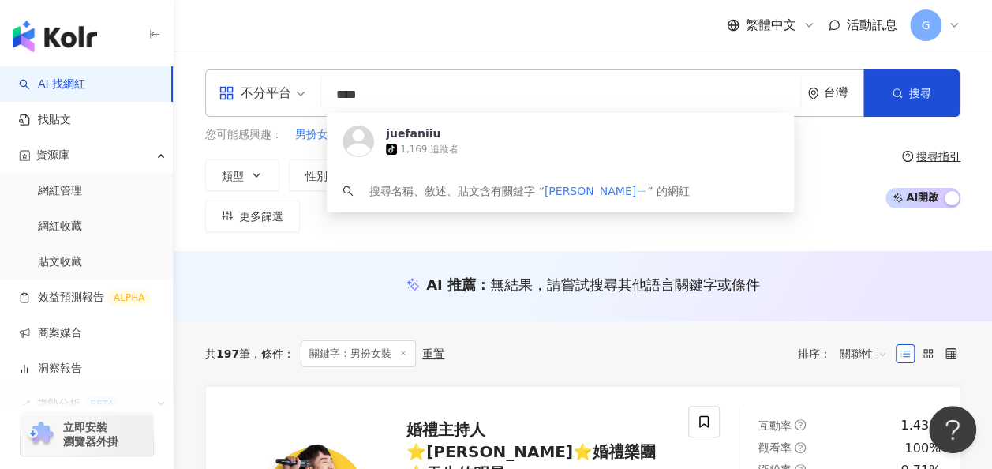
type input "***"
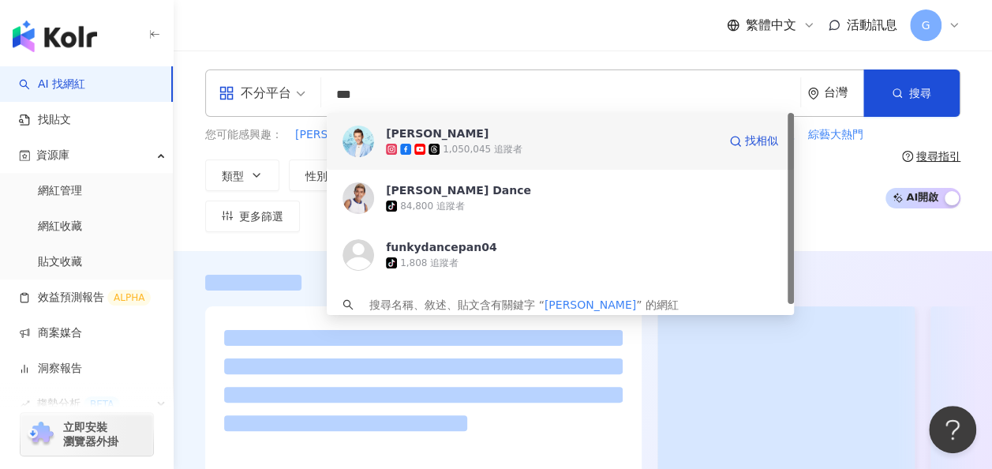
click at [488, 146] on div "1,050,045 追蹤者" at bounding box center [483, 149] width 80 height 13
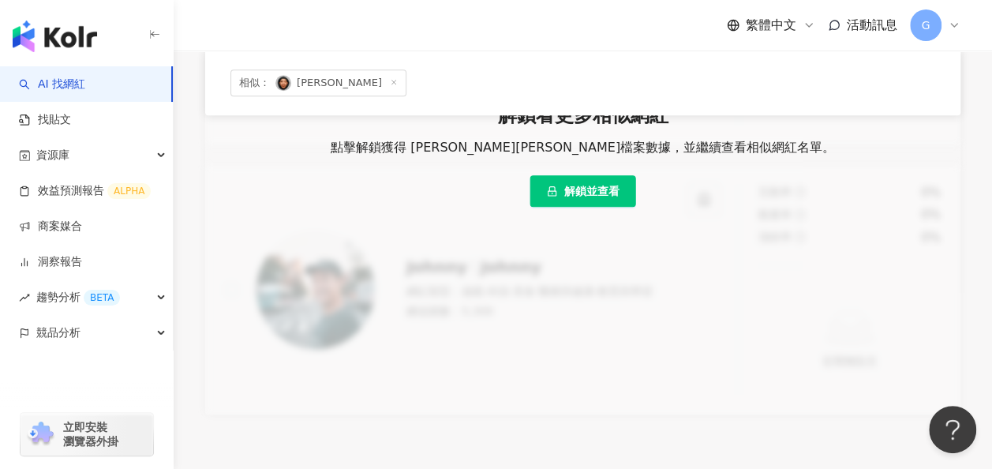
scroll to position [316, 0]
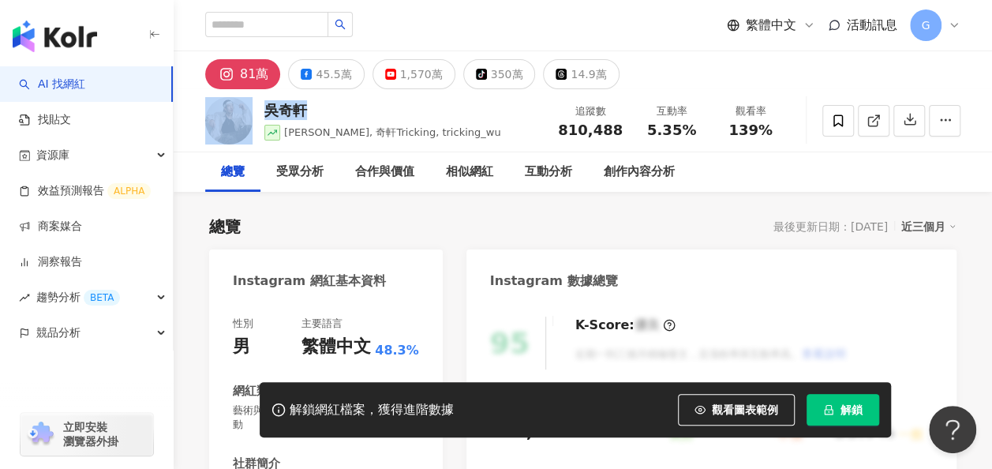
drag, startPoint x: 323, startPoint y: 105, endPoint x: 255, endPoint y: 108, distance: 67.9
click at [255, 108] on div "吳奇軒 Wu Hsuan, 奇軒Tricking, tricking_wu 追蹤數 810,488 互動率 5.35% 觀看率 139%" at bounding box center [583, 120] width 818 height 62
copy div "吳奇軒"
click at [250, 77] on div "81萬" at bounding box center [254, 74] width 28 height 22
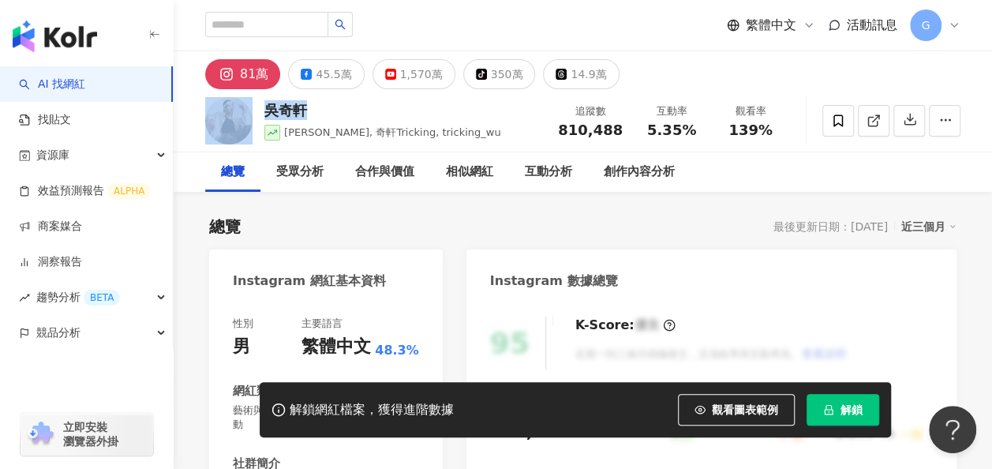
click at [376, 109] on div "吳奇軒" at bounding box center [382, 110] width 237 height 20
drag, startPoint x: 401, startPoint y: 133, endPoint x: 457, endPoint y: 133, distance: 56.0
click at [457, 133] on span "Wu Hsuan, 奇軒Tricking, tricking_wu" at bounding box center [392, 132] width 217 height 12
copy span "tricking_wu"
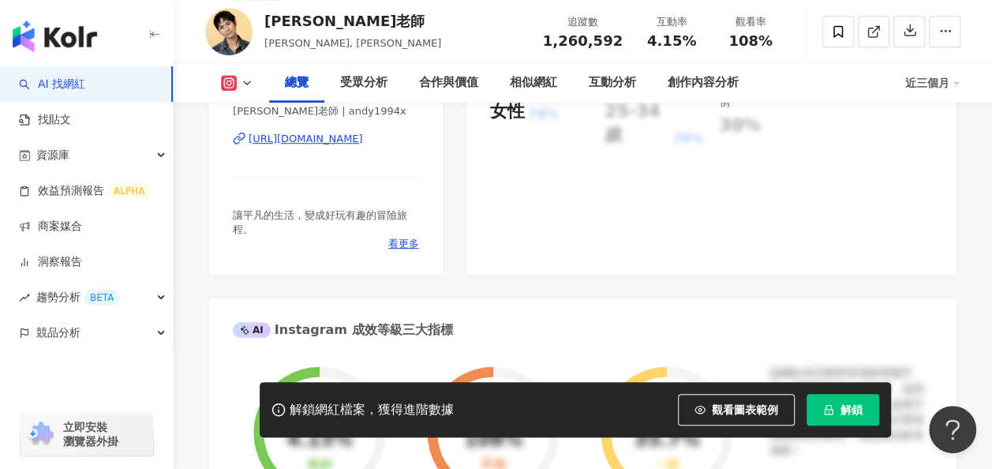
scroll to position [79, 0]
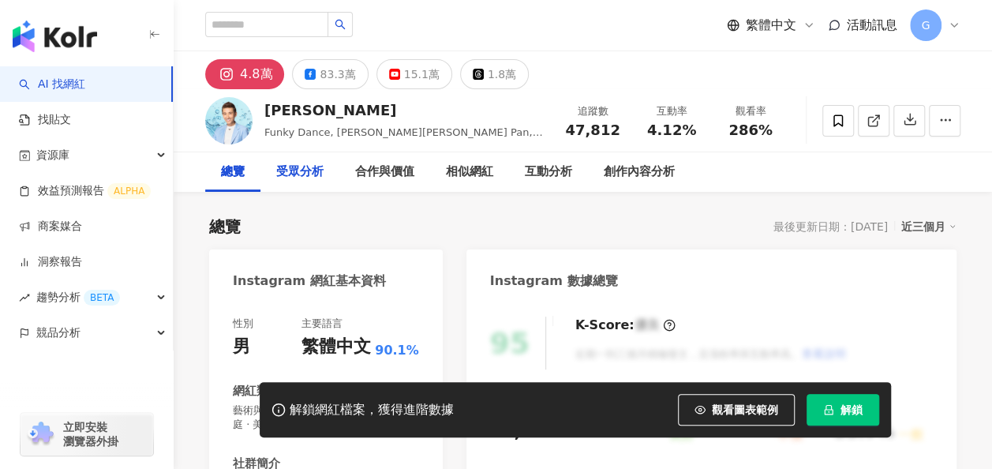
click at [330, 178] on div "受眾分析" at bounding box center [299, 171] width 79 height 39
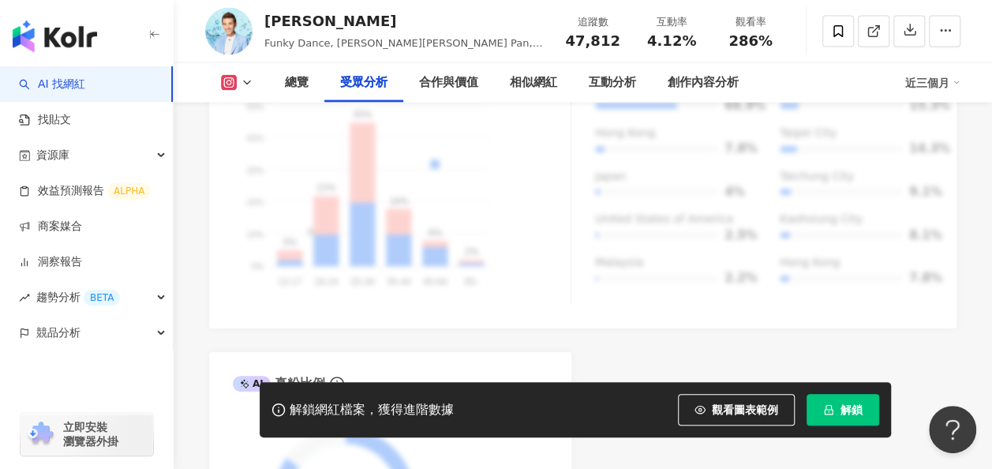
scroll to position [1657, 0]
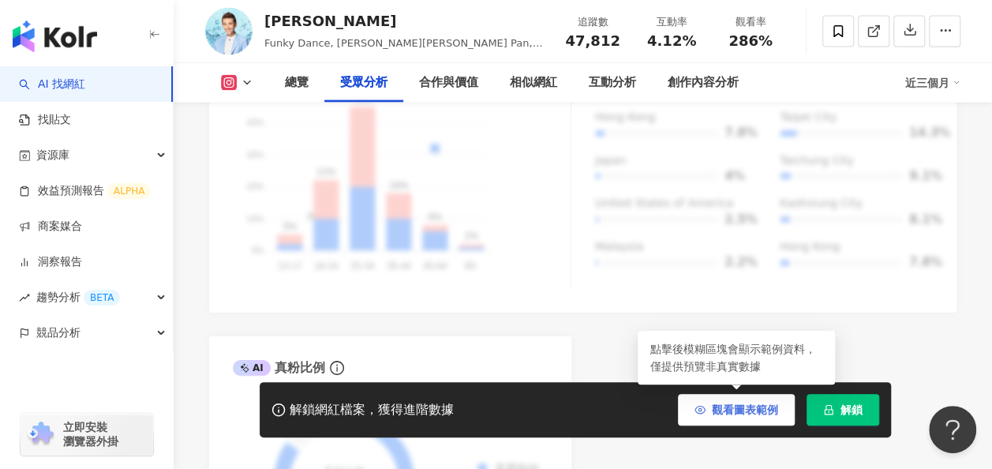
click at [724, 401] on button "觀看圖表範例" at bounding box center [736, 410] width 117 height 32
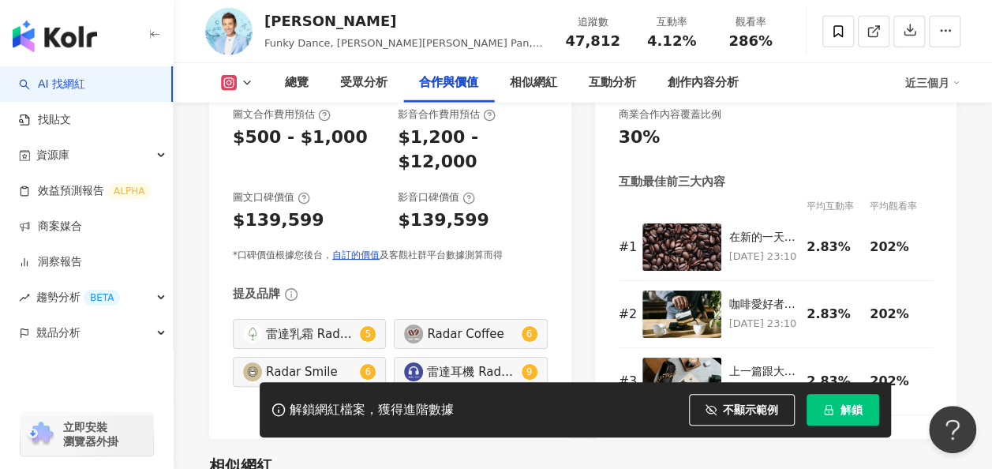
scroll to position [2288, 0]
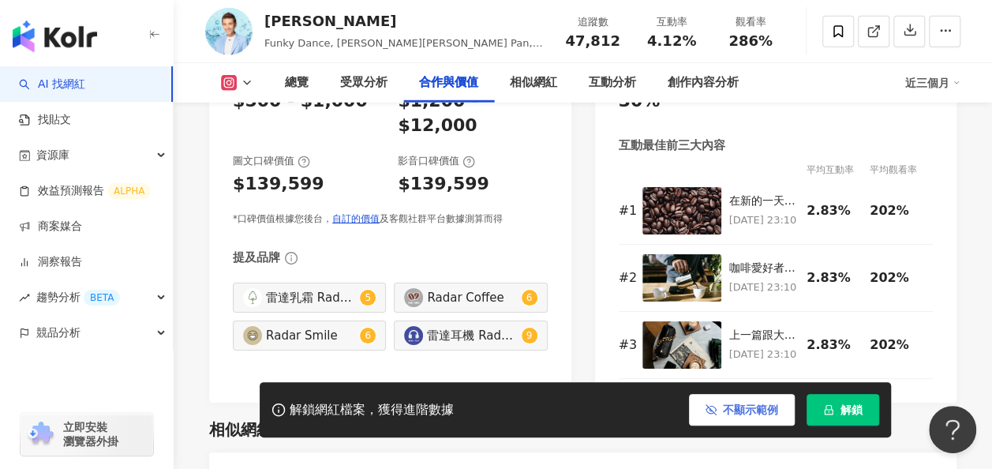
click at [713, 401] on button "不顯示範例" at bounding box center [742, 410] width 106 height 32
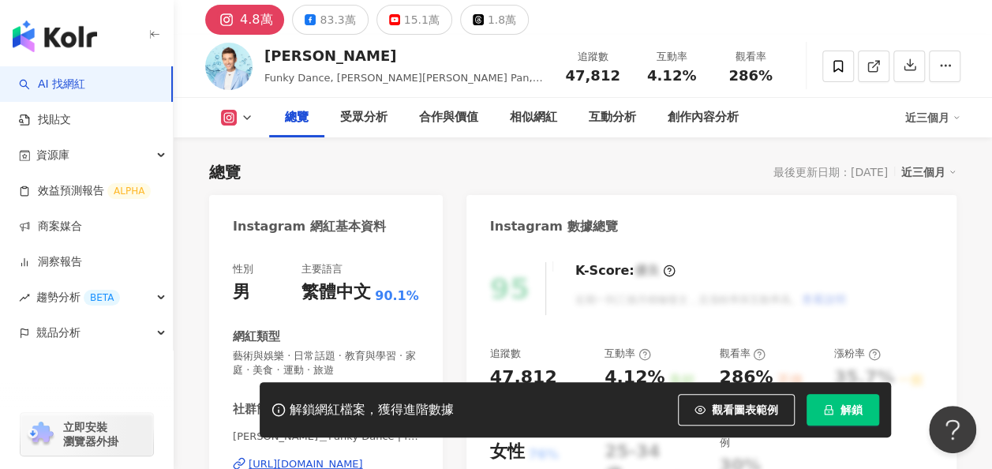
scroll to position [0, 0]
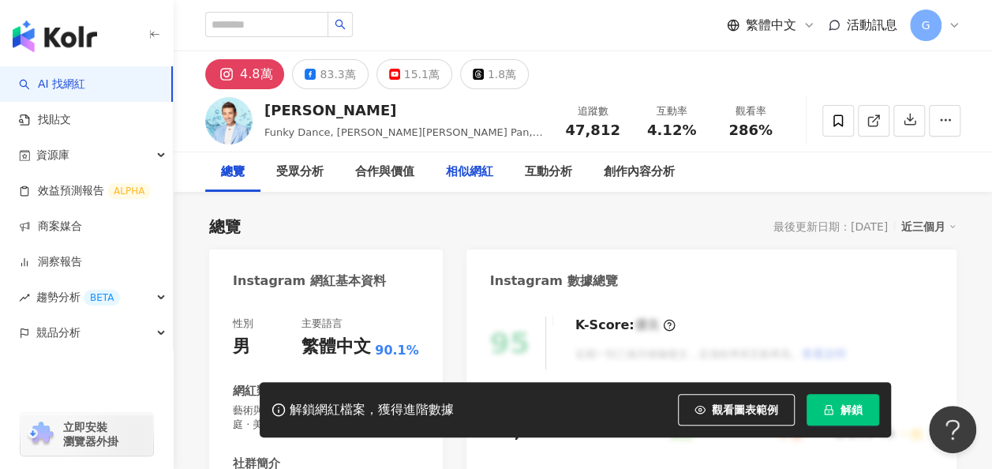
click at [475, 172] on div "相似網紅" at bounding box center [469, 172] width 47 height 19
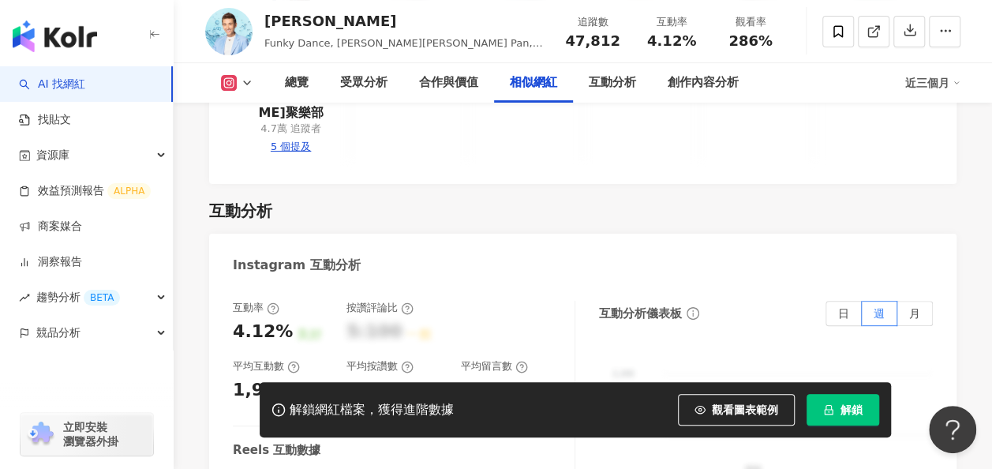
scroll to position [3134, 0]
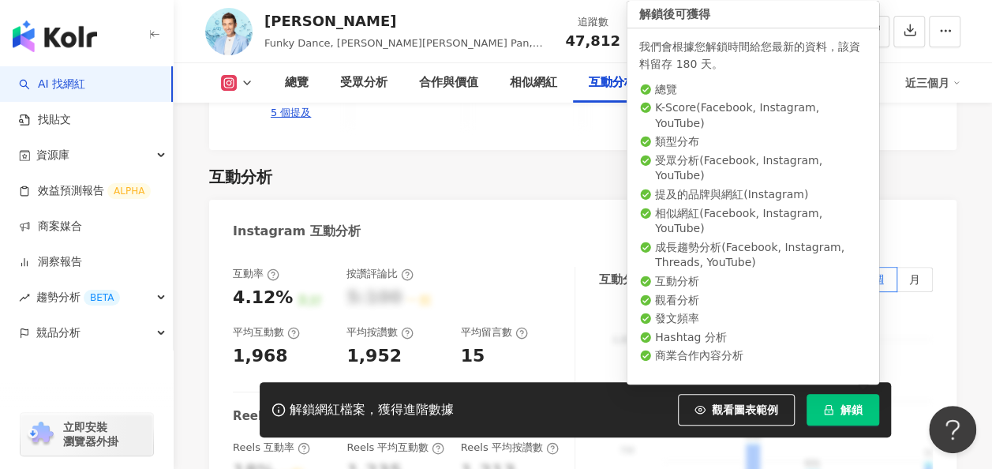
click at [844, 409] on span "解鎖" at bounding box center [851, 409] width 22 height 13
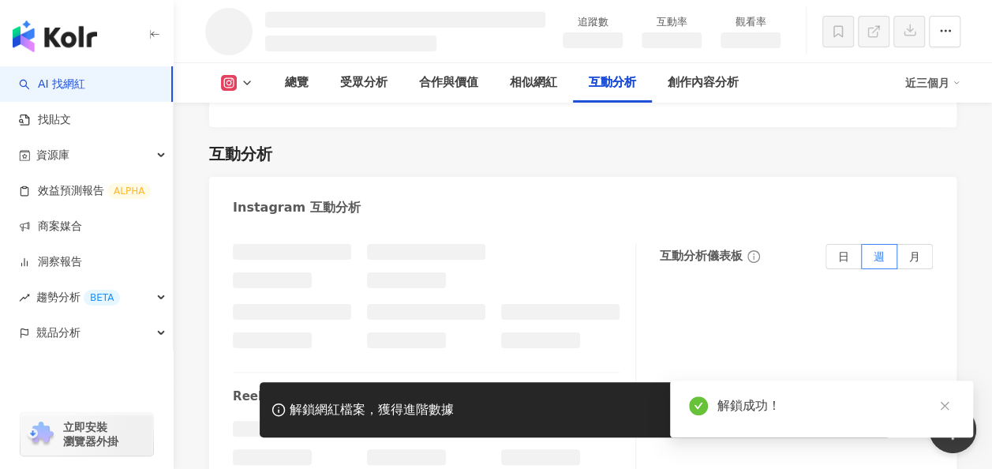
scroll to position [2804, 0]
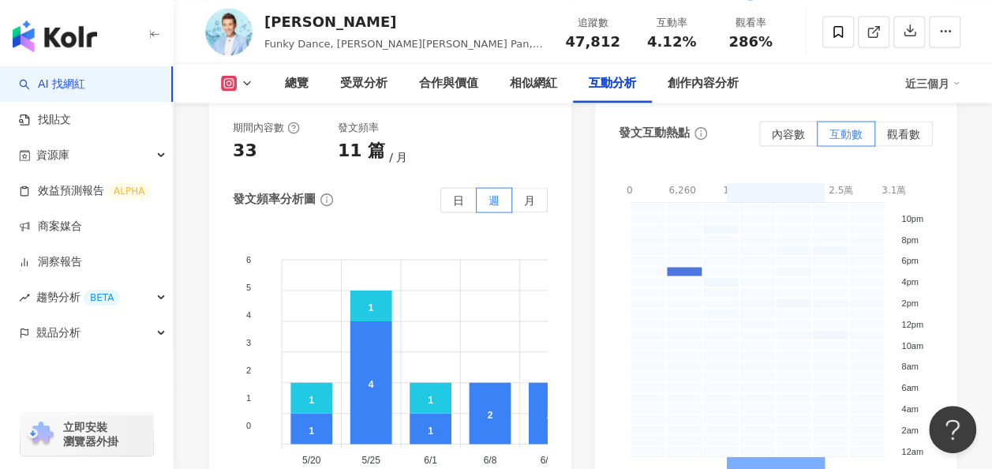
scroll to position [4452, 0]
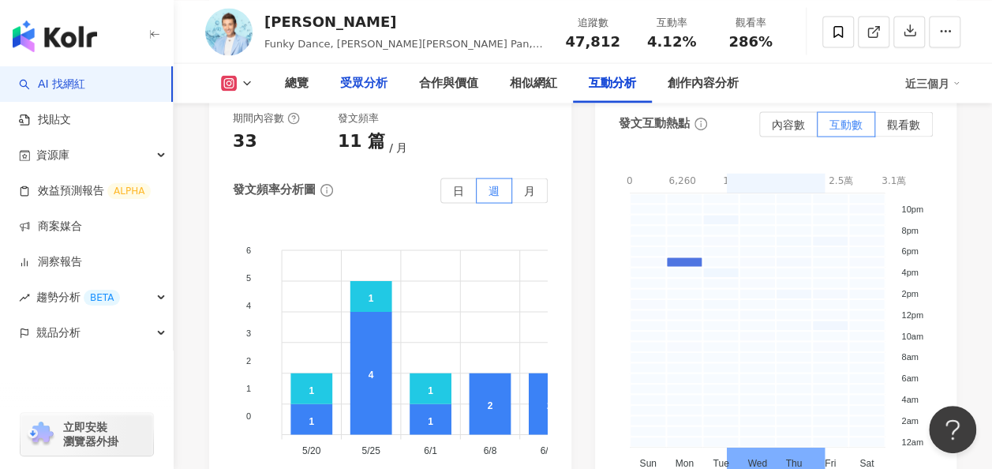
click at [347, 78] on div "受眾分析" at bounding box center [363, 82] width 47 height 19
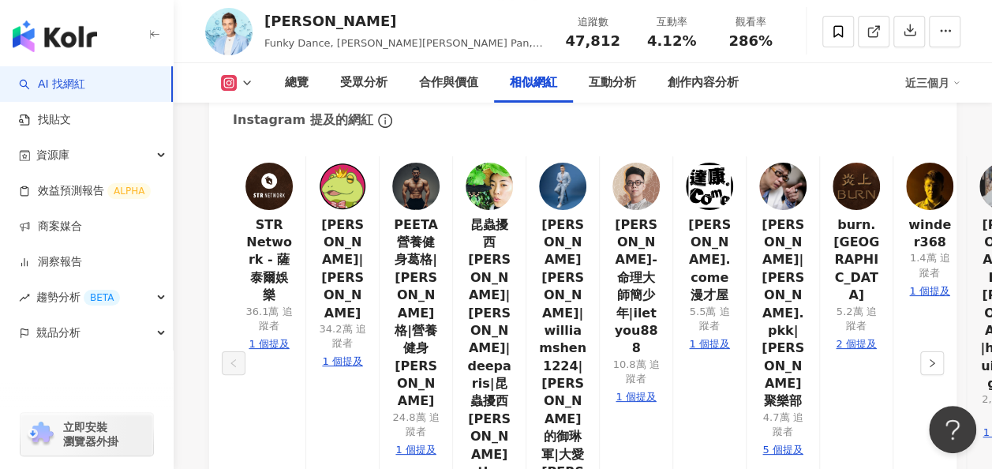
scroll to position [2915, 0]
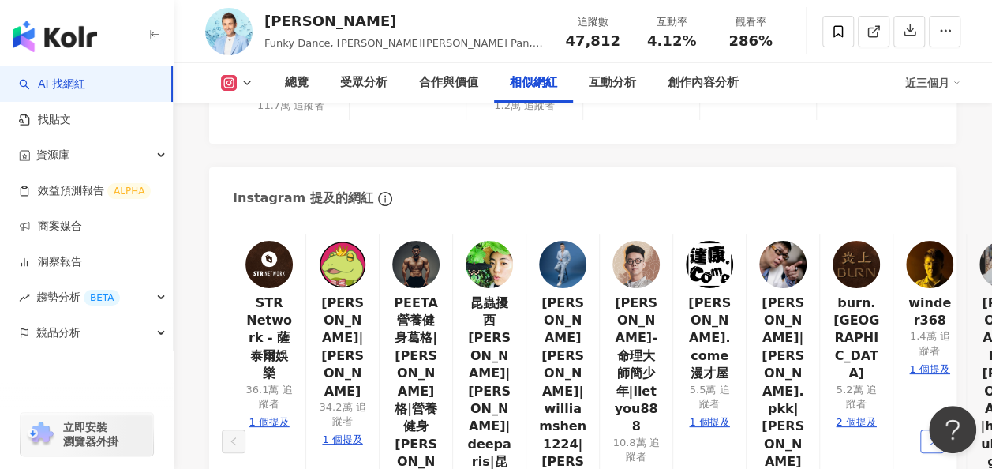
click at [937, 429] on button "button" at bounding box center [932, 441] width 24 height 24
click at [233, 436] on icon "left" at bounding box center [233, 440] width 9 height 9
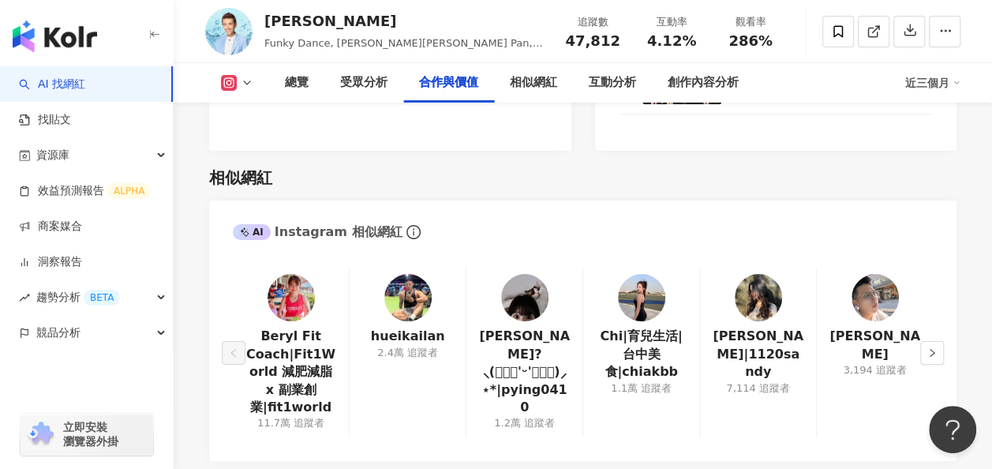
scroll to position [2599, 0]
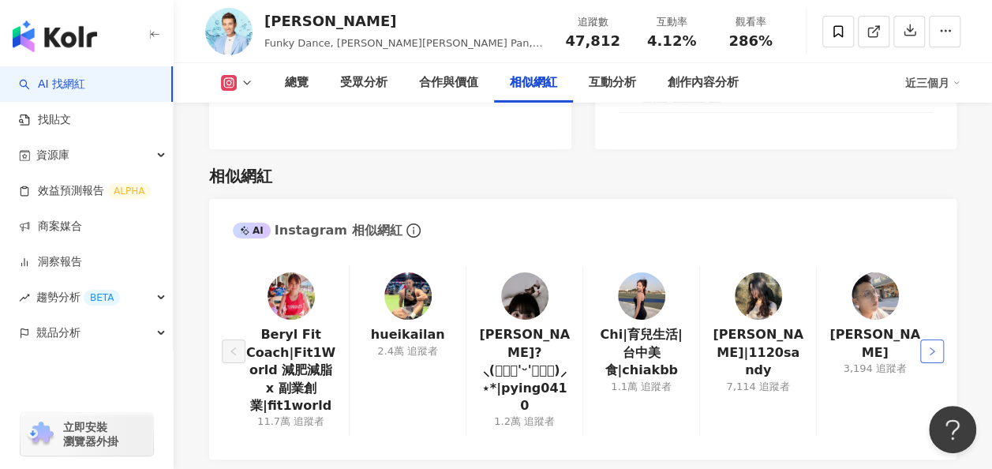
click at [931, 339] on button "button" at bounding box center [932, 351] width 24 height 24
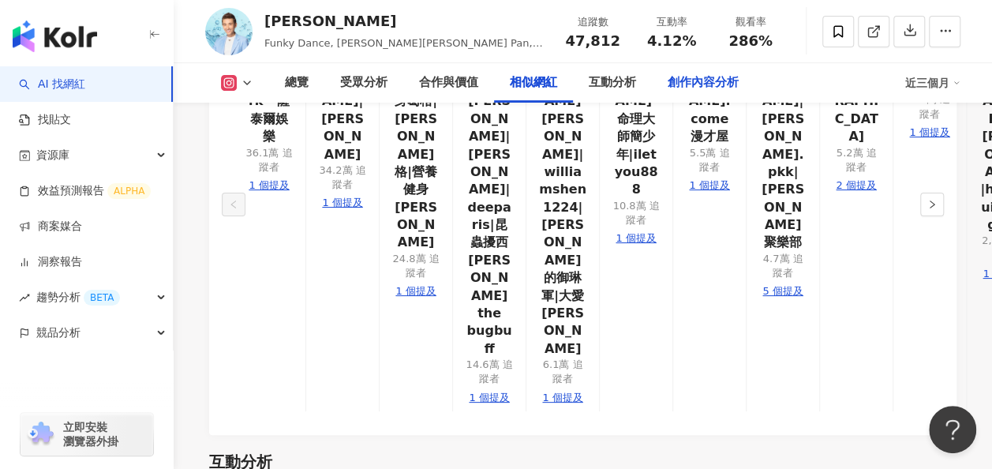
click at [739, 76] on div "創作內容分析" at bounding box center [703, 82] width 103 height 39
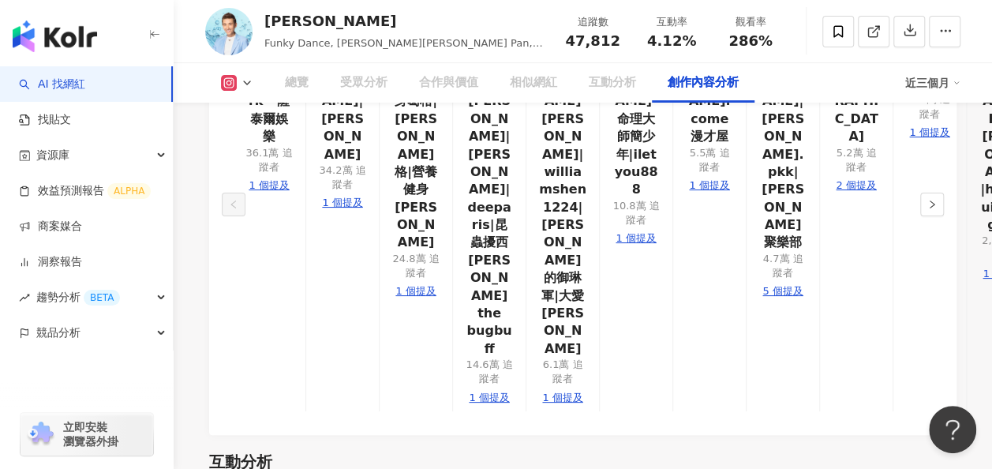
scroll to position [4684, 0]
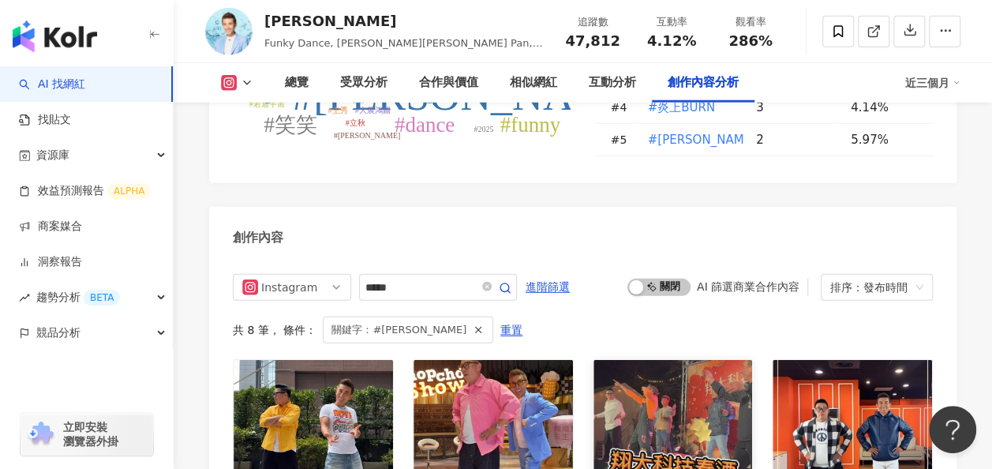
scroll to position [4794, 0]
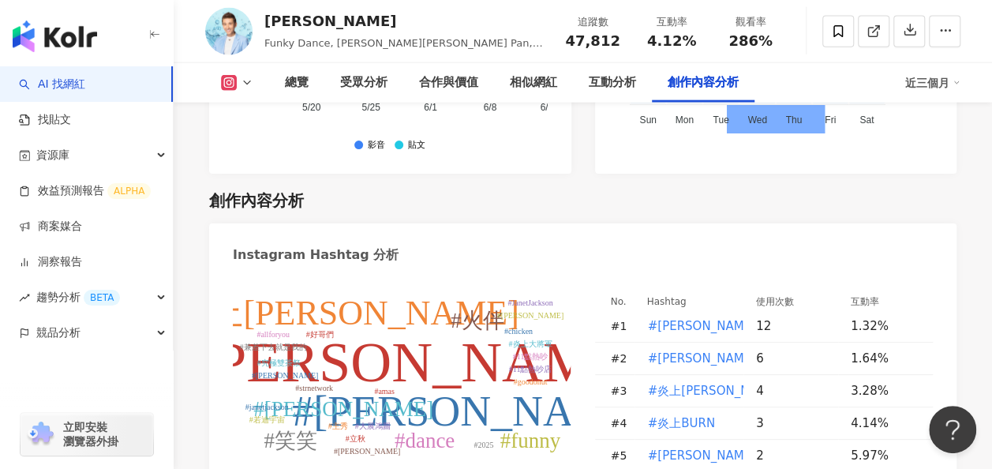
click at [538, 311] on tspan "#席琳迪翁" at bounding box center [530, 315] width 66 height 9
type input "*****"
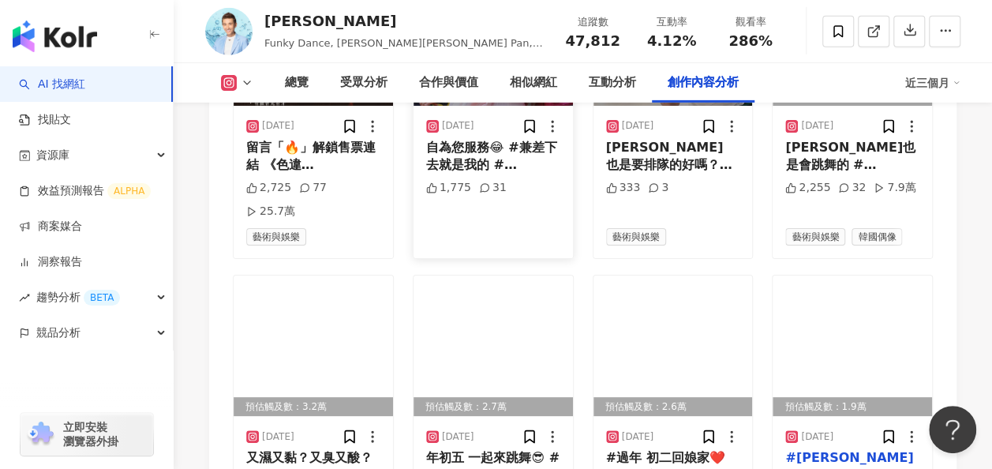
scroll to position [5741, 0]
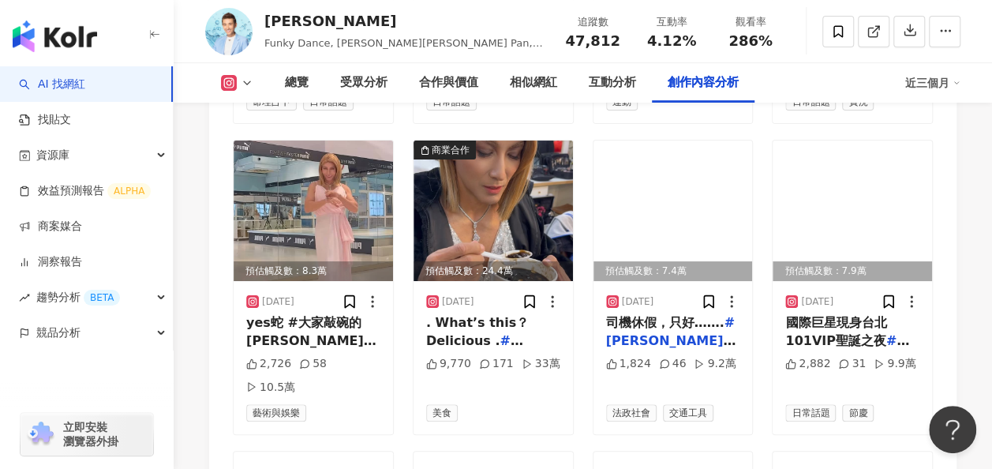
scroll to position [6609, 0]
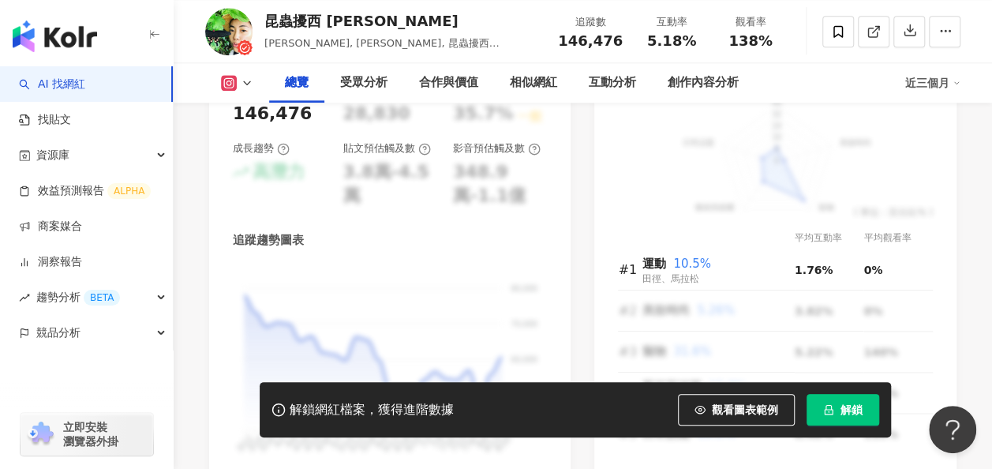
scroll to position [1263, 0]
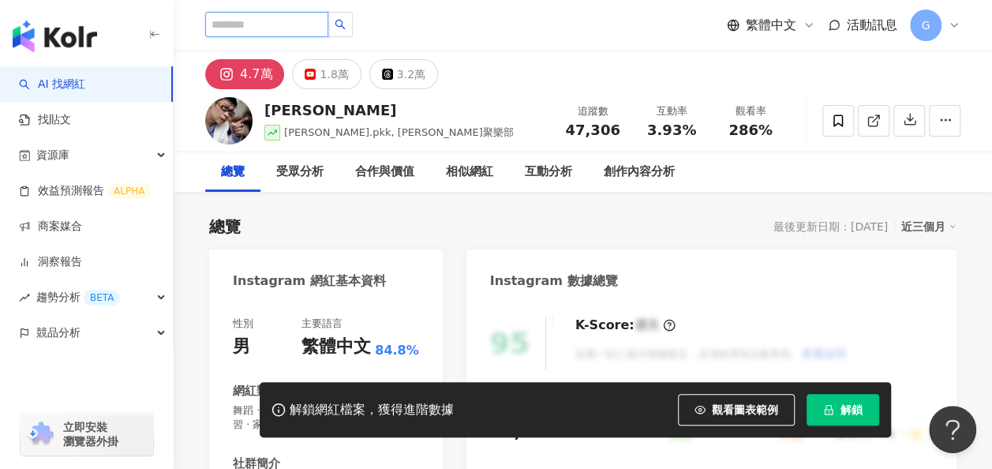
click at [297, 27] on input "search" at bounding box center [266, 24] width 123 height 25
type input "*"
type input "***"
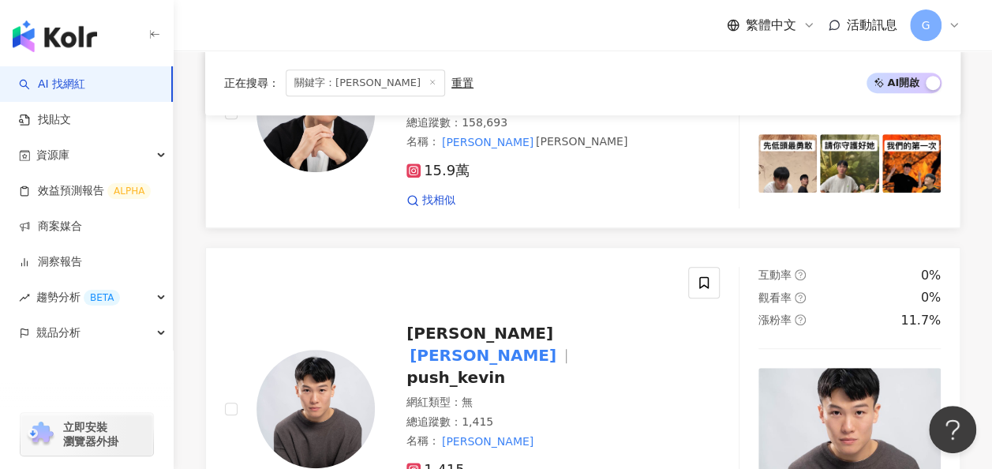
scroll to position [237, 0]
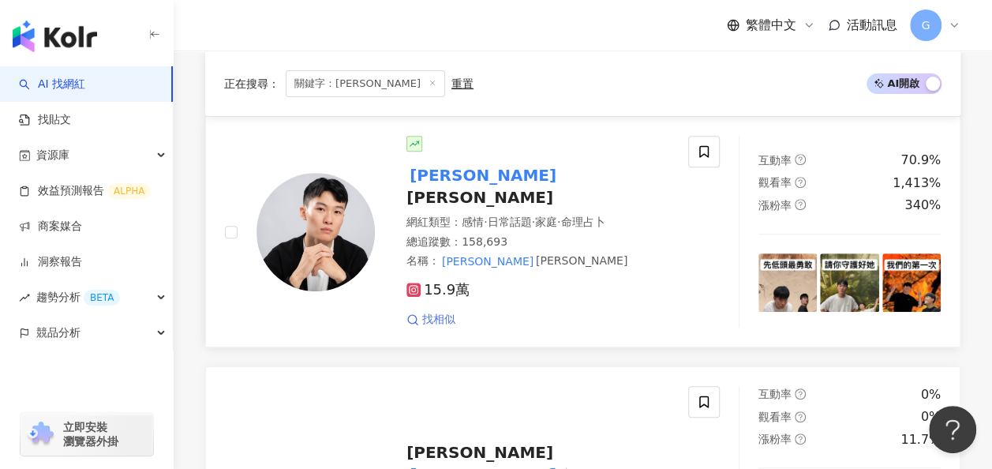
click at [446, 312] on span "找相似" at bounding box center [438, 320] width 33 height 16
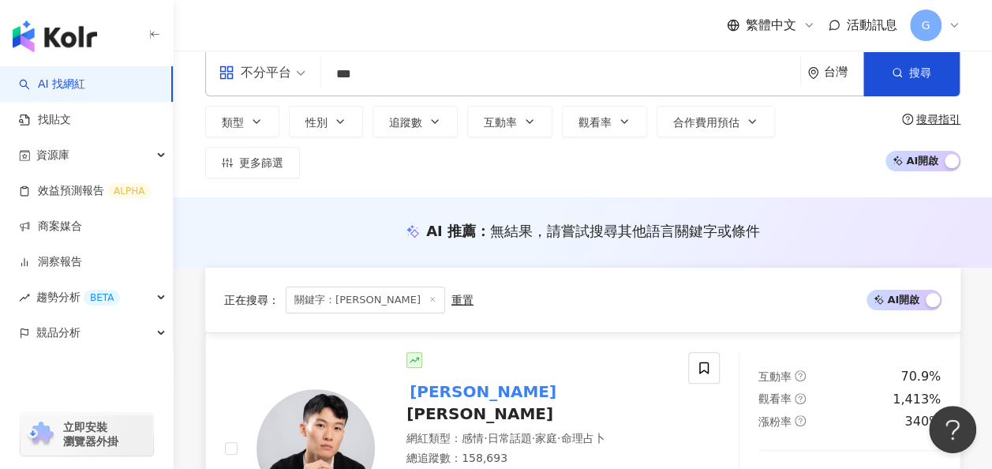
scroll to position [0, 0]
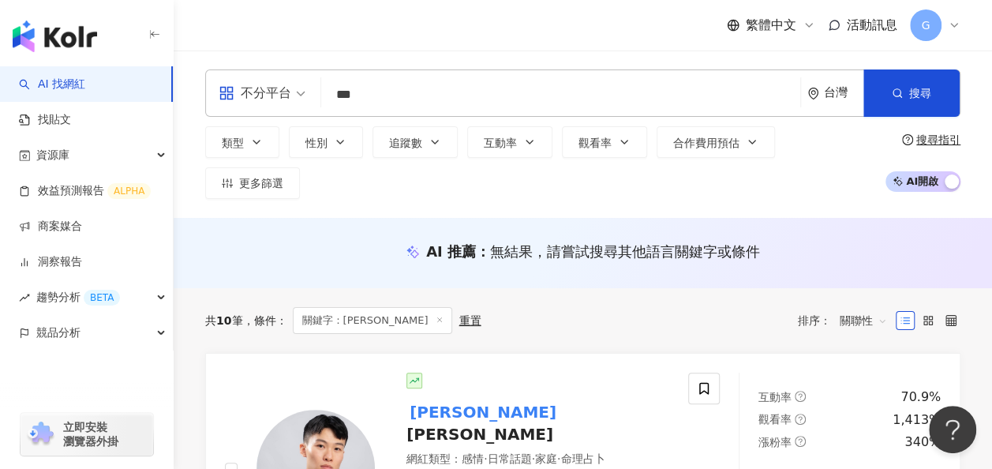
click at [418, 92] on input "***" at bounding box center [560, 95] width 466 height 30
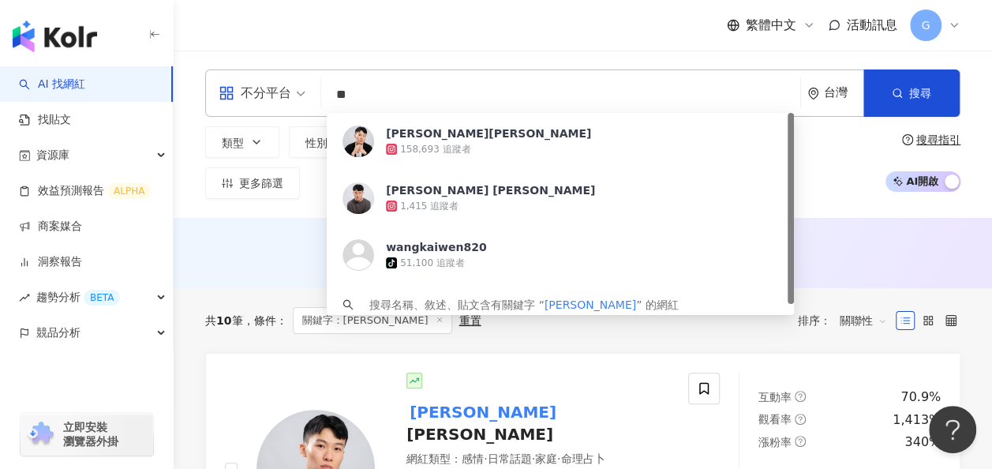
type input "*"
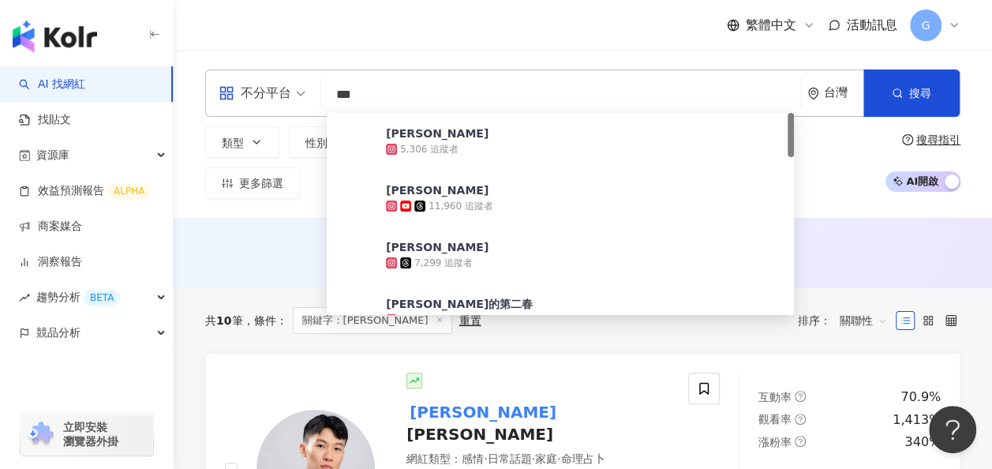
type input "***"
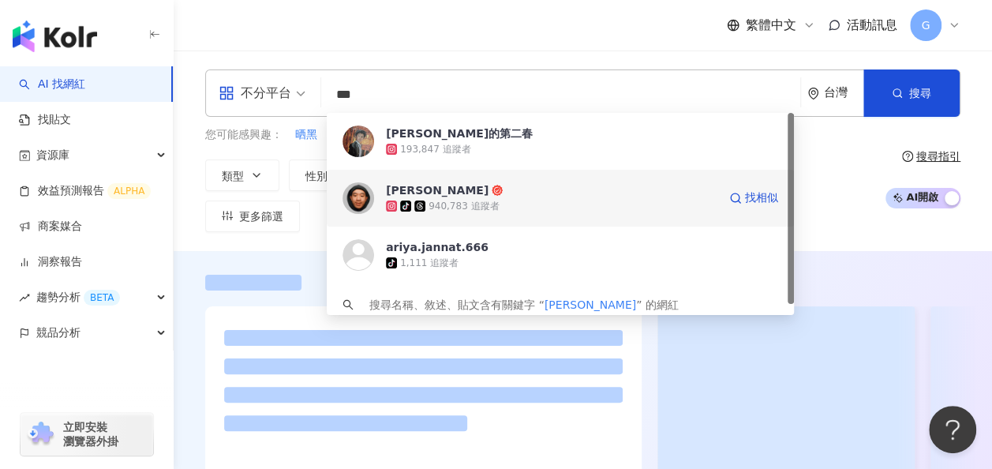
click at [461, 189] on span "滌綸木子李" at bounding box center [551, 190] width 331 height 16
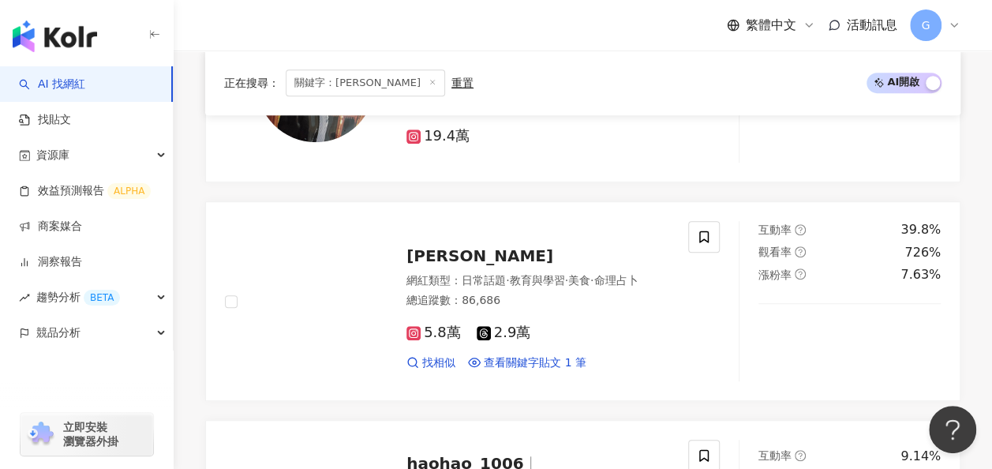
scroll to position [552, 0]
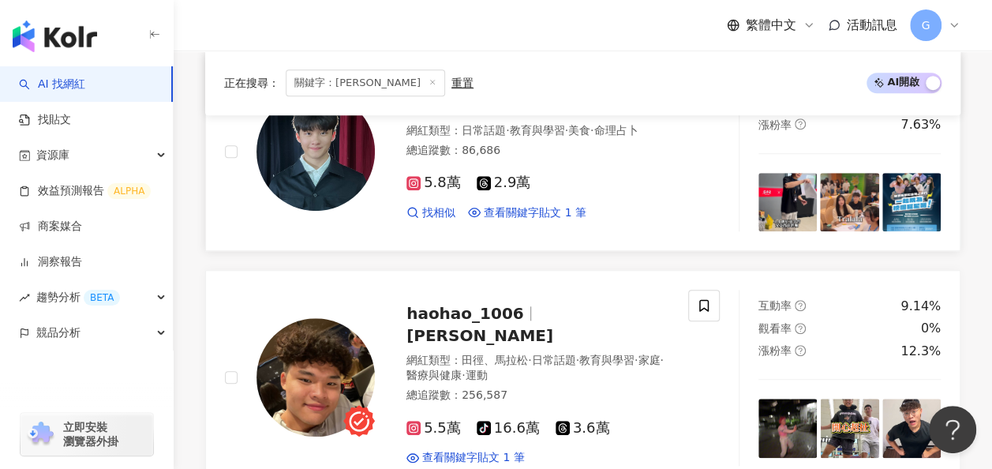
click at [707, 155] on div at bounding box center [704, 151] width 32 height 160
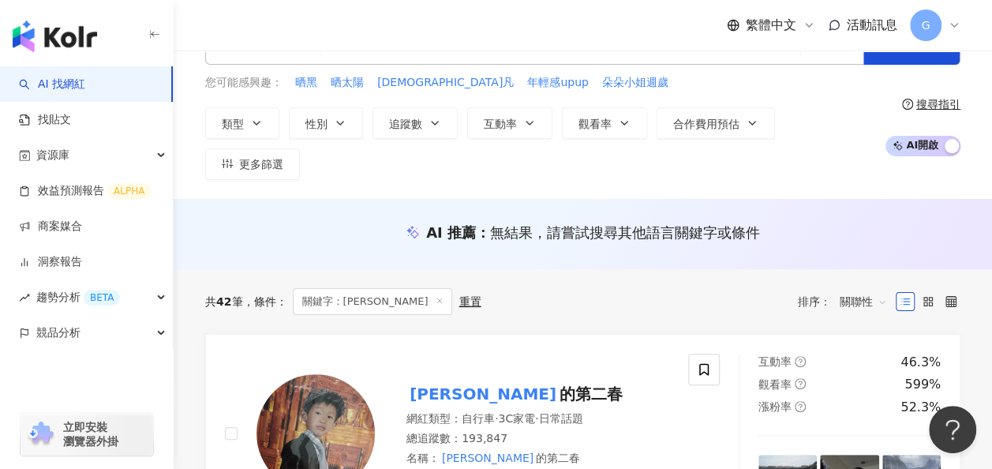
scroll to position [0, 0]
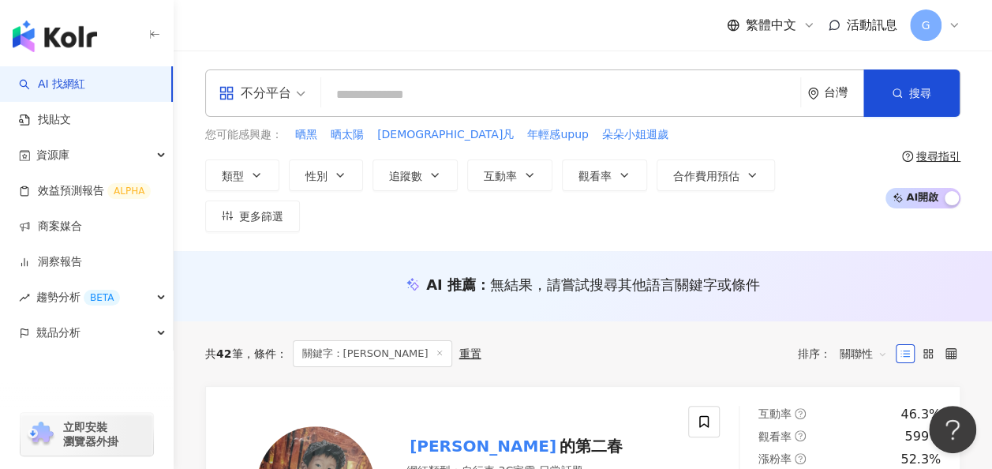
click at [400, 103] on input "search" at bounding box center [560, 95] width 466 height 30
click at [347, 340] on span "關鍵字：李弘毅" at bounding box center [372, 353] width 159 height 27
drag, startPoint x: 346, startPoint y: 314, endPoint x: 373, endPoint y: 312, distance: 27.7
click at [373, 340] on span "關鍵字：李弘毅" at bounding box center [372, 353] width 159 height 27
copy span "李弘毅"
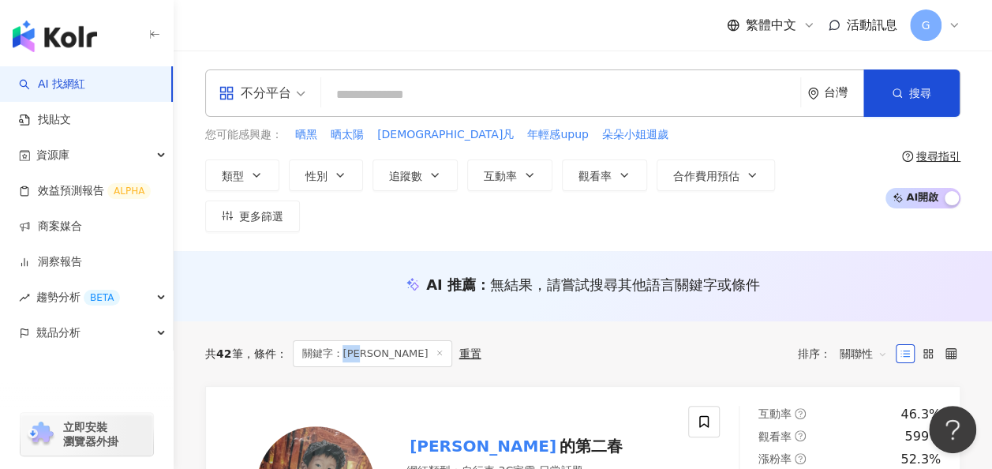
click at [376, 103] on input "search" at bounding box center [560, 95] width 466 height 30
paste input "***"
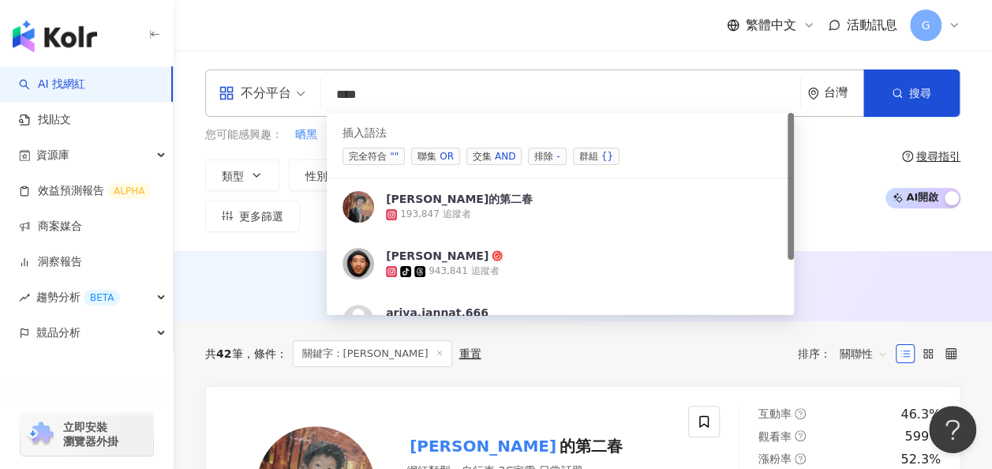
click at [475, 148] on span "交集 AND" at bounding box center [493, 156] width 55 height 17
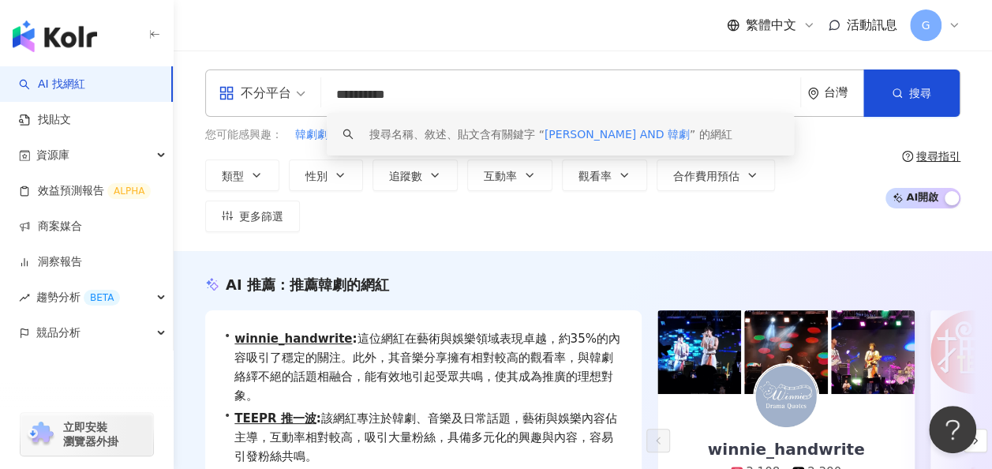
type input "**********"
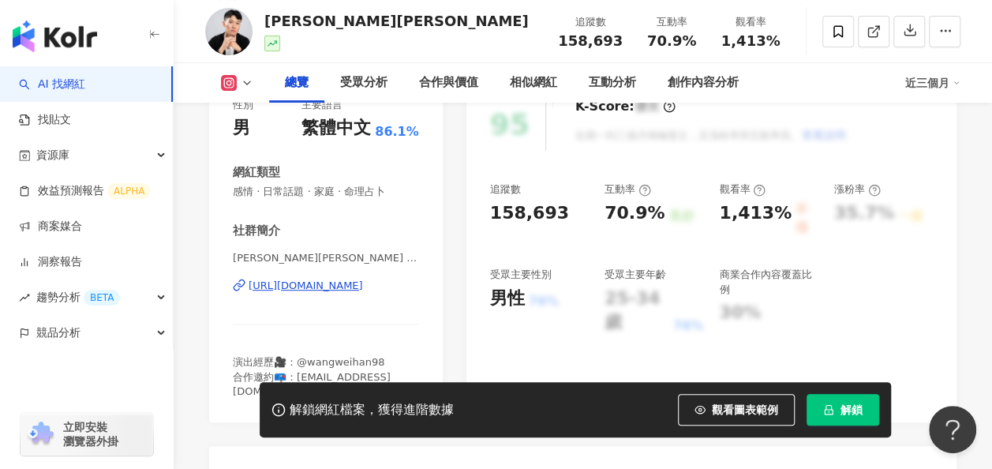
scroll to position [79, 0]
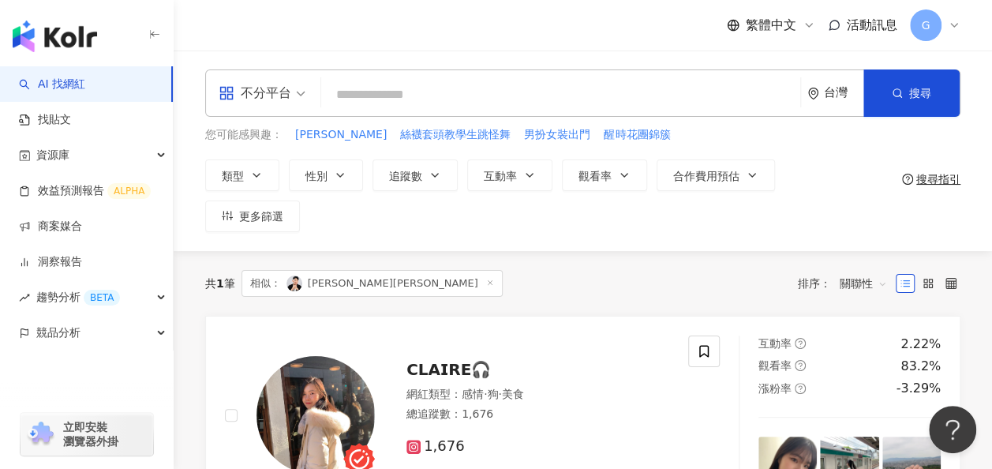
click at [381, 96] on input "search" at bounding box center [560, 95] width 466 height 30
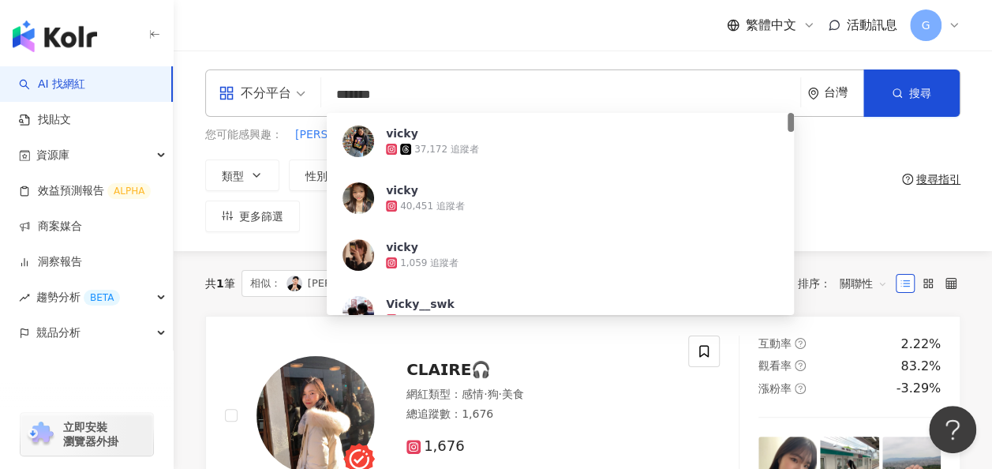
click at [400, 93] on input "*******" at bounding box center [560, 95] width 466 height 30
type input "******"
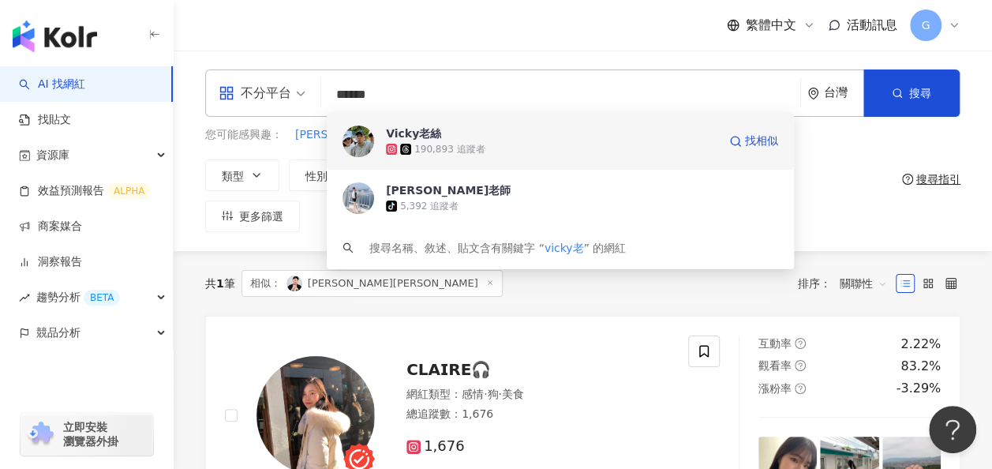
click at [458, 129] on span "Vicky老絲" at bounding box center [551, 133] width 331 height 16
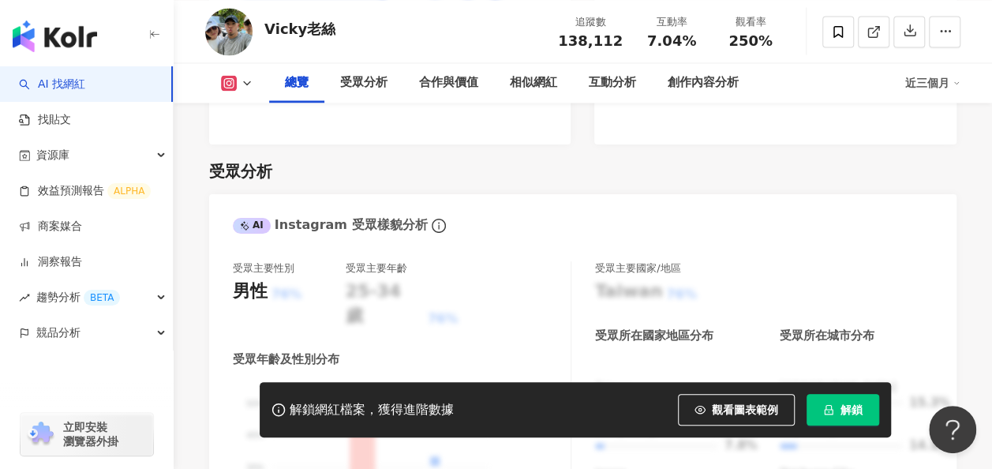
scroll to position [1263, 0]
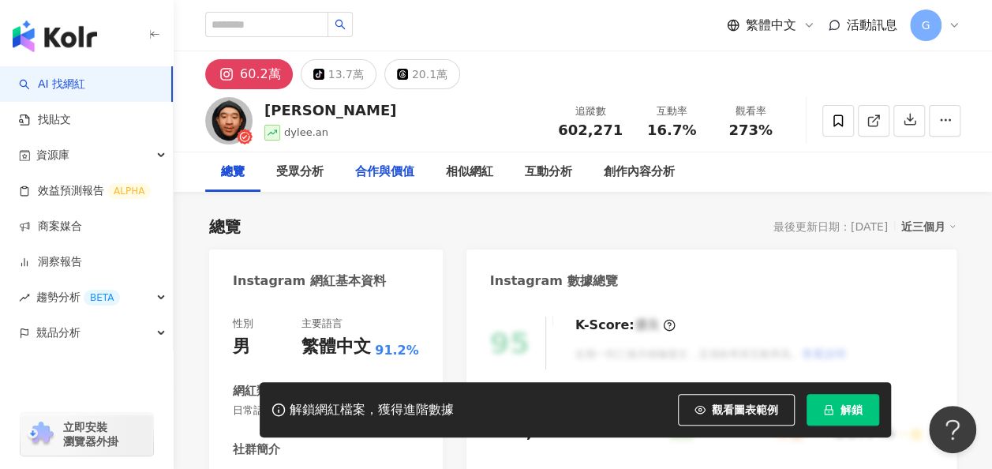
click at [409, 170] on div "合作與價值" at bounding box center [384, 172] width 59 height 19
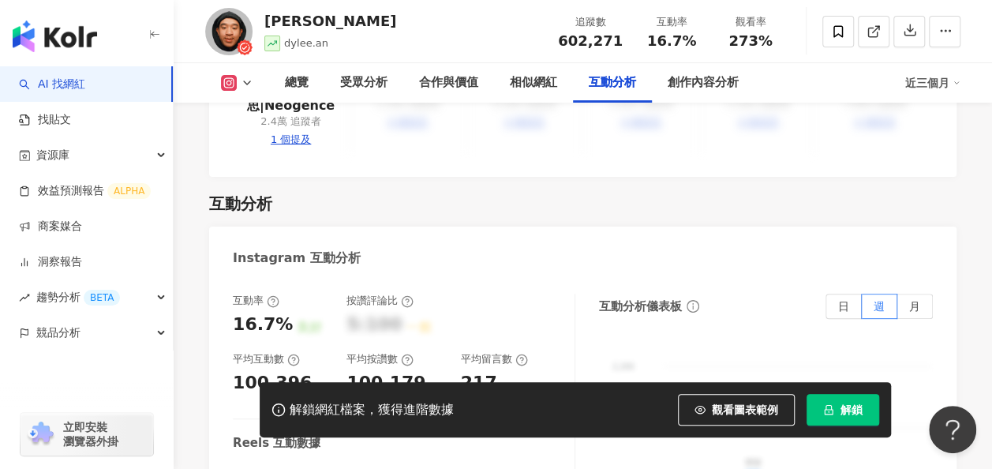
scroll to position [3131, 0]
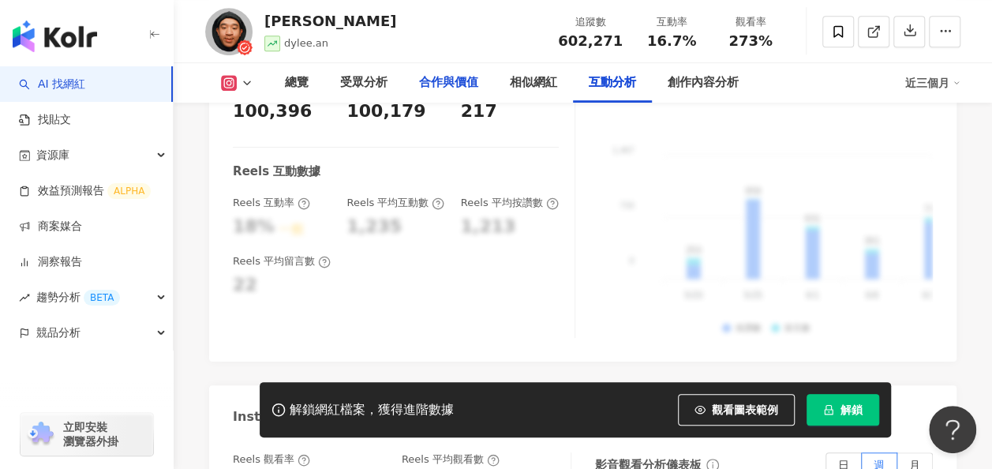
click at [455, 86] on div "合作與價值" at bounding box center [448, 82] width 59 height 19
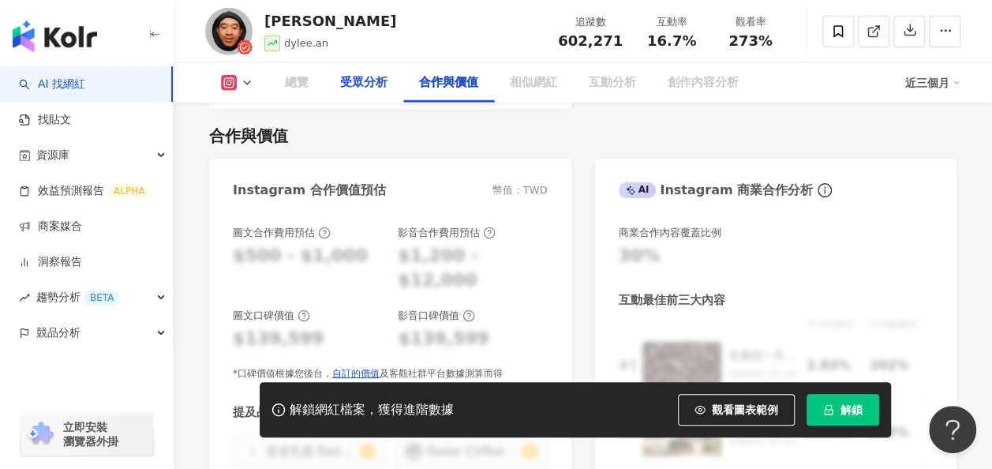
click at [354, 82] on div "受眾分析" at bounding box center [363, 82] width 47 height 19
click at [302, 94] on div "總覽" at bounding box center [296, 82] width 55 height 39
